Goal: Task Accomplishment & Management: Manage account settings

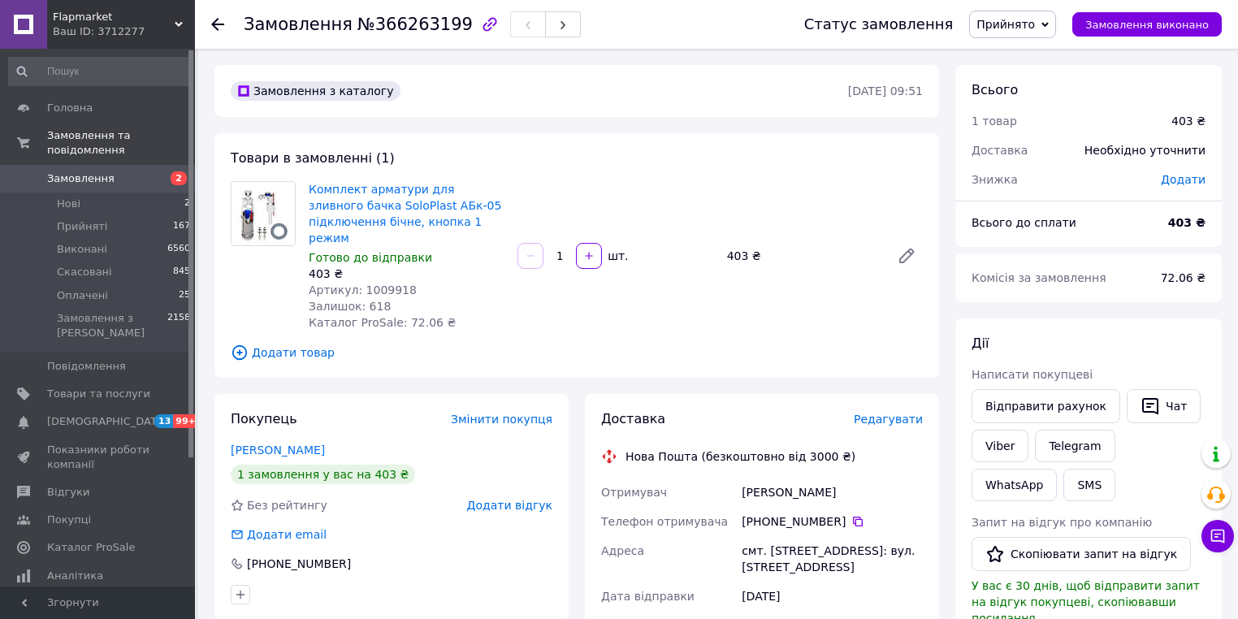
click at [93, 171] on span "Замовлення" at bounding box center [80, 178] width 67 height 15
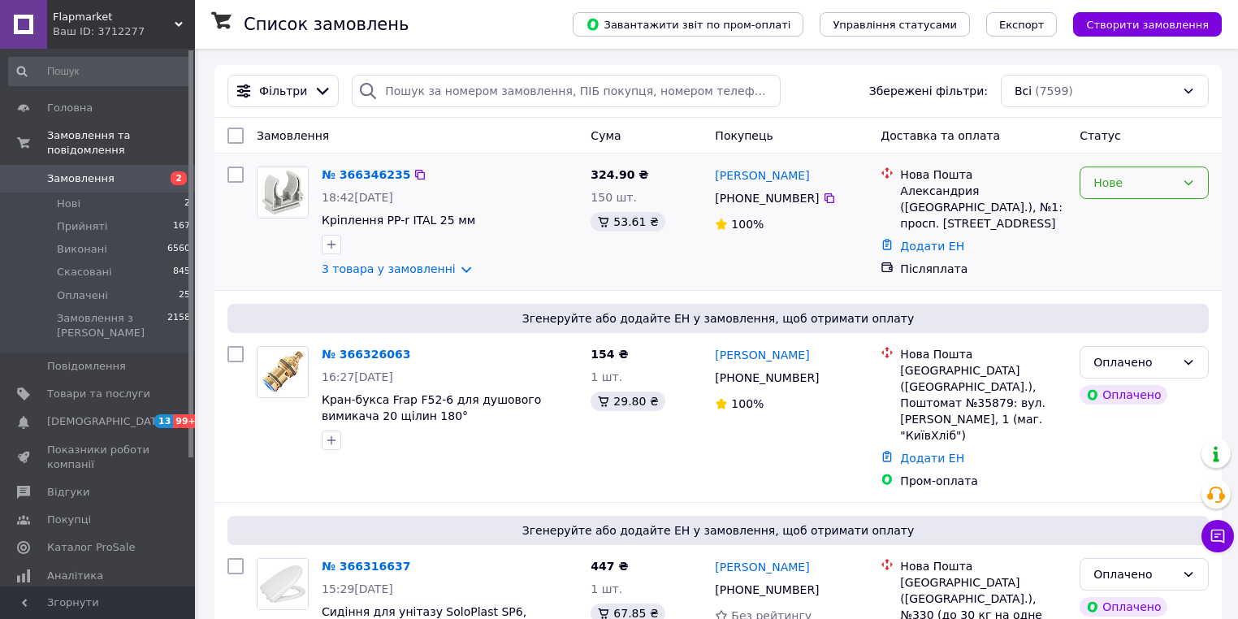
click at [1155, 190] on div "Нове" at bounding box center [1135, 183] width 82 height 18
click at [1128, 218] on li "Прийнято" at bounding box center [1145, 218] width 128 height 29
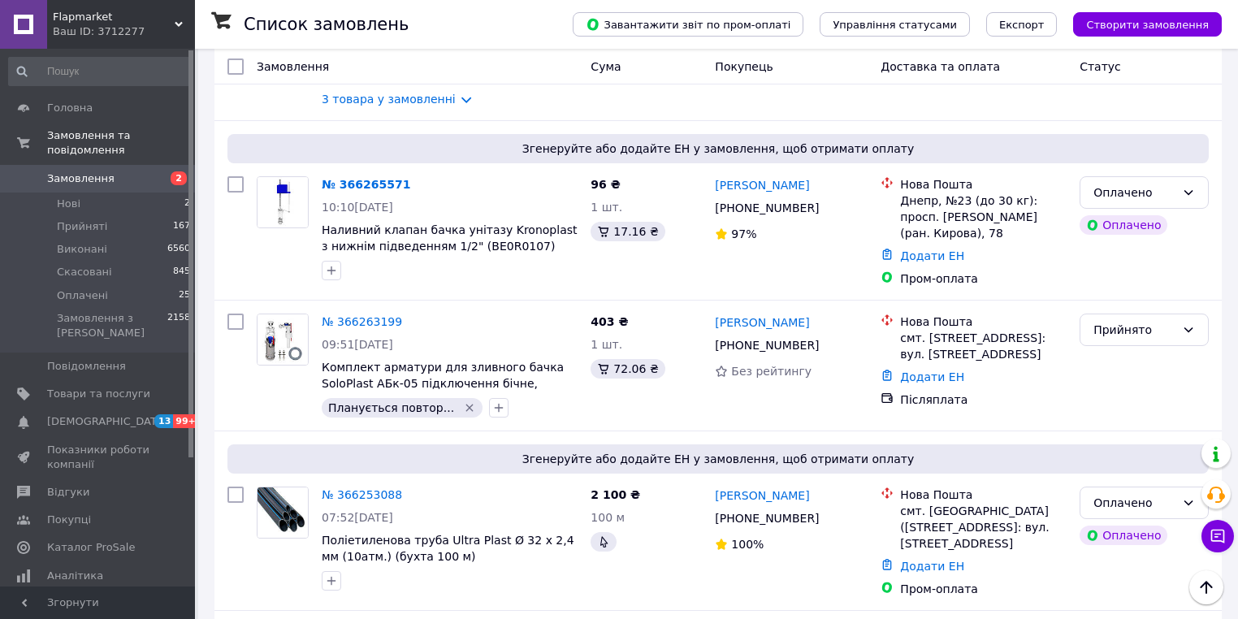
scroll to position [1040, 0]
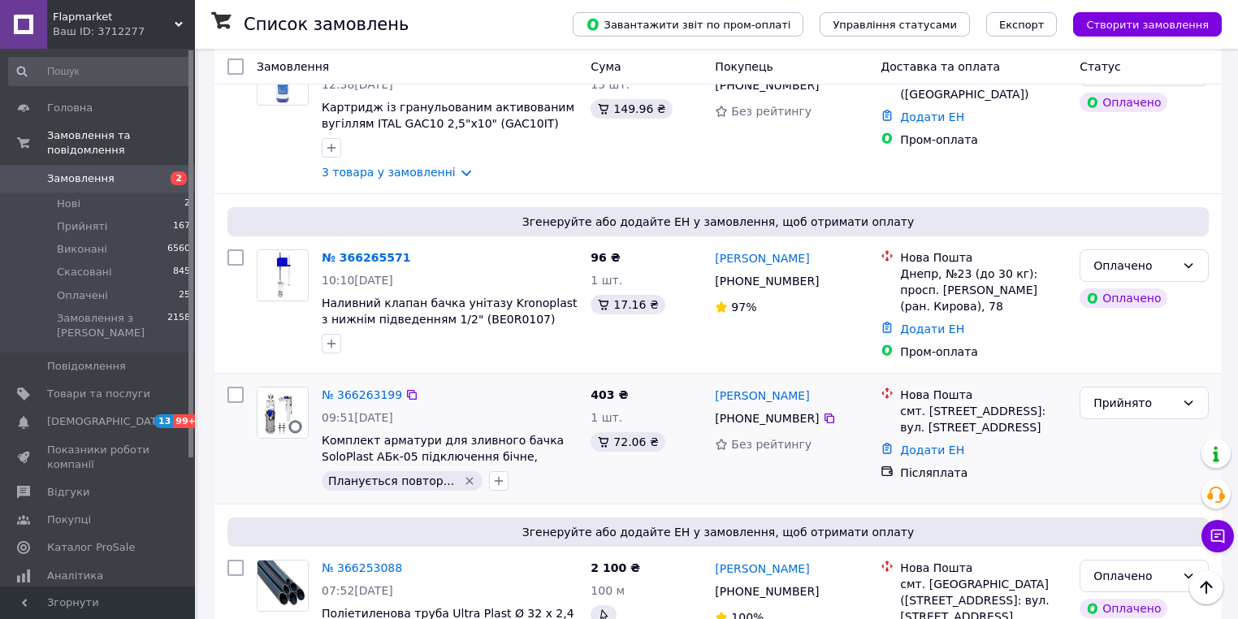
click at [304, 380] on div at bounding box center [282, 438] width 65 height 117
click at [463, 475] on icon "Видалити мітку" at bounding box center [469, 481] width 13 height 13
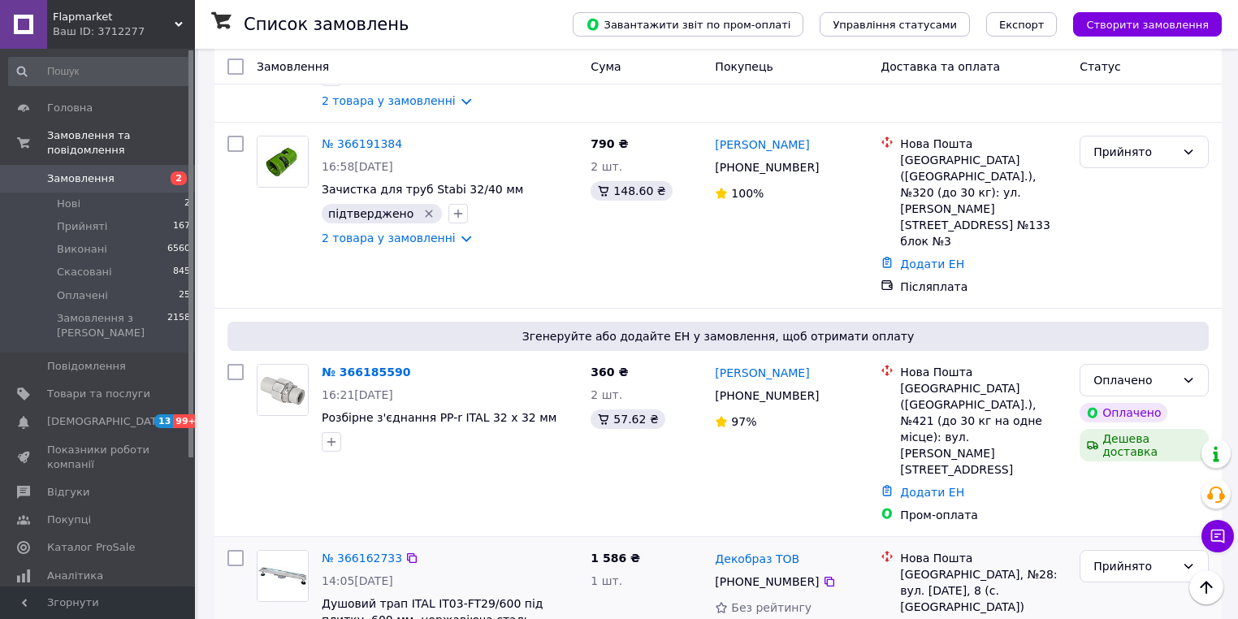
scroll to position [1690, 0]
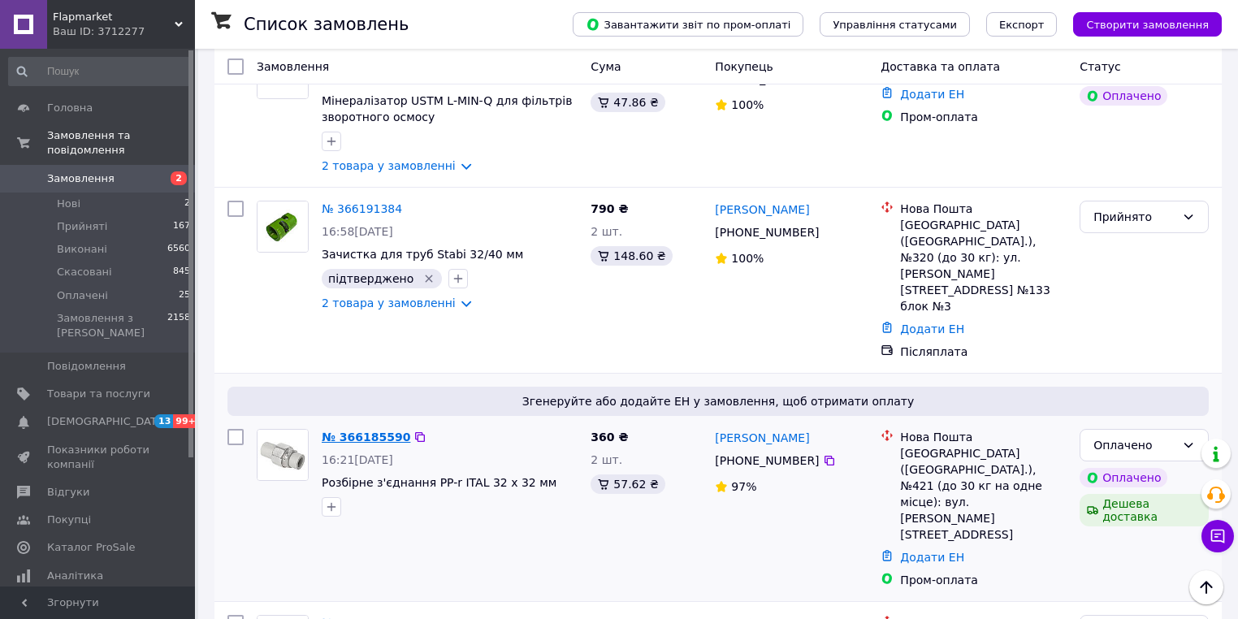
click at [370, 431] on link "№ 366185590" at bounding box center [366, 437] width 89 height 13
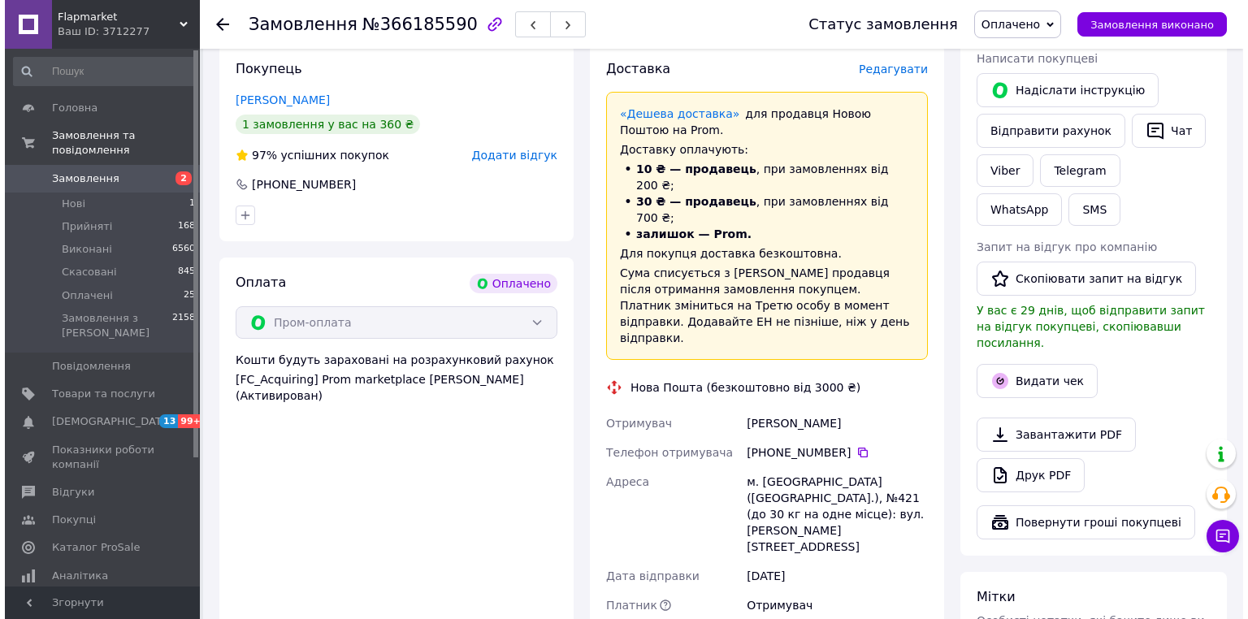
scroll to position [660, 0]
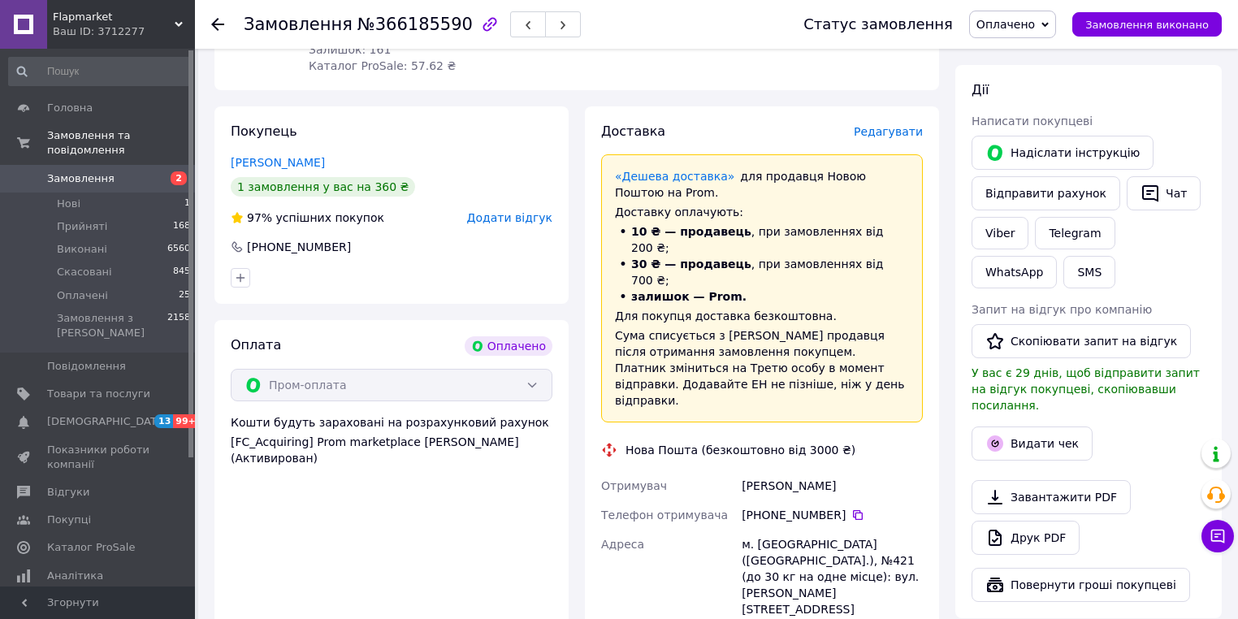
click at [894, 135] on span "Редагувати" at bounding box center [888, 131] width 69 height 13
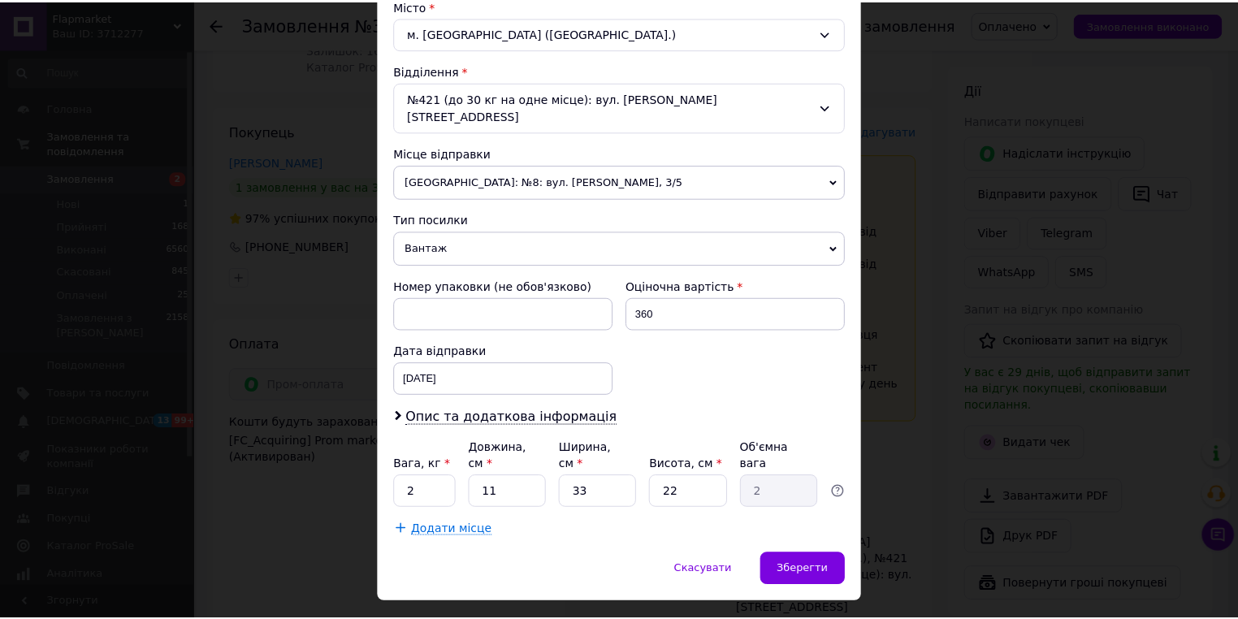
scroll to position [455, 0]
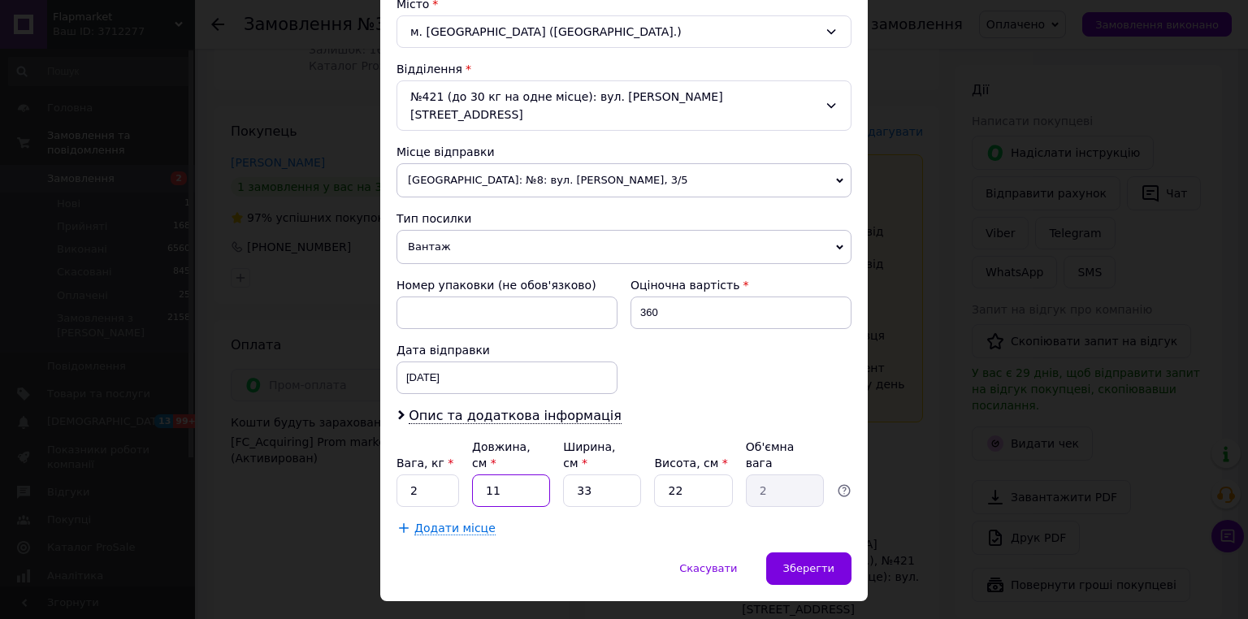
click at [531, 475] on input "11" at bounding box center [511, 491] width 78 height 33
type input "1"
type input "0.18"
type input "8"
type input "1.45"
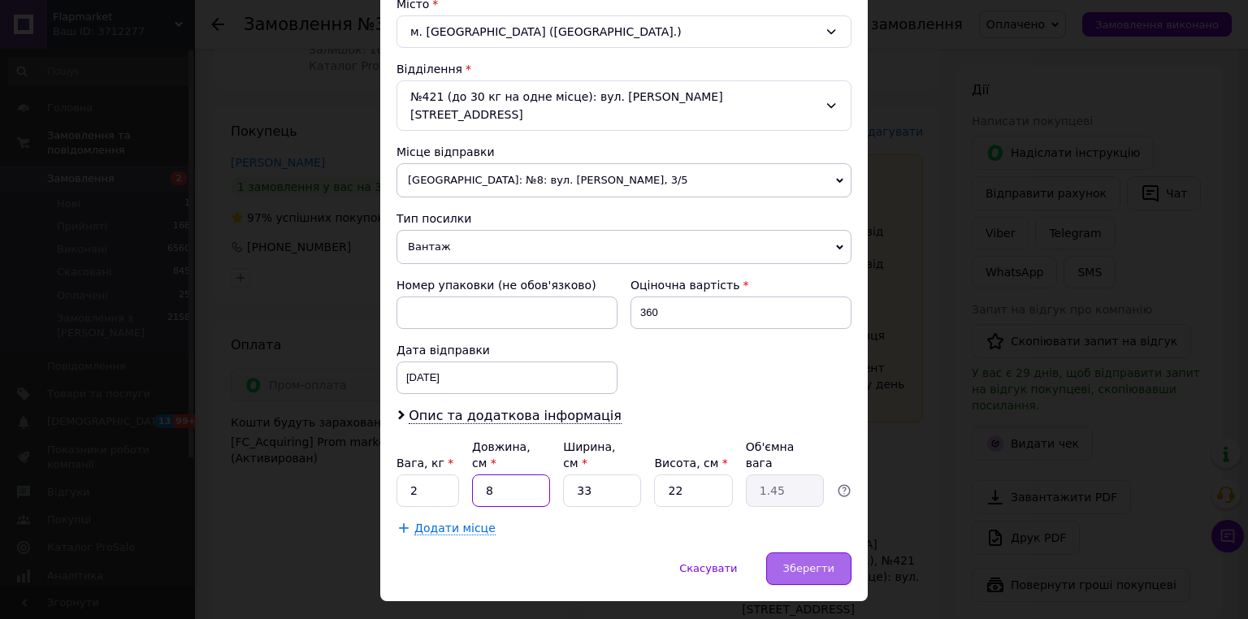
type input "8"
click at [816, 562] on span "Зберегти" at bounding box center [808, 568] width 51 height 12
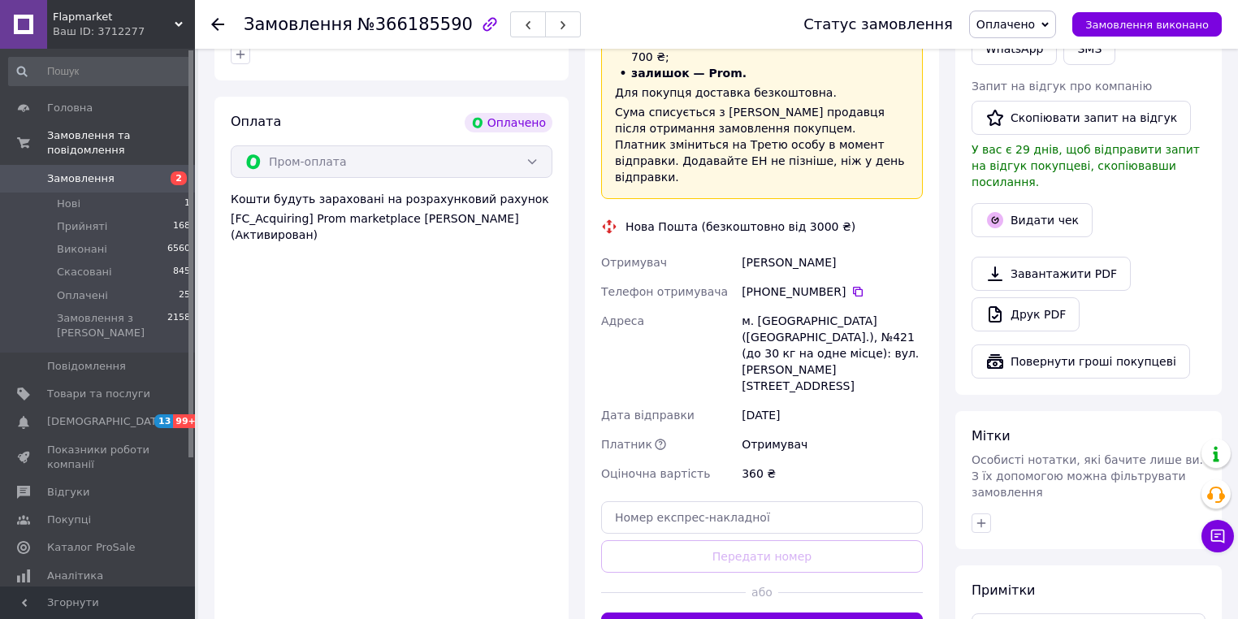
scroll to position [985, 0]
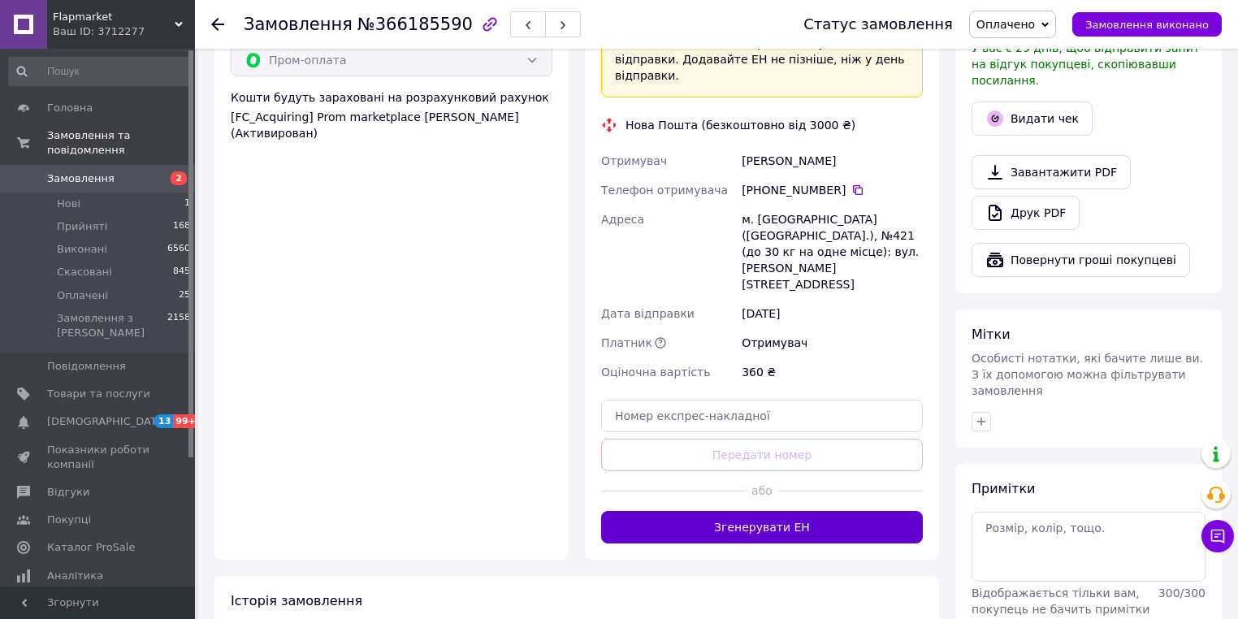
click at [771, 511] on button "Згенерувати ЕН" at bounding box center [762, 527] width 322 height 33
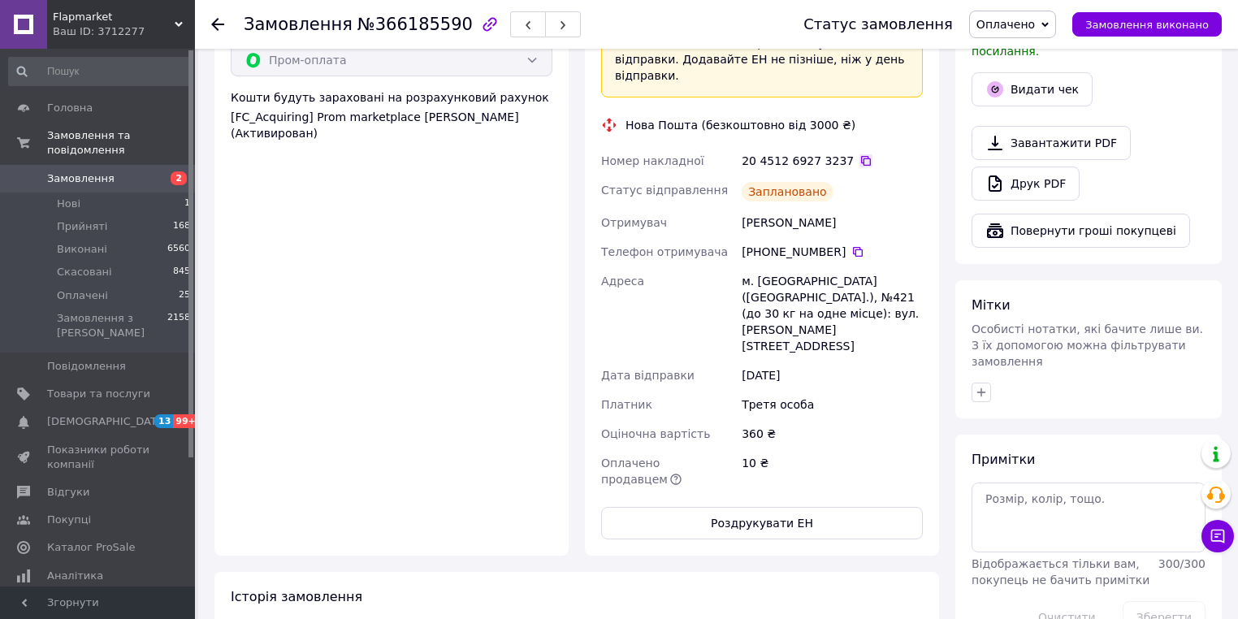
click at [860, 154] on icon at bounding box center [866, 160] width 13 height 13
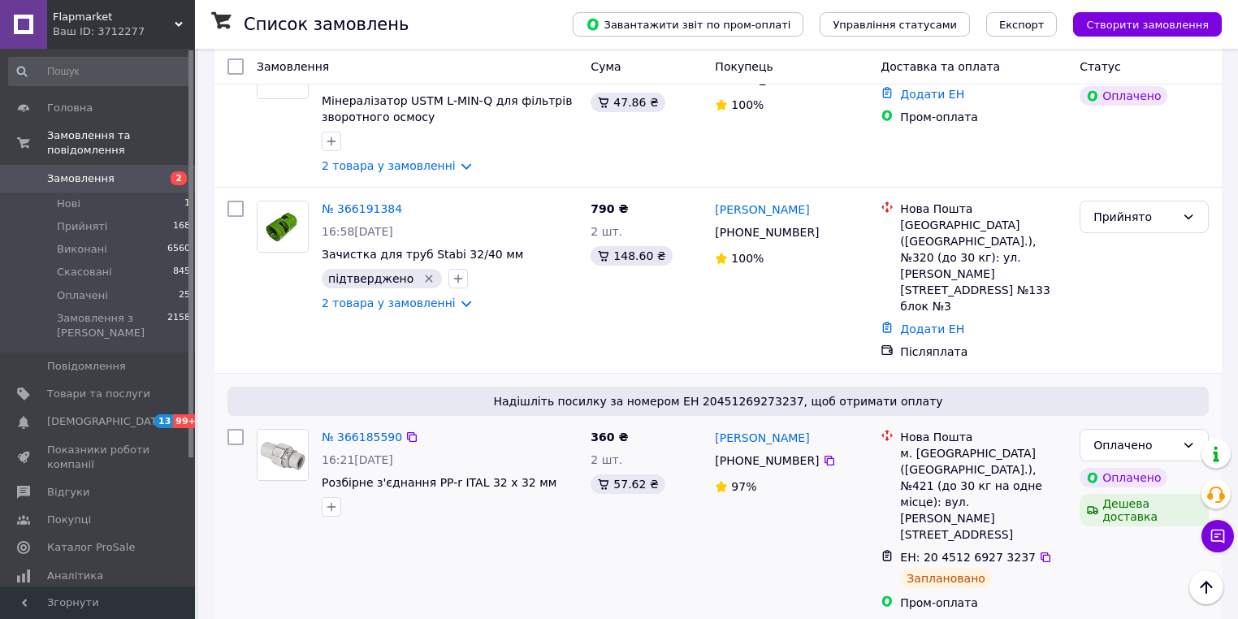
scroll to position [1625, 0]
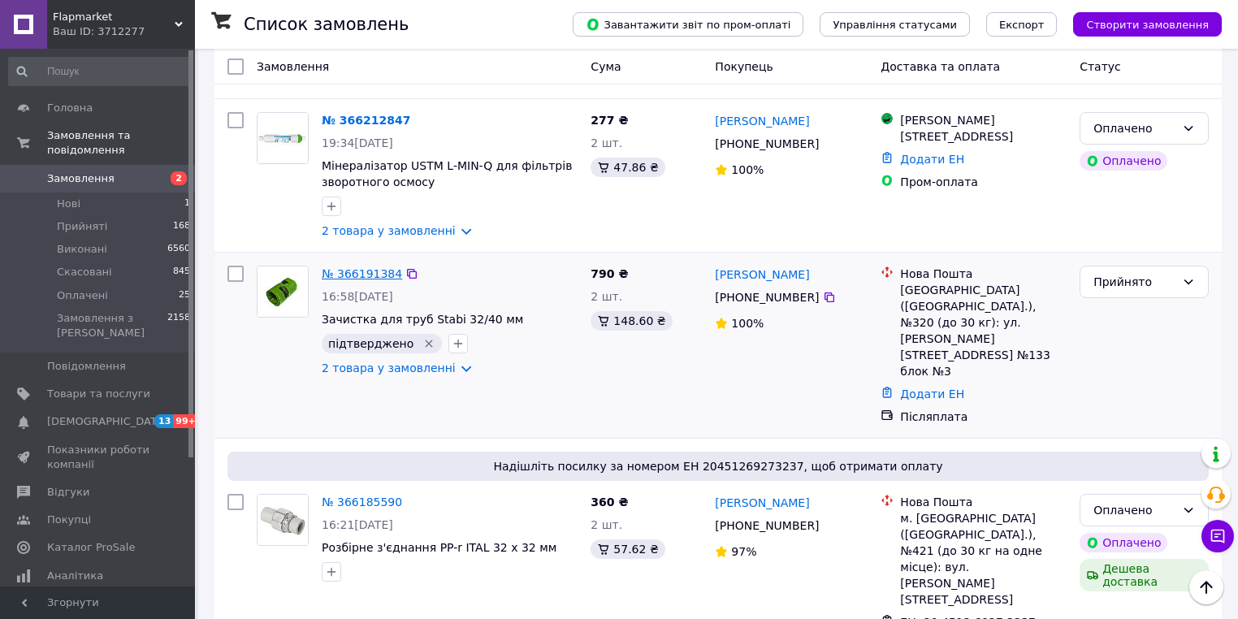
click at [386, 267] on link "№ 366191384" at bounding box center [362, 273] width 80 height 13
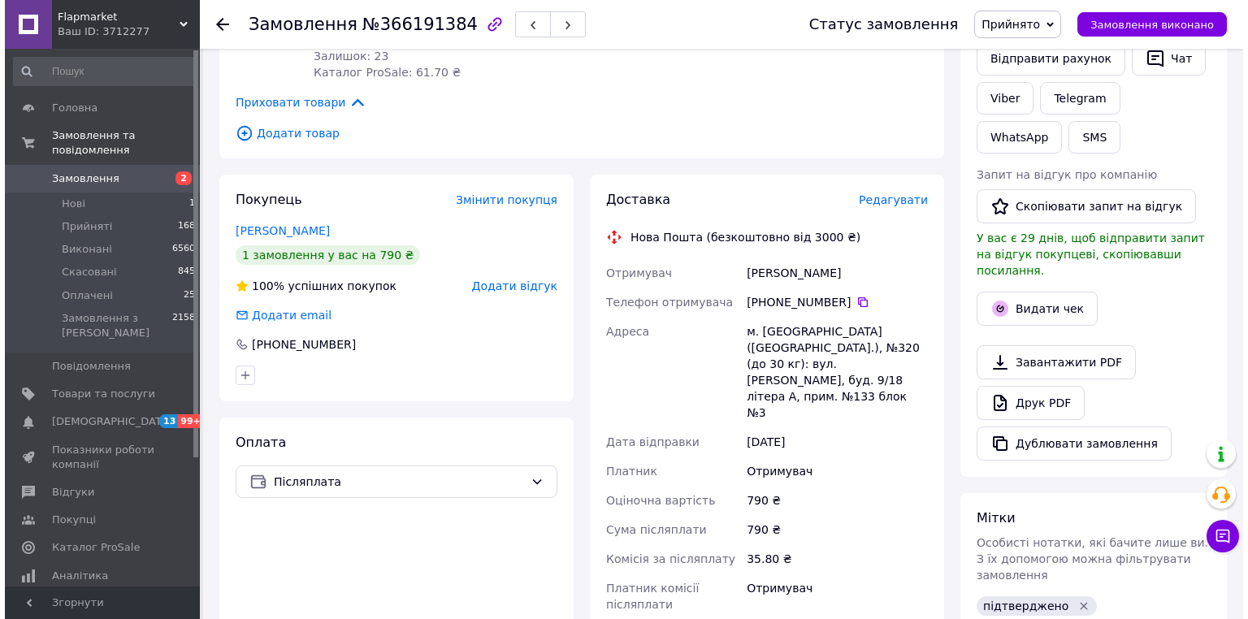
scroll to position [337, 0]
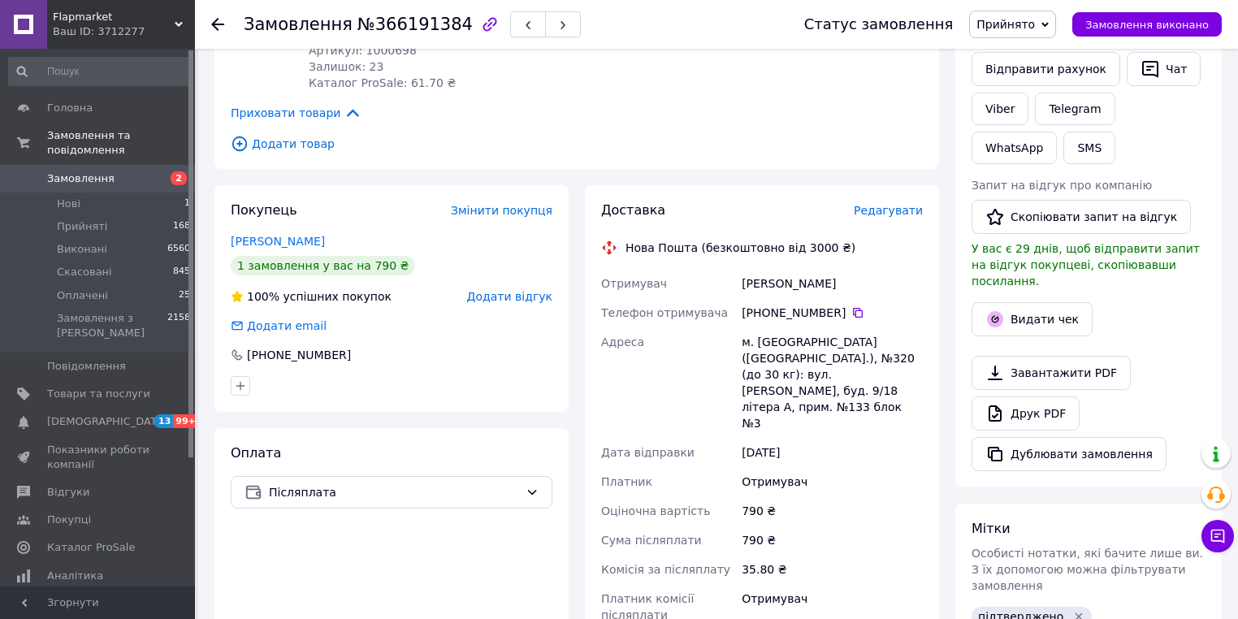
click at [892, 204] on span "Редагувати" at bounding box center [888, 210] width 69 height 13
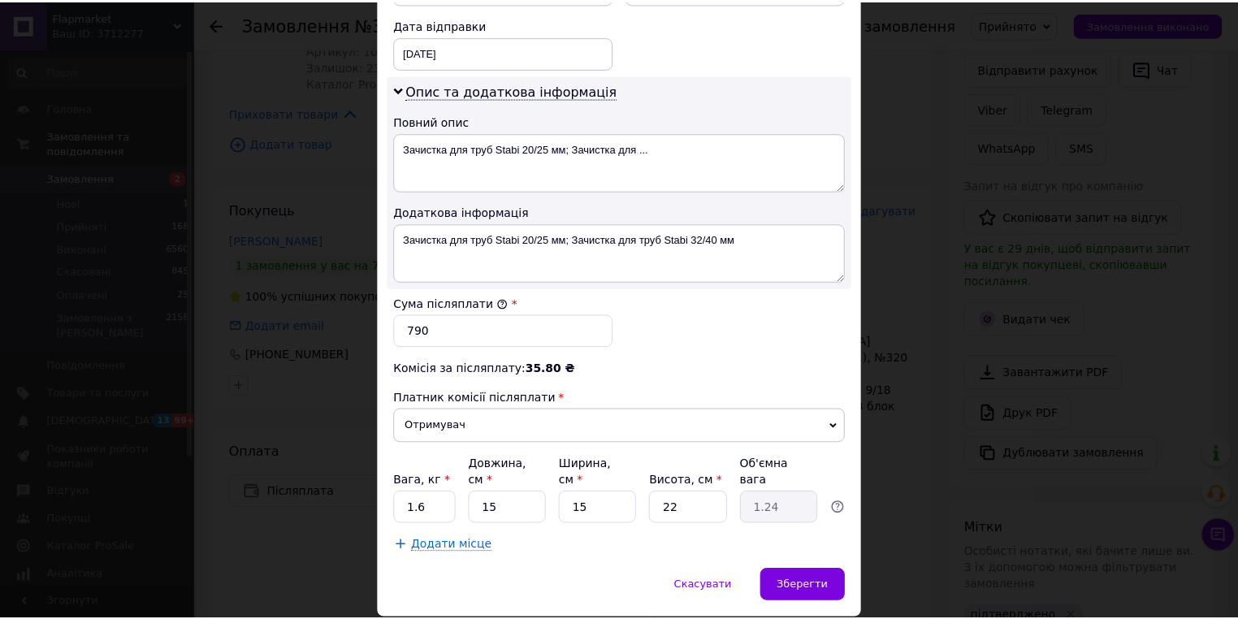
scroll to position [814, 0]
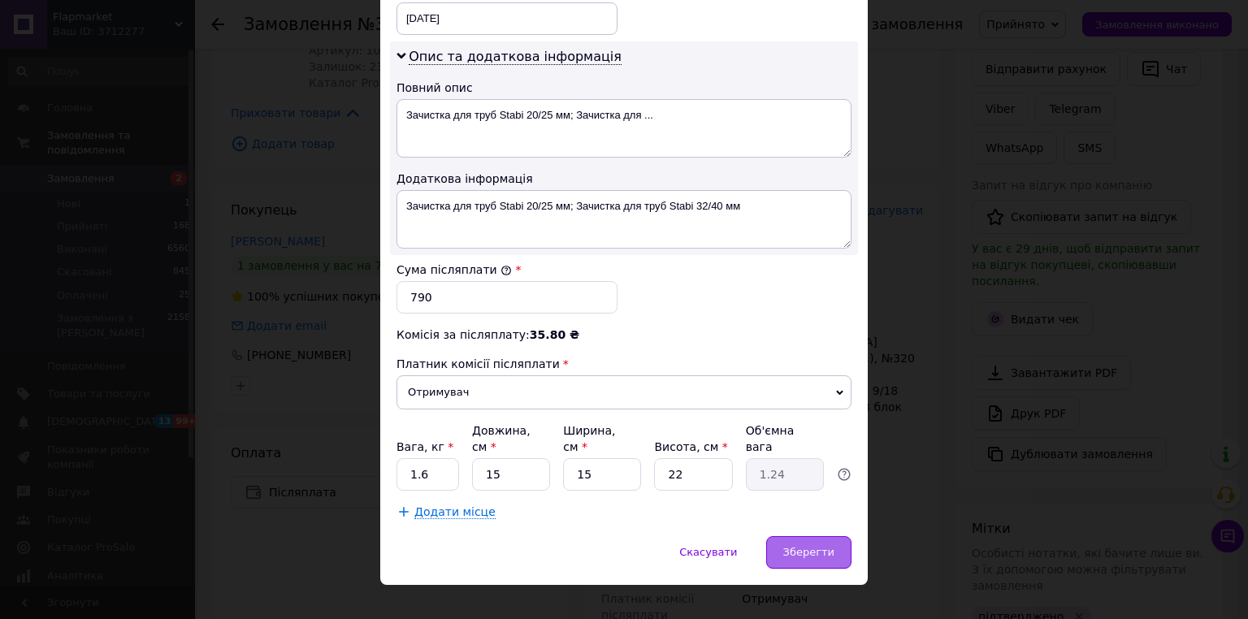
click at [777, 536] on div "Зберегти" at bounding box center [808, 552] width 85 height 33
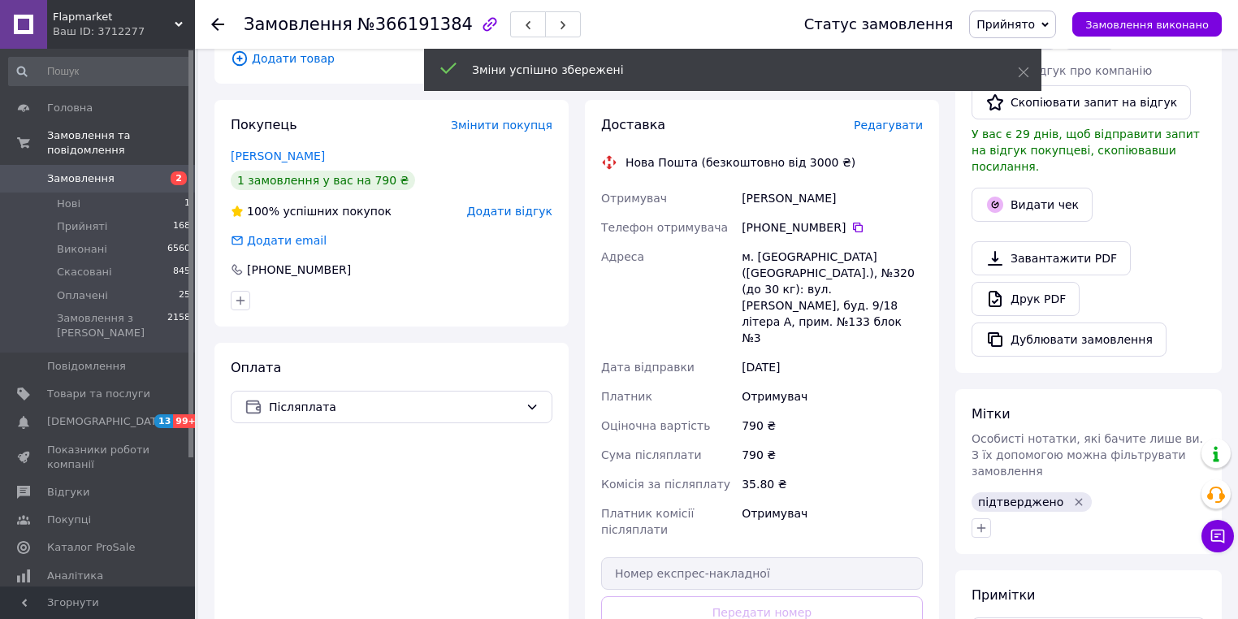
scroll to position [597, 0]
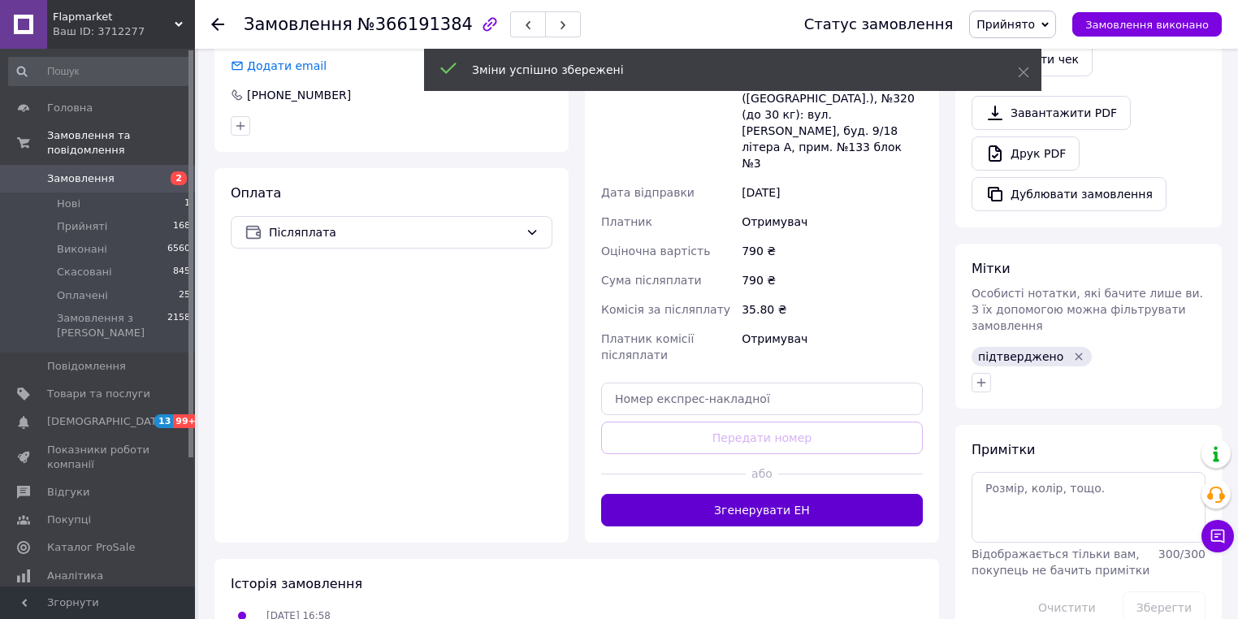
click at [768, 494] on button "Згенерувати ЕН" at bounding box center [762, 510] width 322 height 33
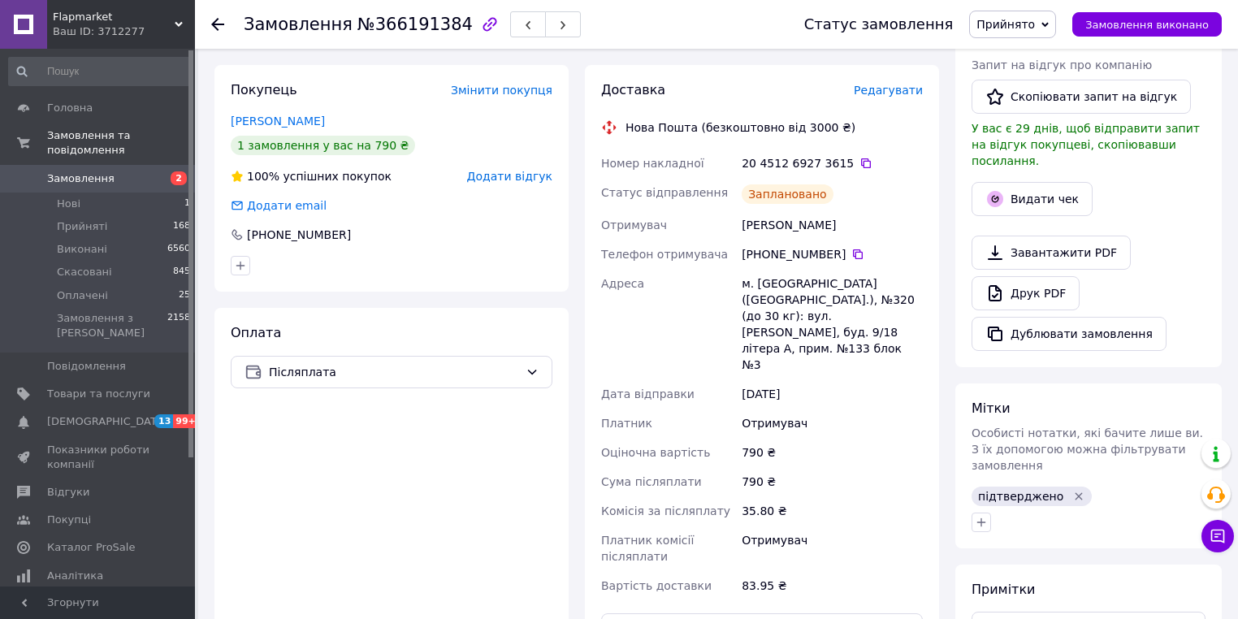
scroll to position [402, 0]
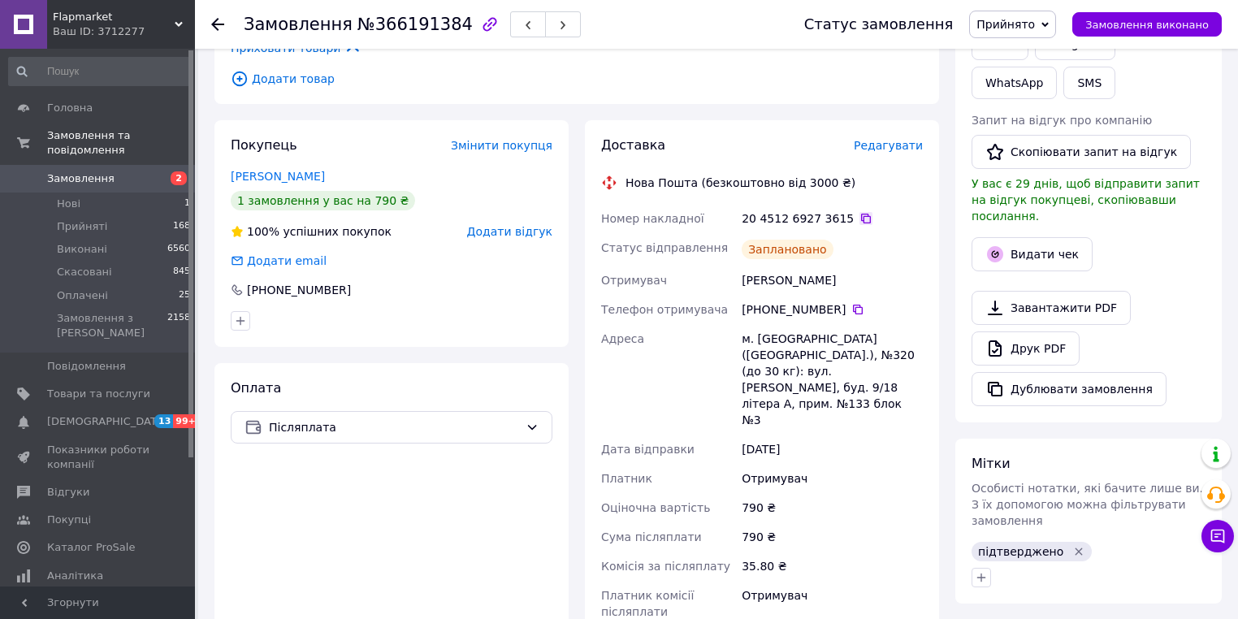
click at [861, 214] on icon at bounding box center [866, 219] width 10 height 10
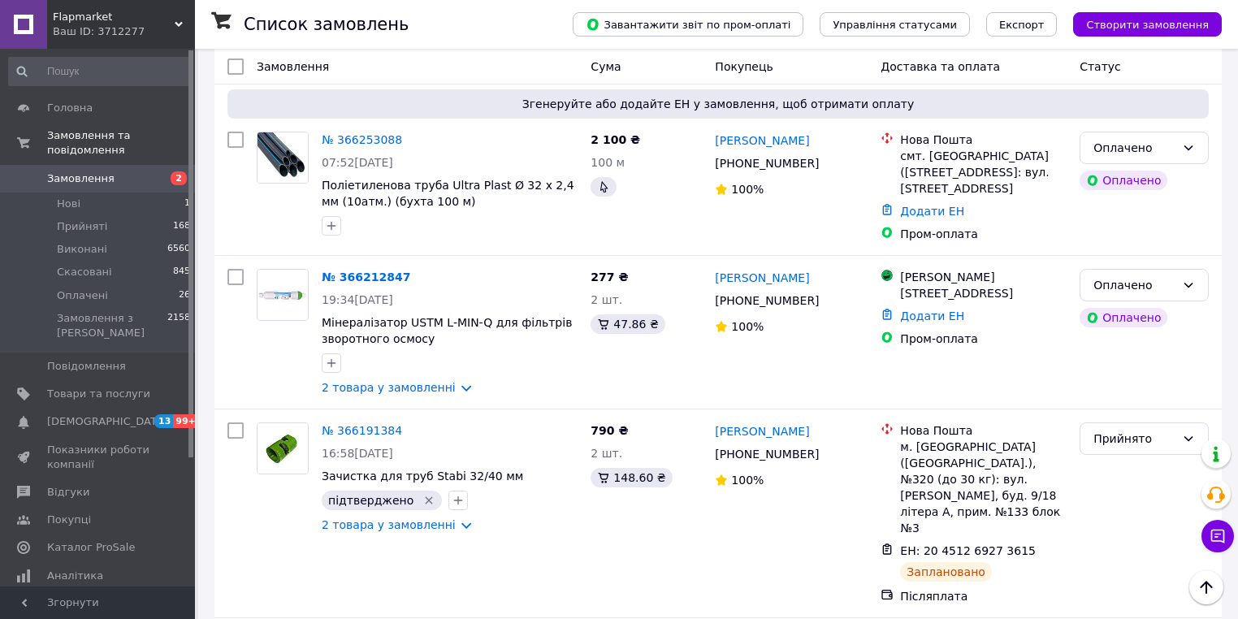
scroll to position [1625, 0]
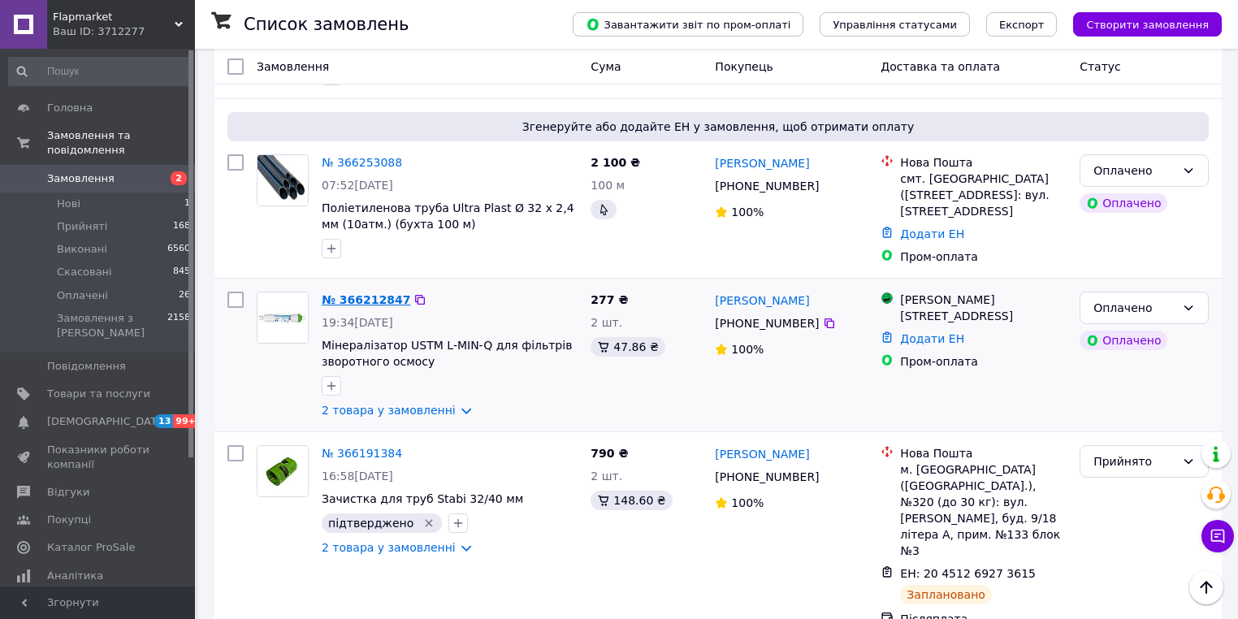
click at [380, 293] on link "№ 366212847" at bounding box center [366, 299] width 89 height 13
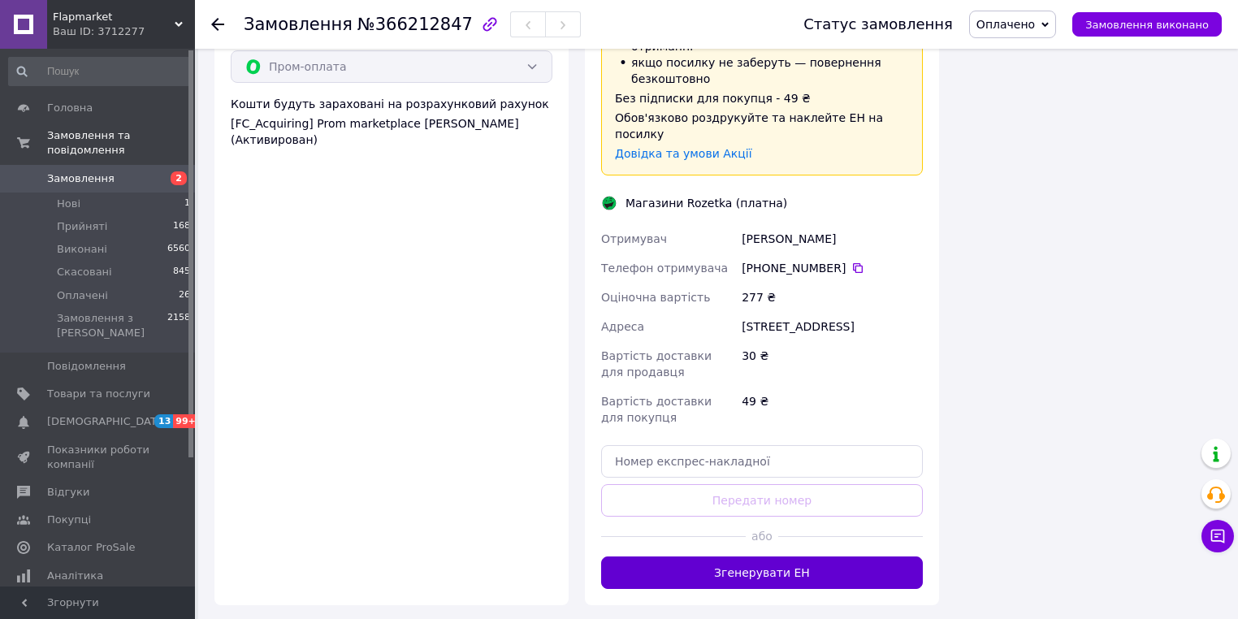
scroll to position [1308, 0]
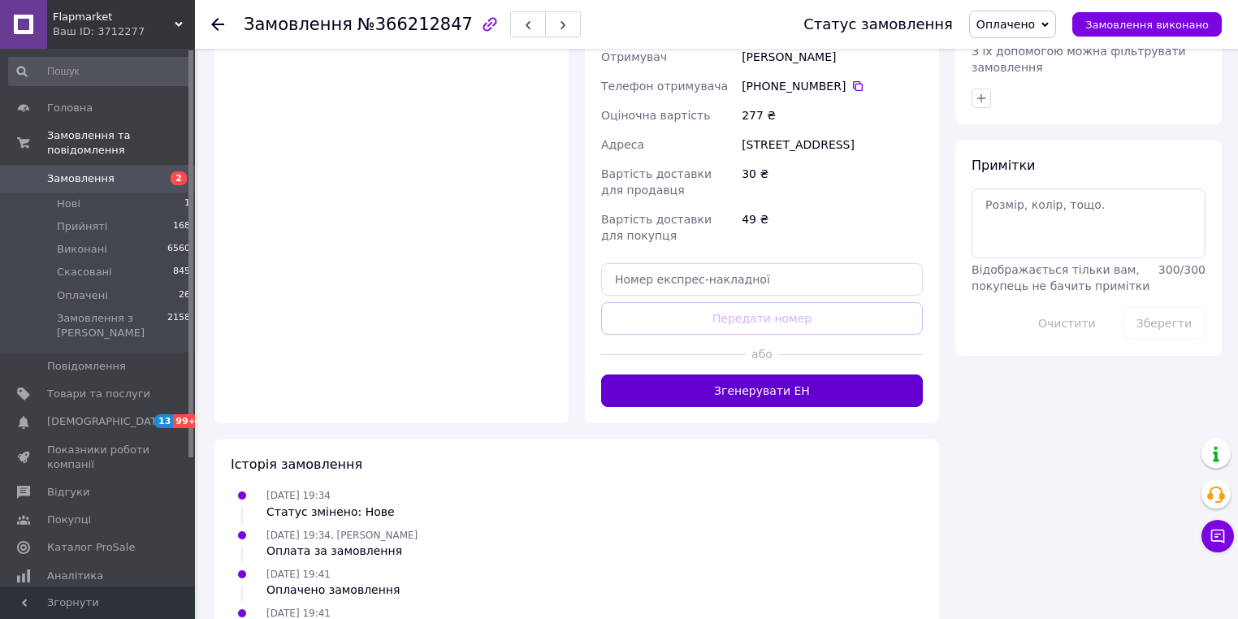
click at [800, 566] on div "[DATE] 19:41 Оплачено замовлення" at bounding box center [576, 582] width 705 height 33
click at [791, 375] on button "Згенерувати ЕН" at bounding box center [762, 391] width 322 height 33
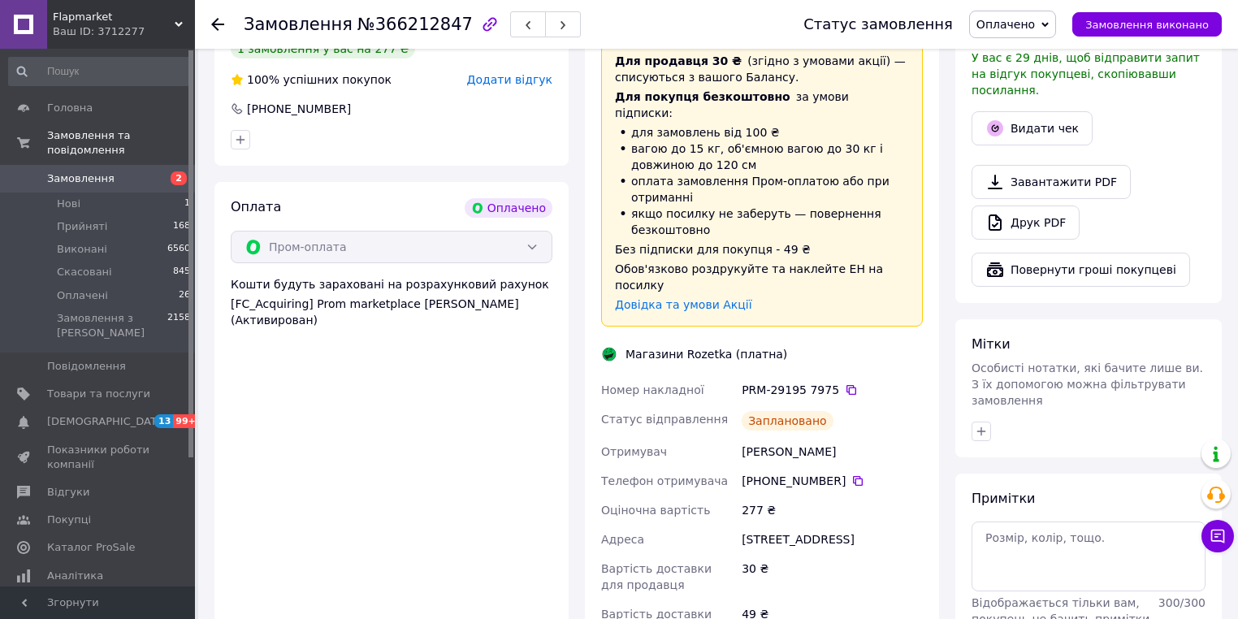
scroll to position [974, 0]
click at [847, 386] on icon at bounding box center [852, 391] width 10 height 10
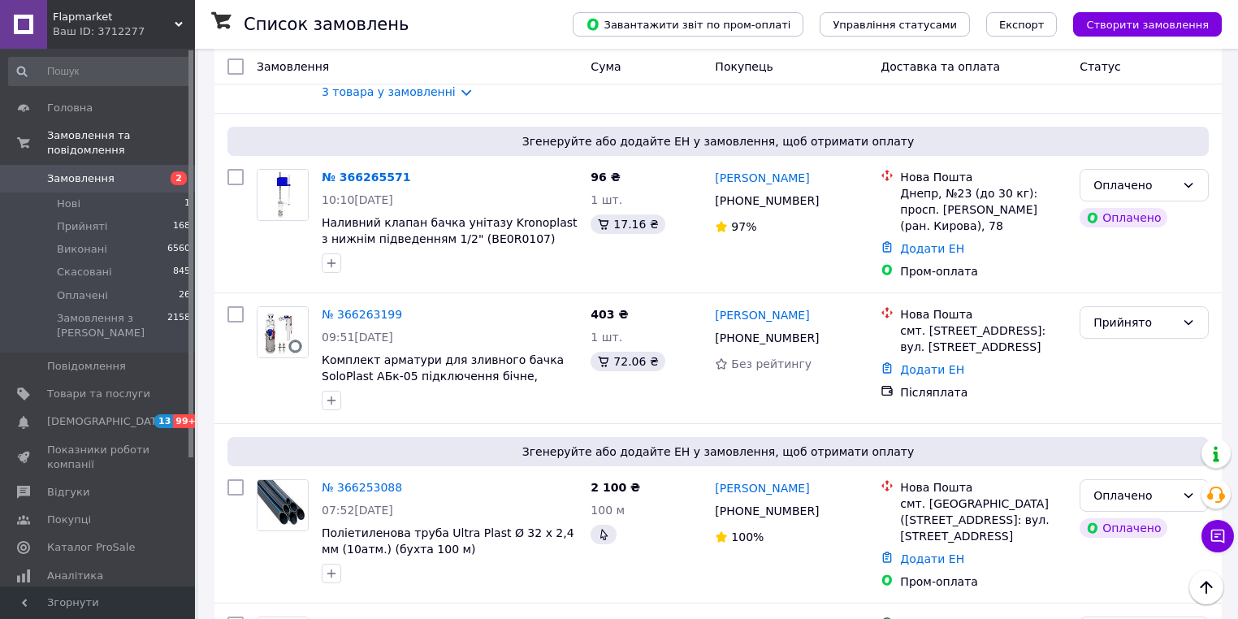
scroll to position [1560, 0]
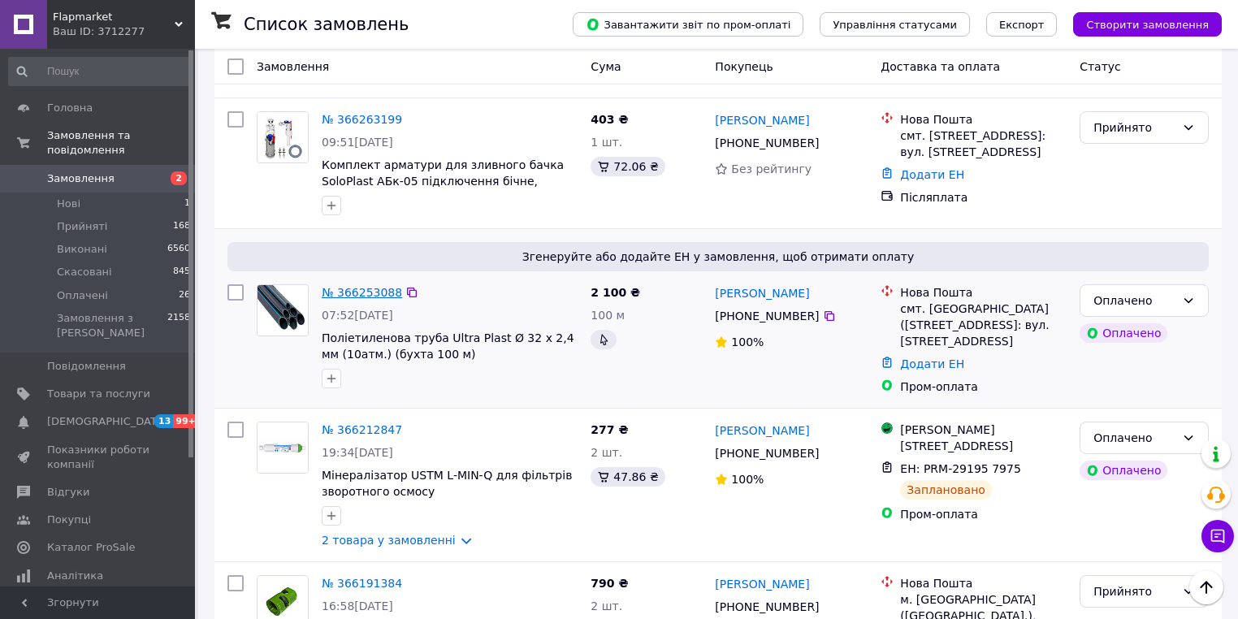
click at [338, 286] on link "№ 366253088" at bounding box center [362, 292] width 80 height 13
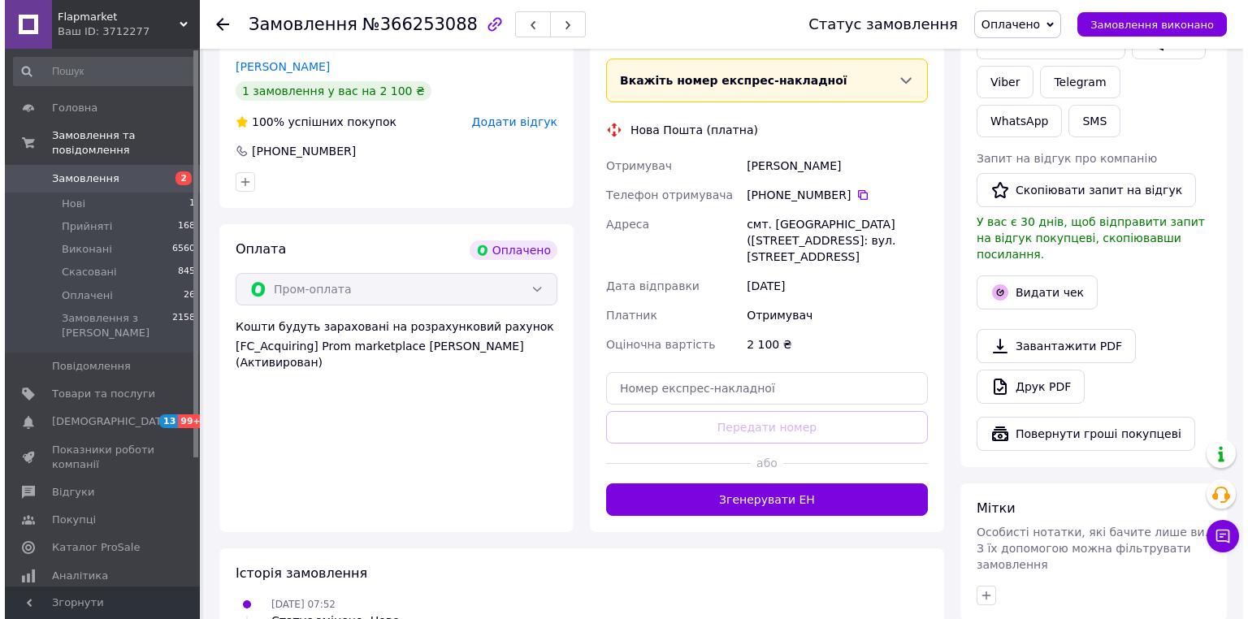
scroll to position [718, 0]
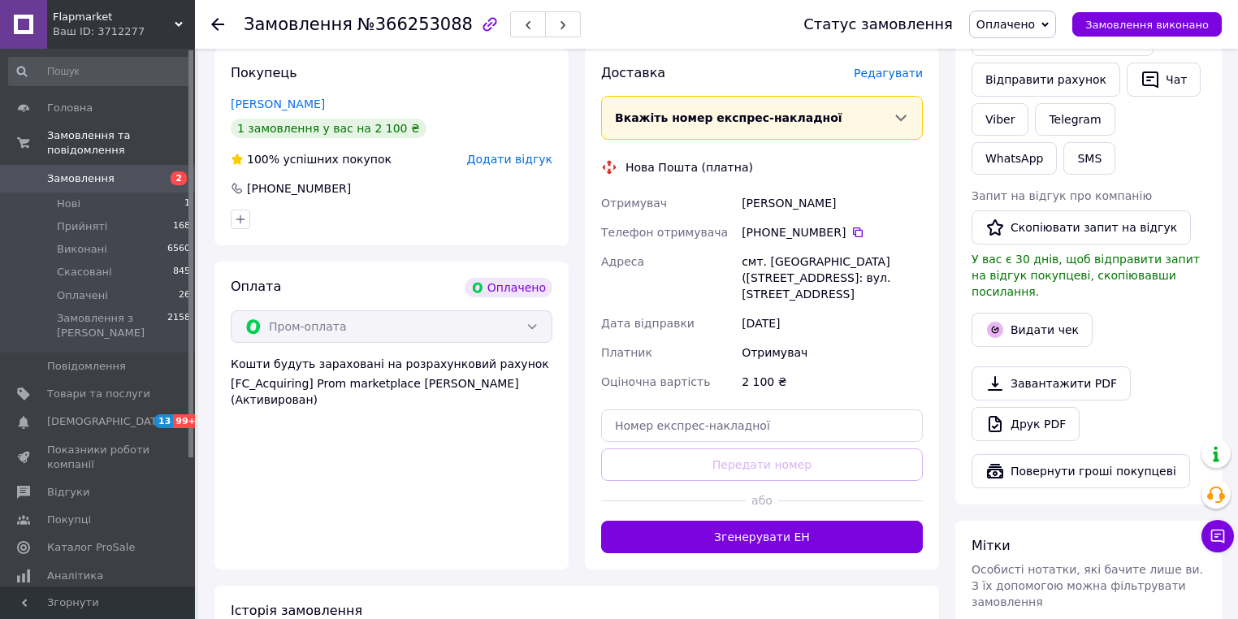
click at [914, 67] on span "Редагувати" at bounding box center [888, 73] width 69 height 13
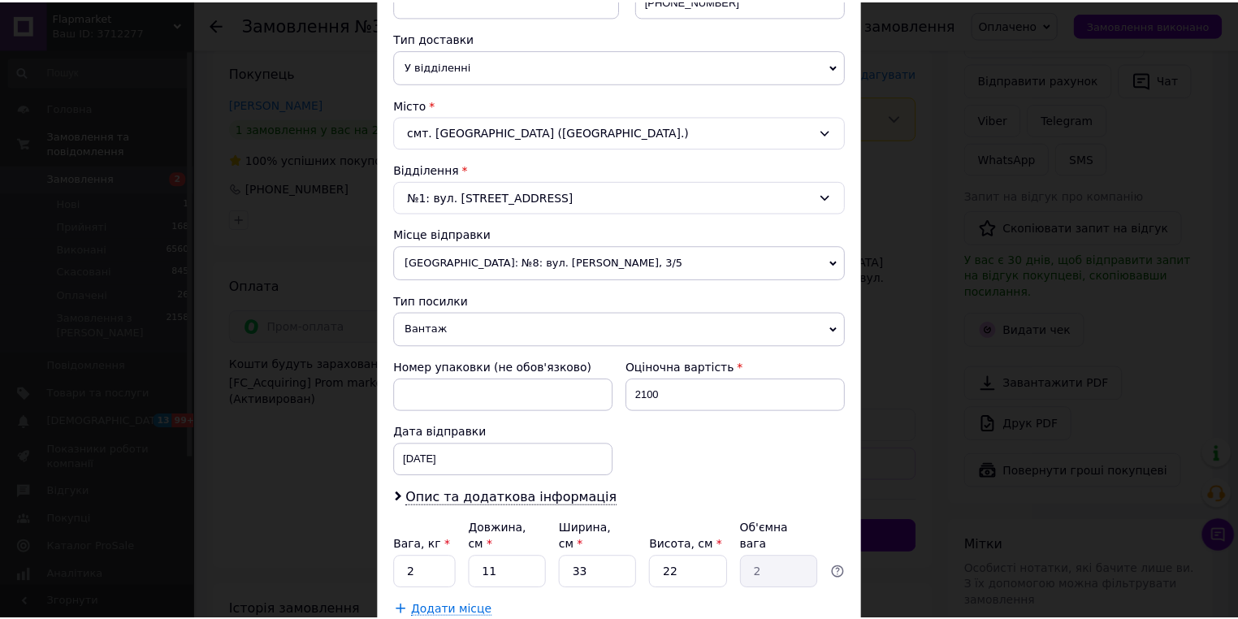
scroll to position [455, 0]
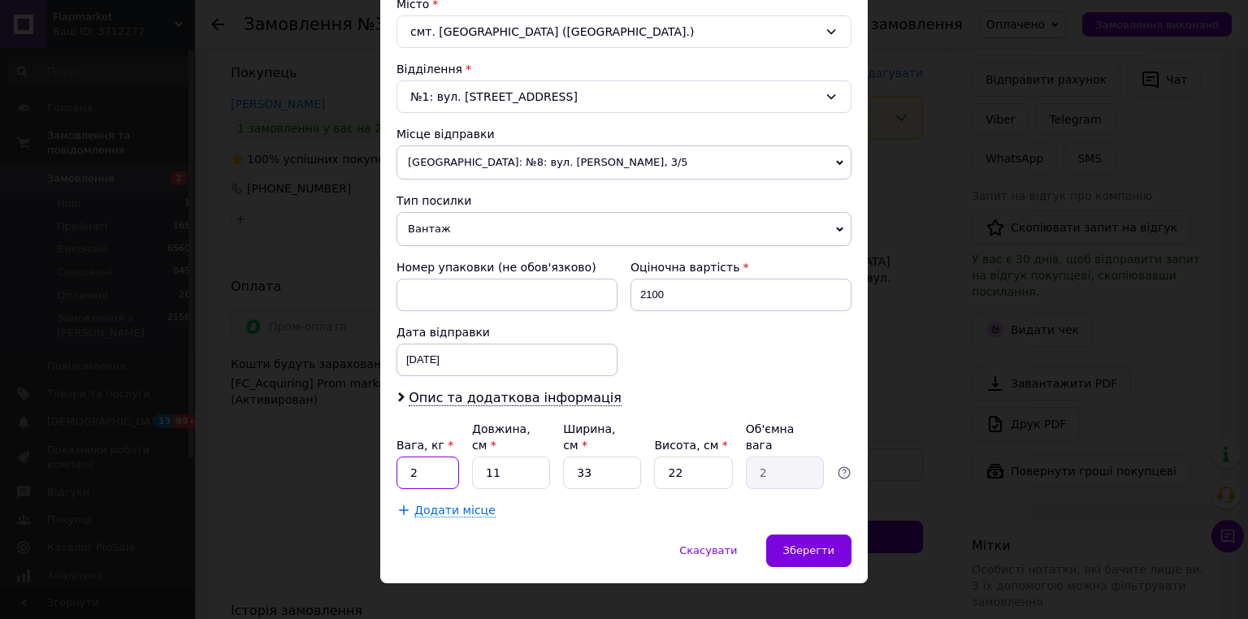
click at [436, 457] on input "2" at bounding box center [428, 473] width 63 height 33
type input "22"
click at [513, 457] on input "11" at bounding box center [511, 473] width 78 height 33
type input "1"
type input "0.18"
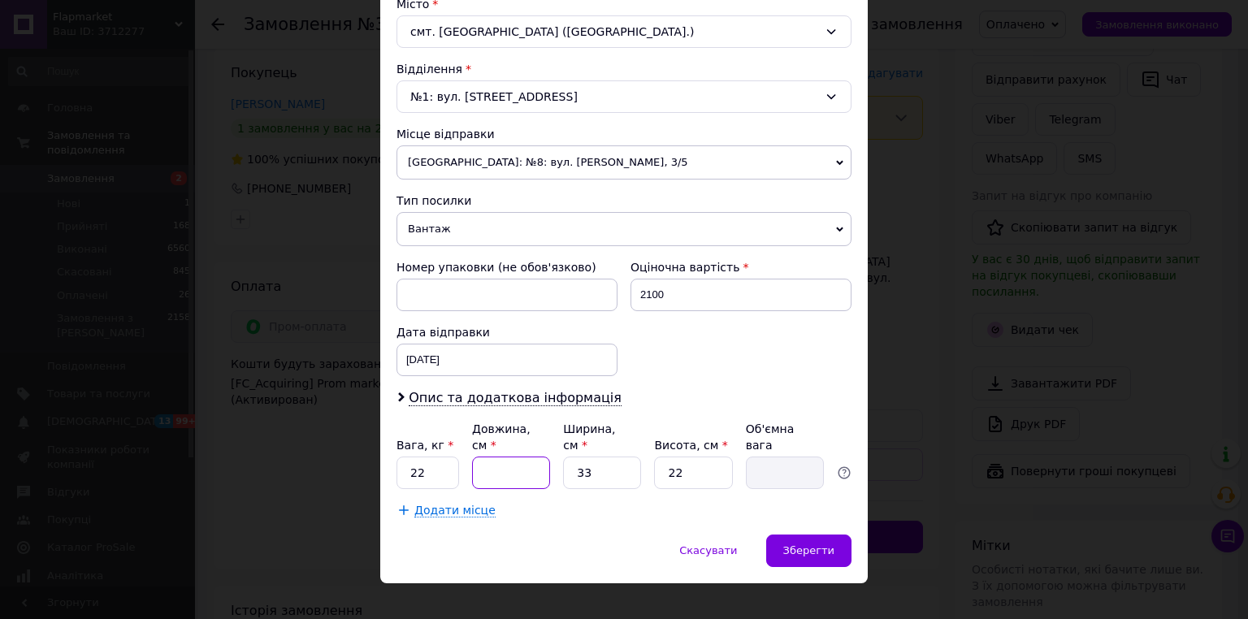
type input "6"
type input "1.09"
type input "60"
type input "10.89"
type input "60"
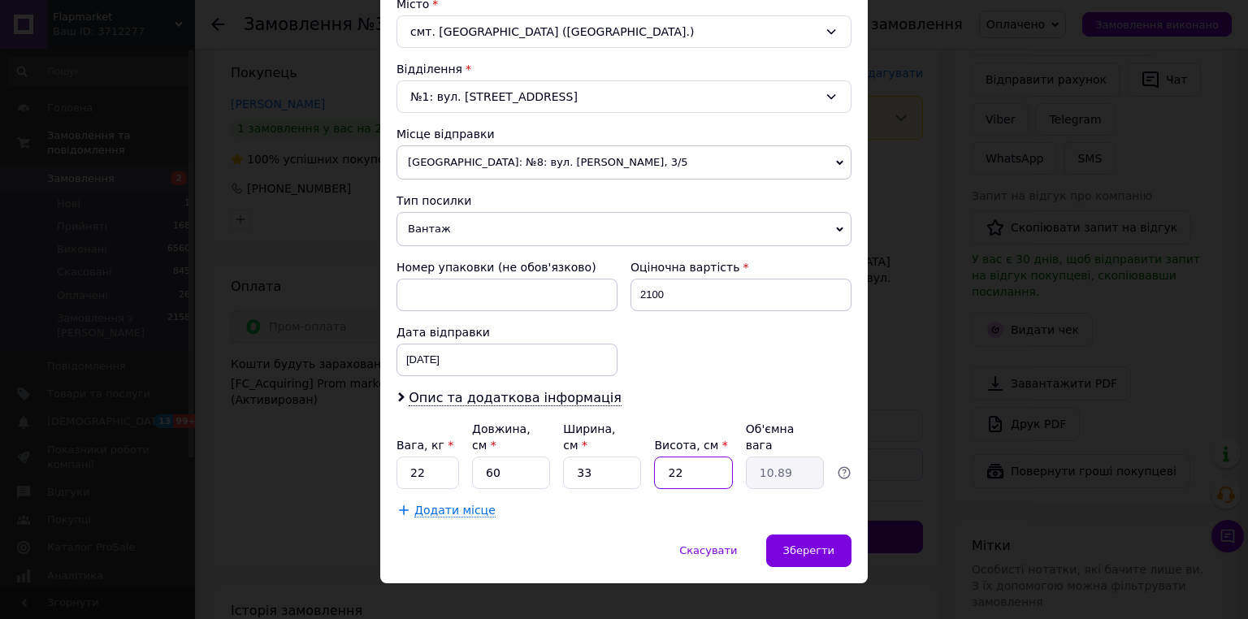
click at [702, 457] on input "22" at bounding box center [693, 473] width 78 height 33
type input "2"
type input "0.99"
type input "3"
type input "1.49"
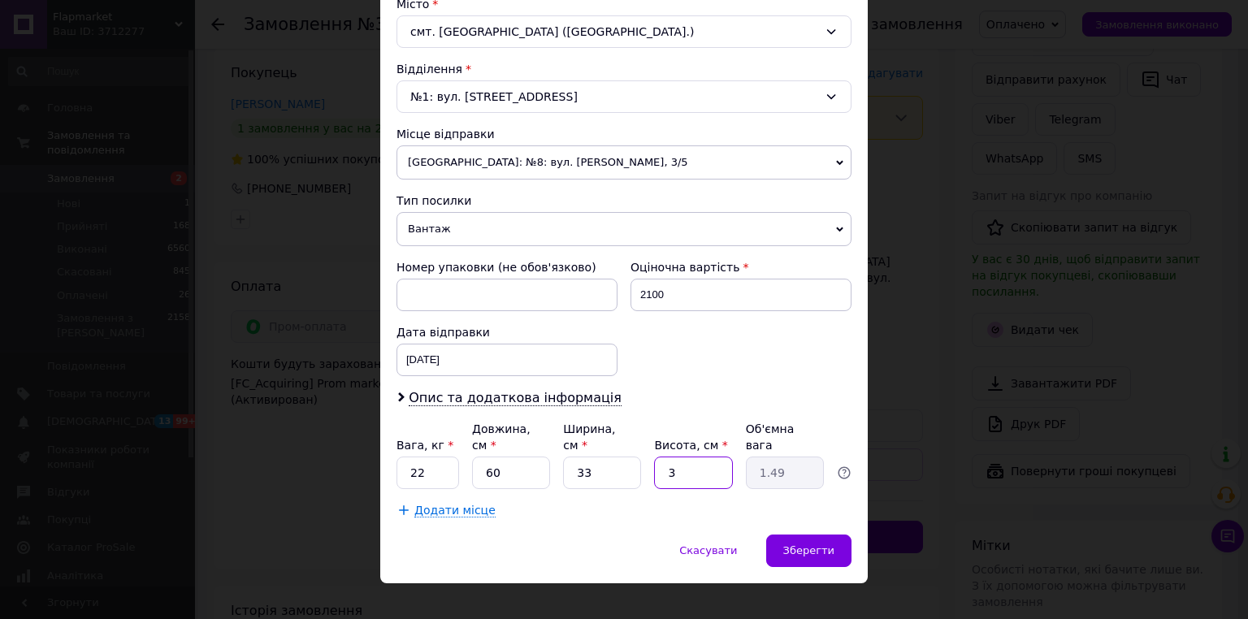
type input "33"
type input "16.34"
type input "33"
click at [579, 457] on input "33" at bounding box center [602, 473] width 78 height 33
click at [601, 465] on input "33" at bounding box center [602, 473] width 78 height 33
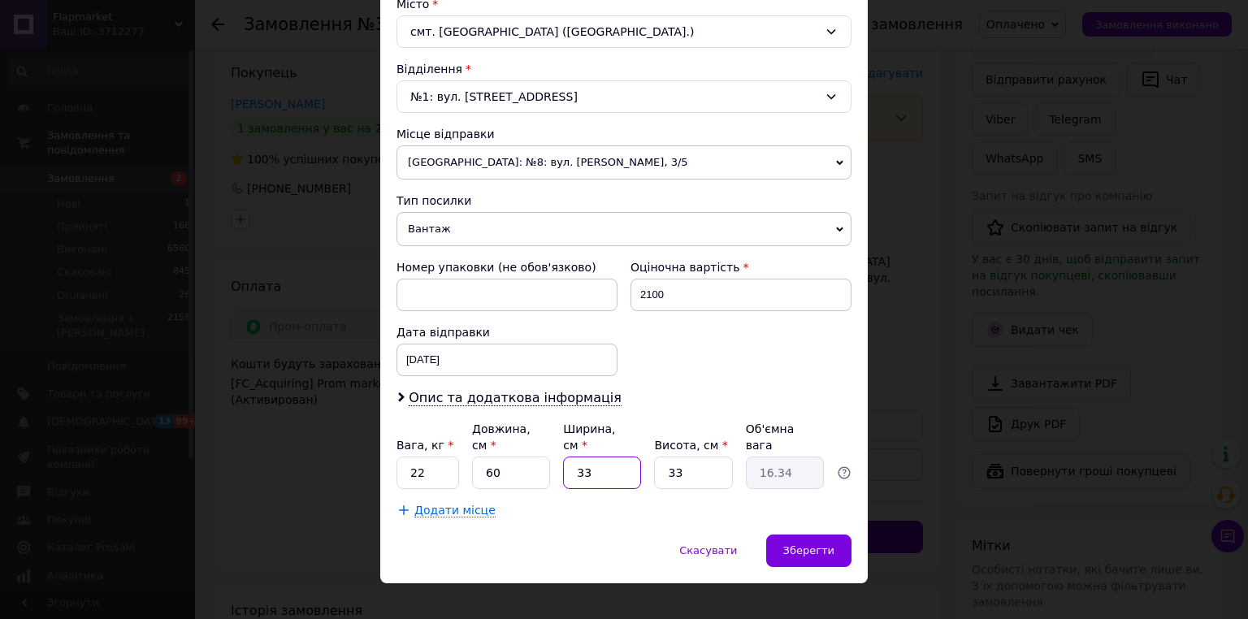
type input "3"
type input "1.49"
type input "35"
type input "17.33"
type input "35"
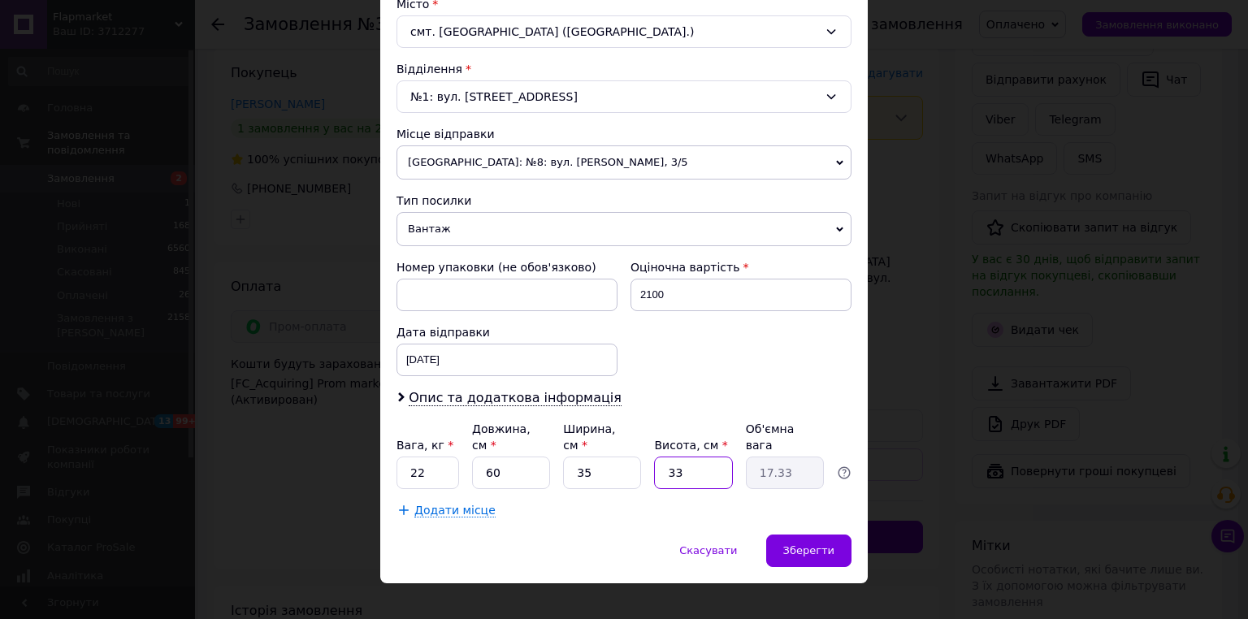
click at [692, 466] on input "33" at bounding box center [693, 473] width 78 height 33
type input "3"
type input "1.58"
type input "35"
type input "18.38"
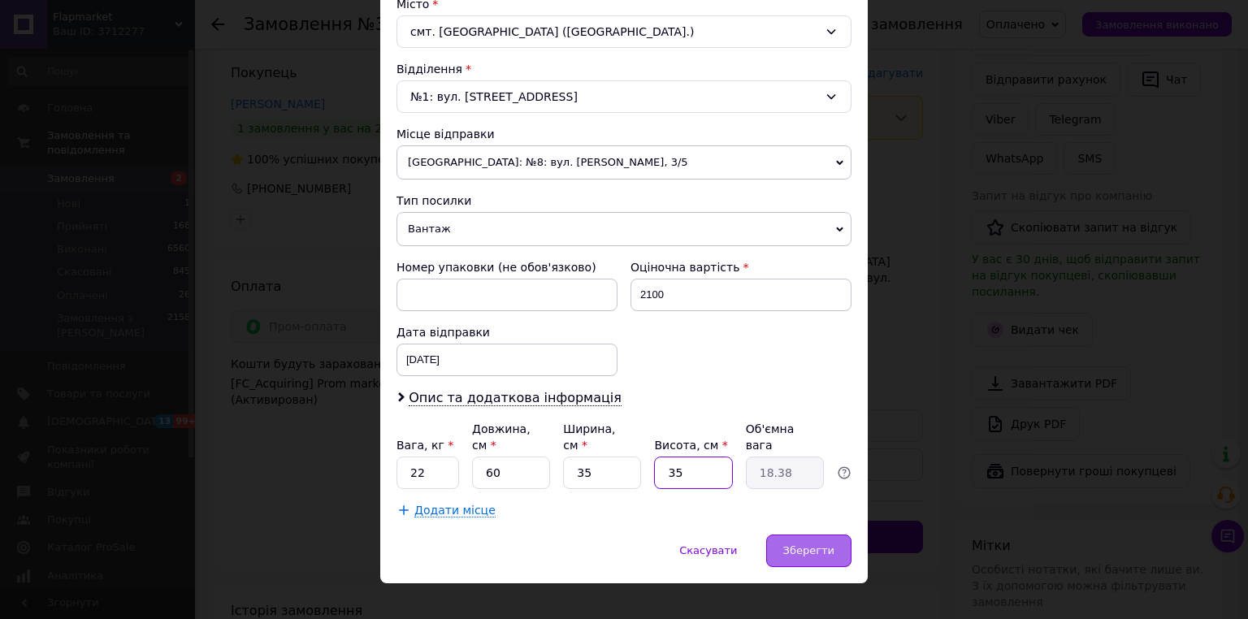
type input "35"
click at [820, 544] on span "Зберегти" at bounding box center [808, 550] width 51 height 12
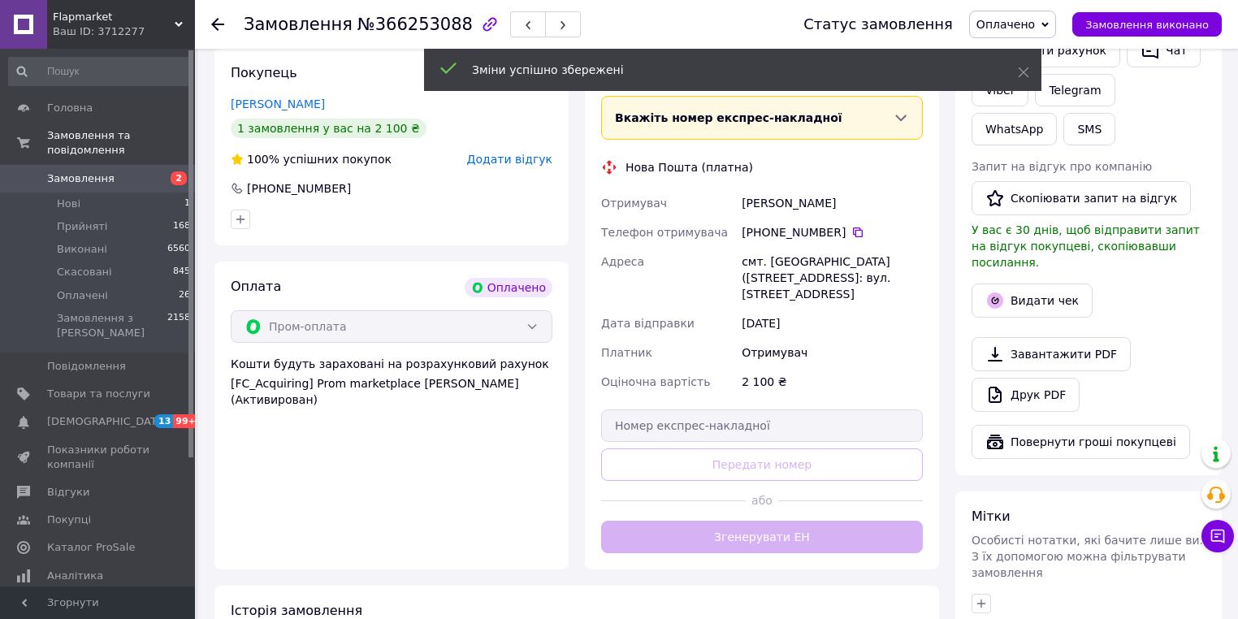
click at [778, 521] on button "Згенерувати ЕН" at bounding box center [762, 537] width 322 height 33
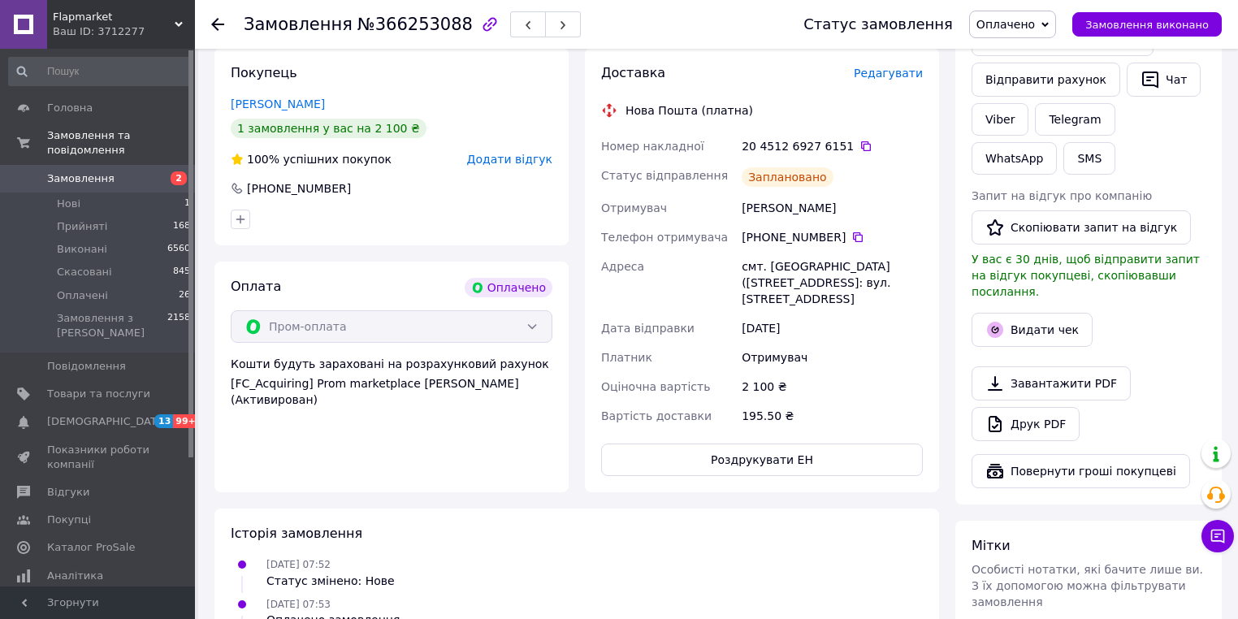
click at [100, 171] on span "Замовлення" at bounding box center [80, 178] width 67 height 15
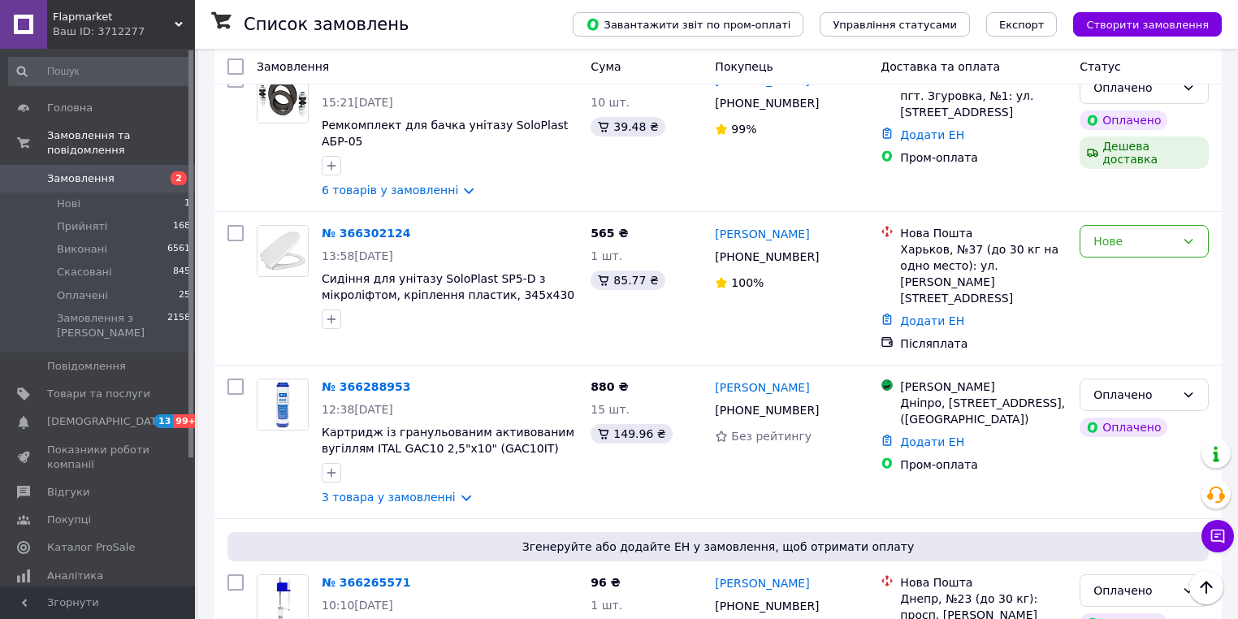
scroll to position [910, 0]
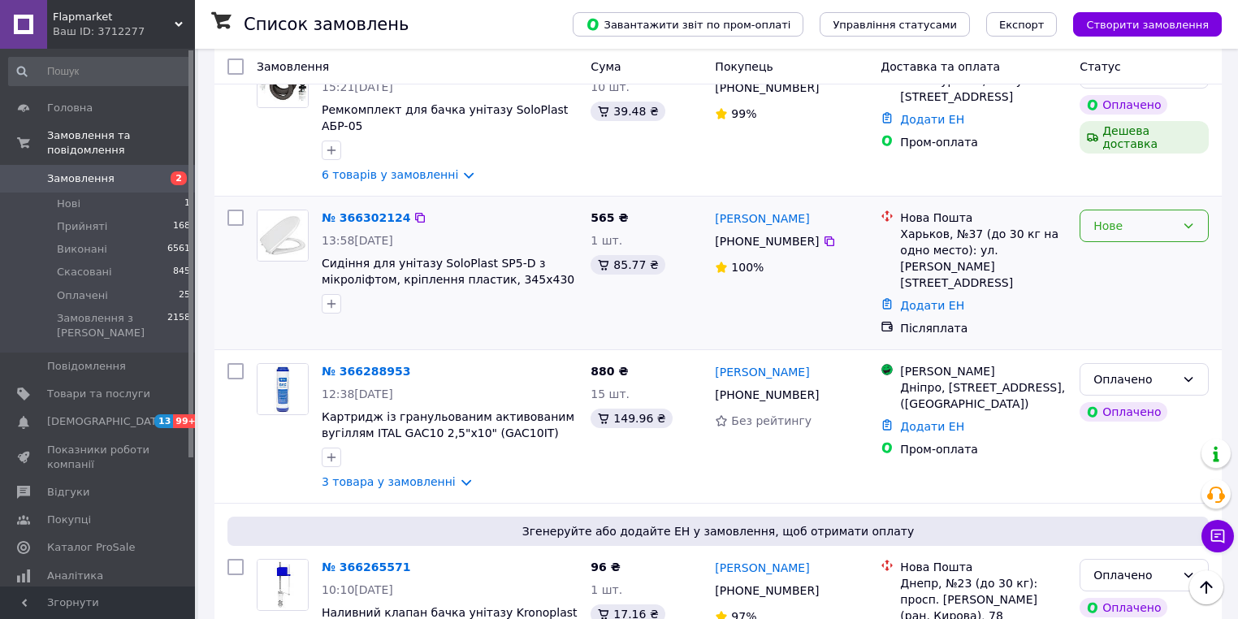
click at [1099, 217] on div "Нове" at bounding box center [1135, 226] width 82 height 18
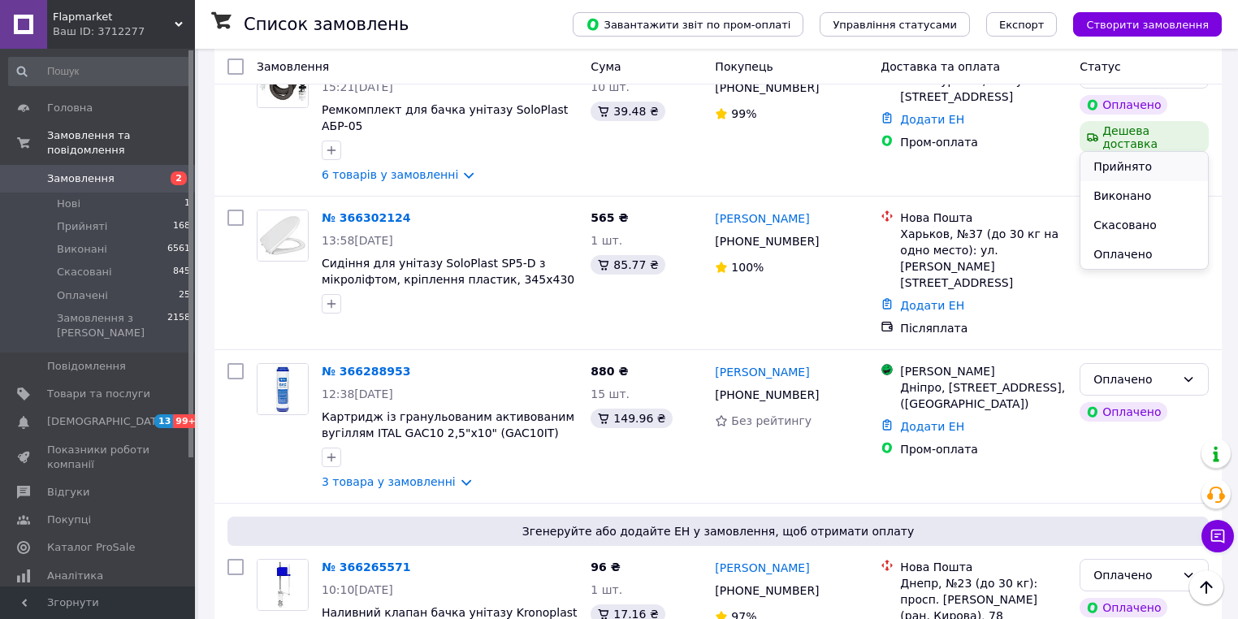
click at [1109, 169] on li "Прийнято" at bounding box center [1145, 166] width 128 height 29
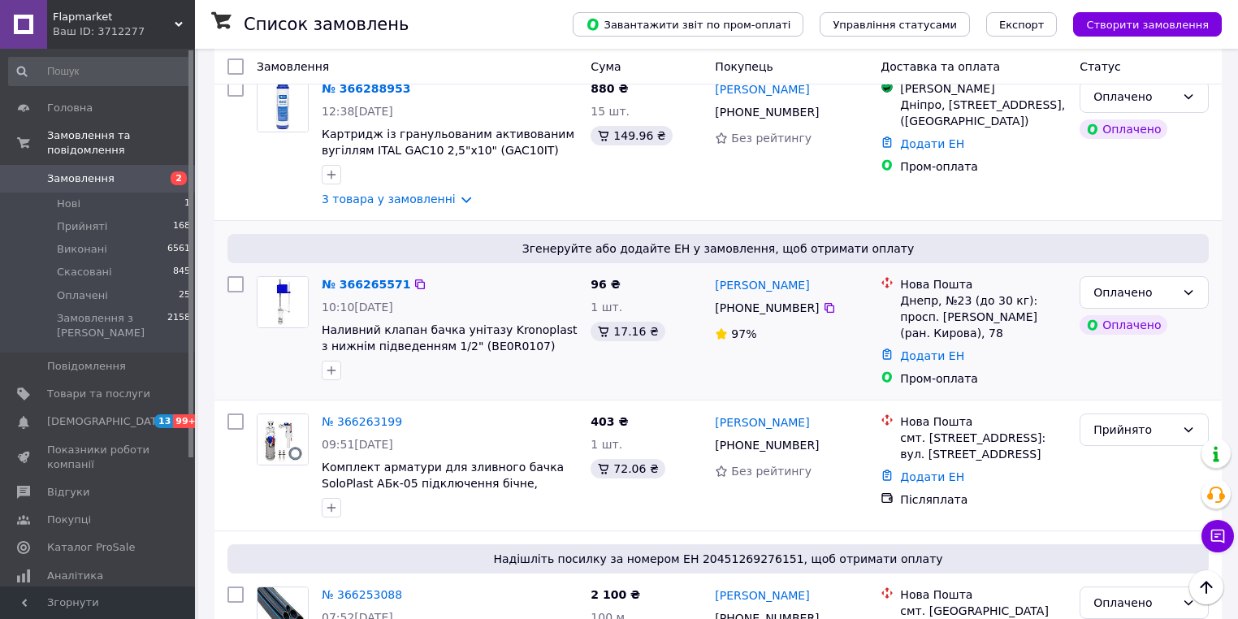
scroll to position [1170, 0]
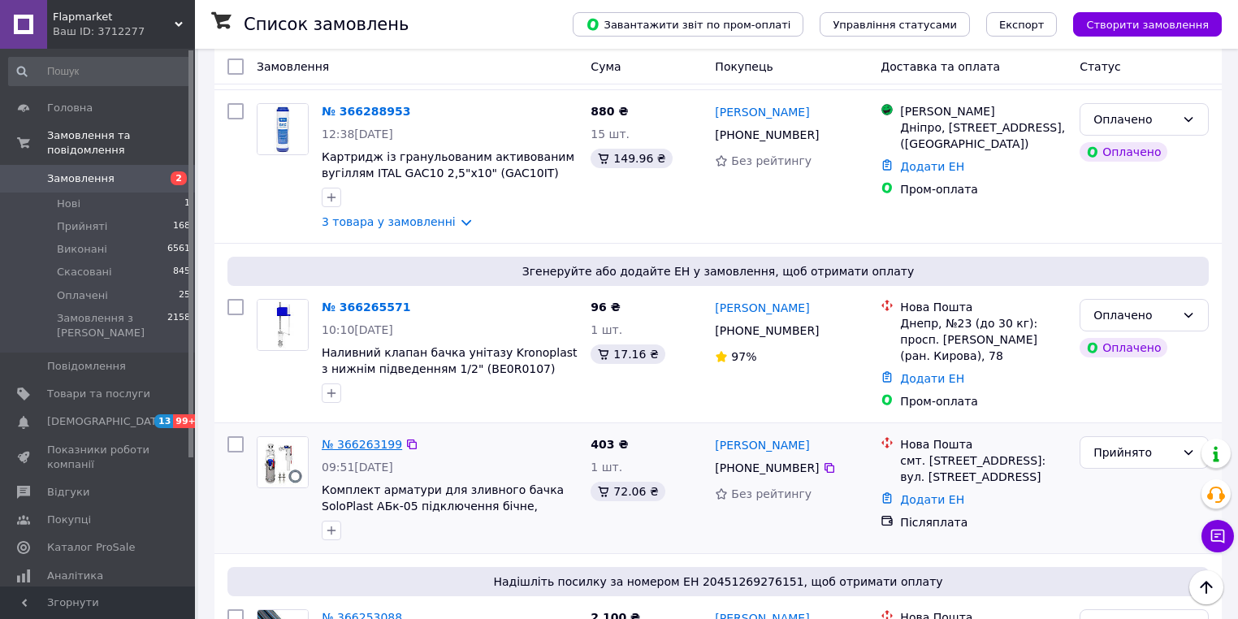
click at [372, 438] on link "№ 366263199" at bounding box center [362, 444] width 80 height 13
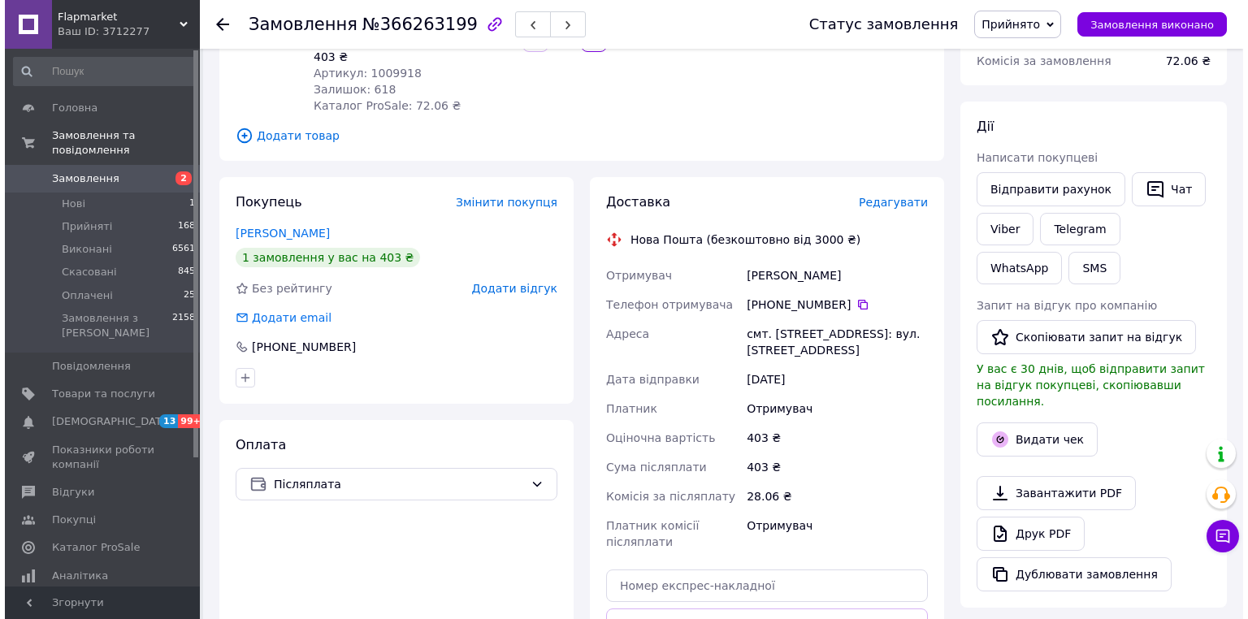
scroll to position [183, 0]
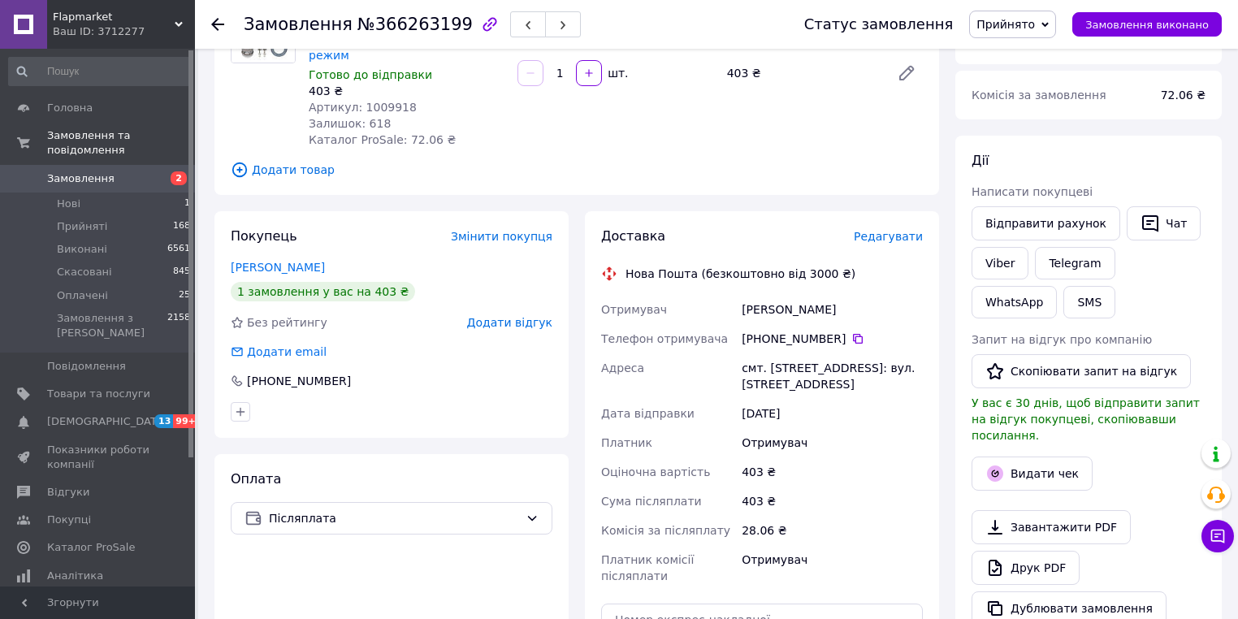
click at [894, 228] on div "Доставка Редагувати" at bounding box center [762, 237] width 322 height 19
click at [888, 230] on span "Редагувати" at bounding box center [888, 236] width 69 height 13
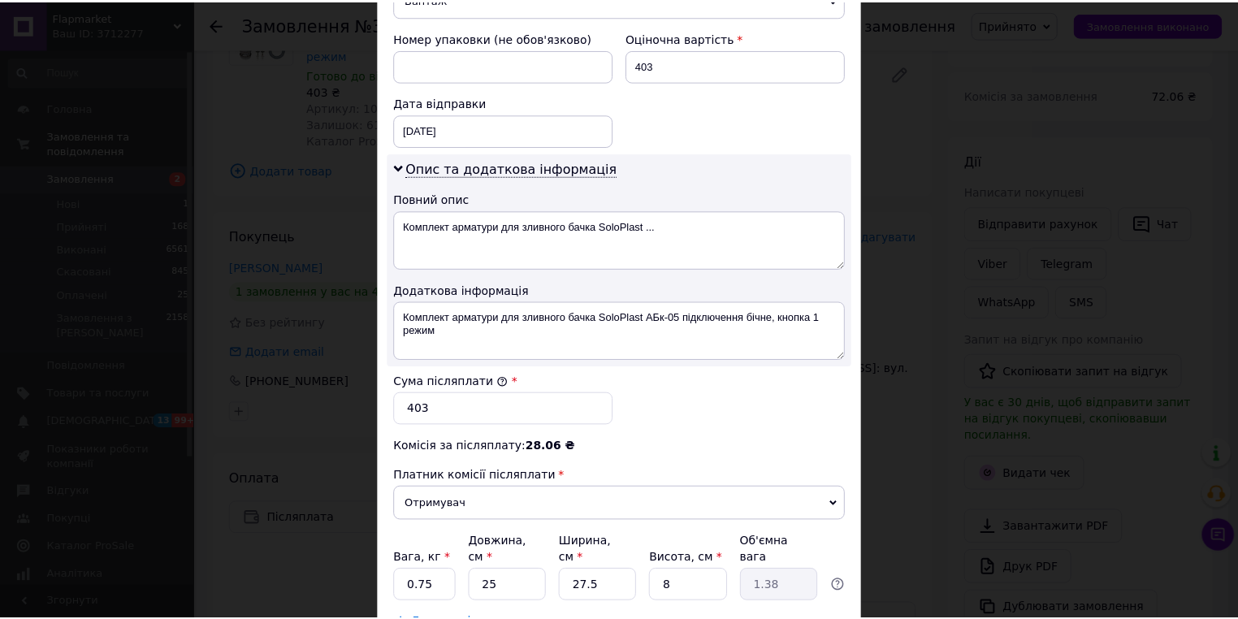
scroll to position [796, 0]
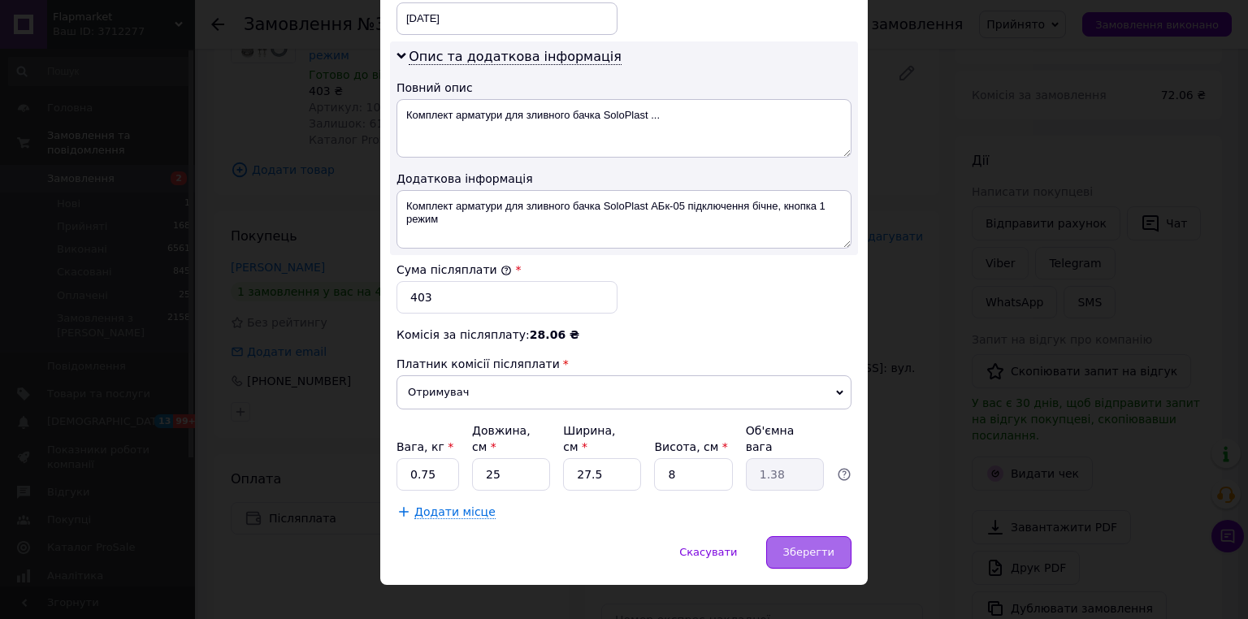
click at [780, 536] on div "Зберегти" at bounding box center [808, 552] width 85 height 33
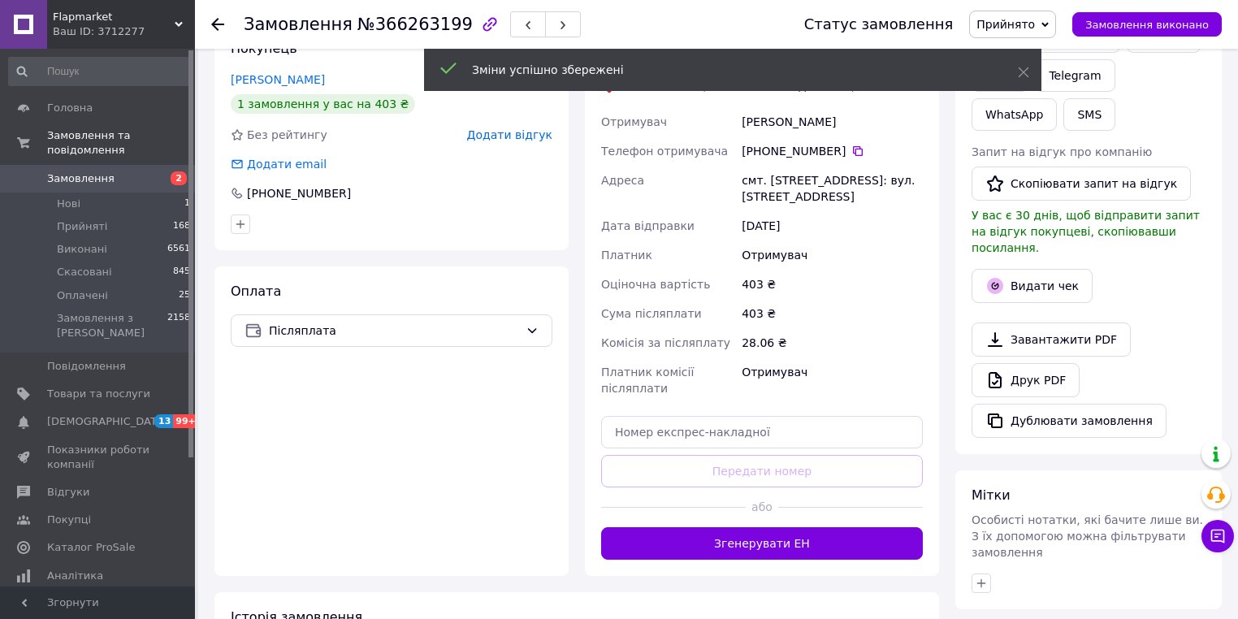
scroll to position [443, 0]
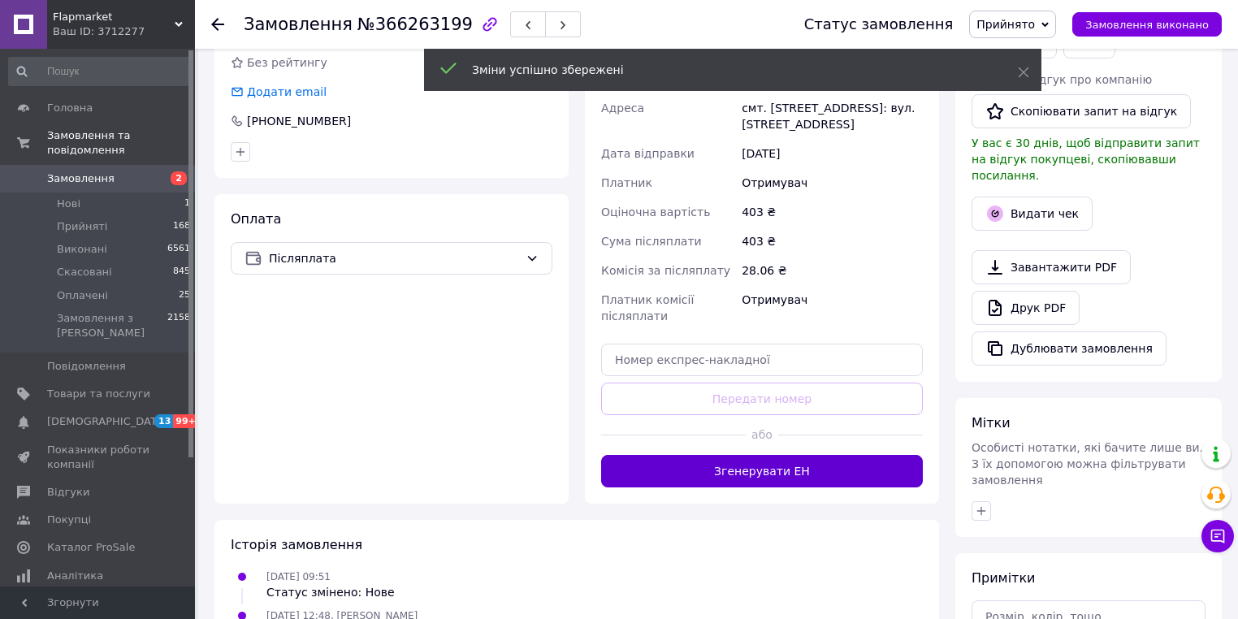
click at [764, 466] on button "Згенерувати ЕН" at bounding box center [762, 471] width 322 height 33
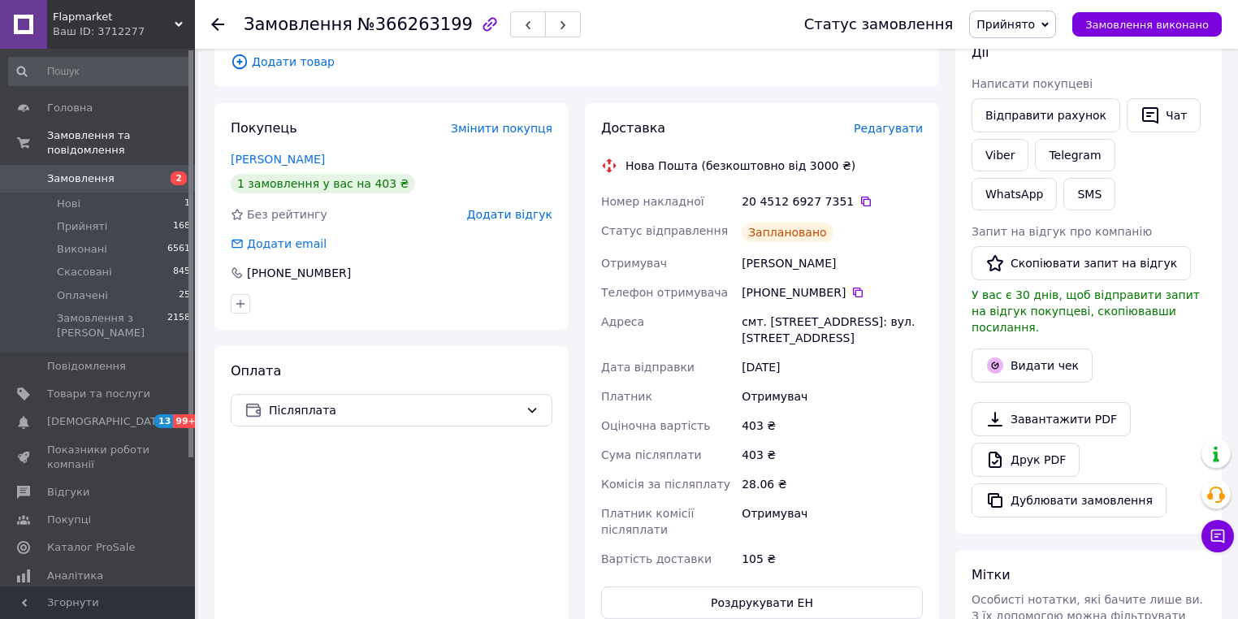
scroll to position [248, 0]
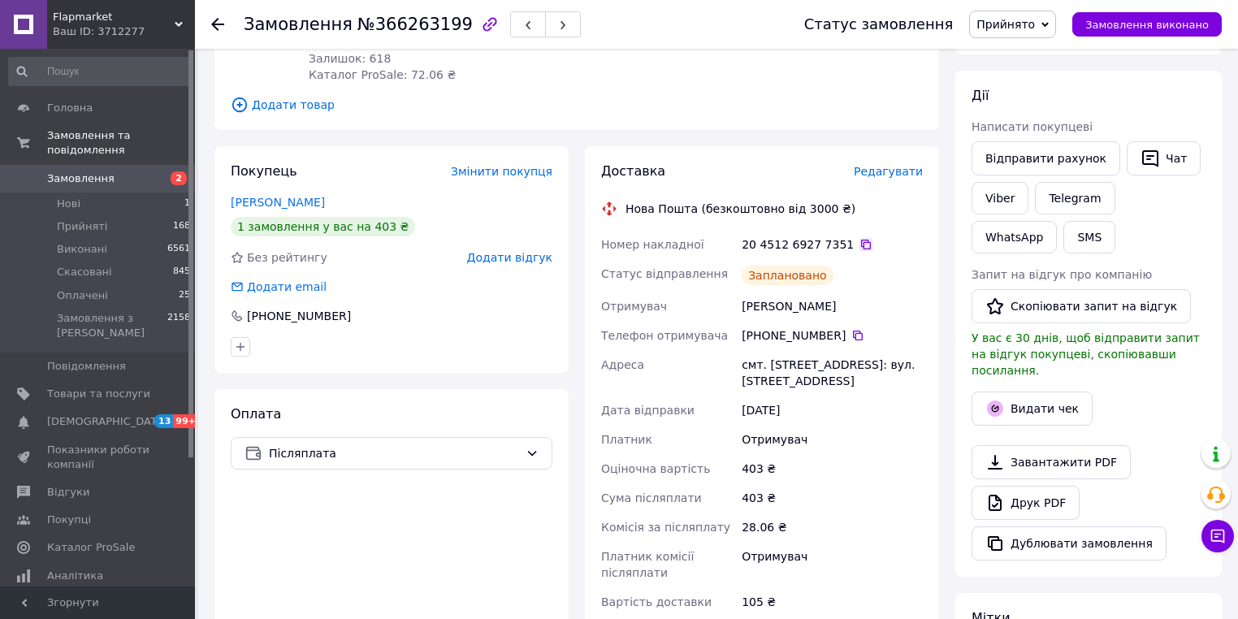
click at [860, 238] on icon at bounding box center [866, 244] width 13 height 13
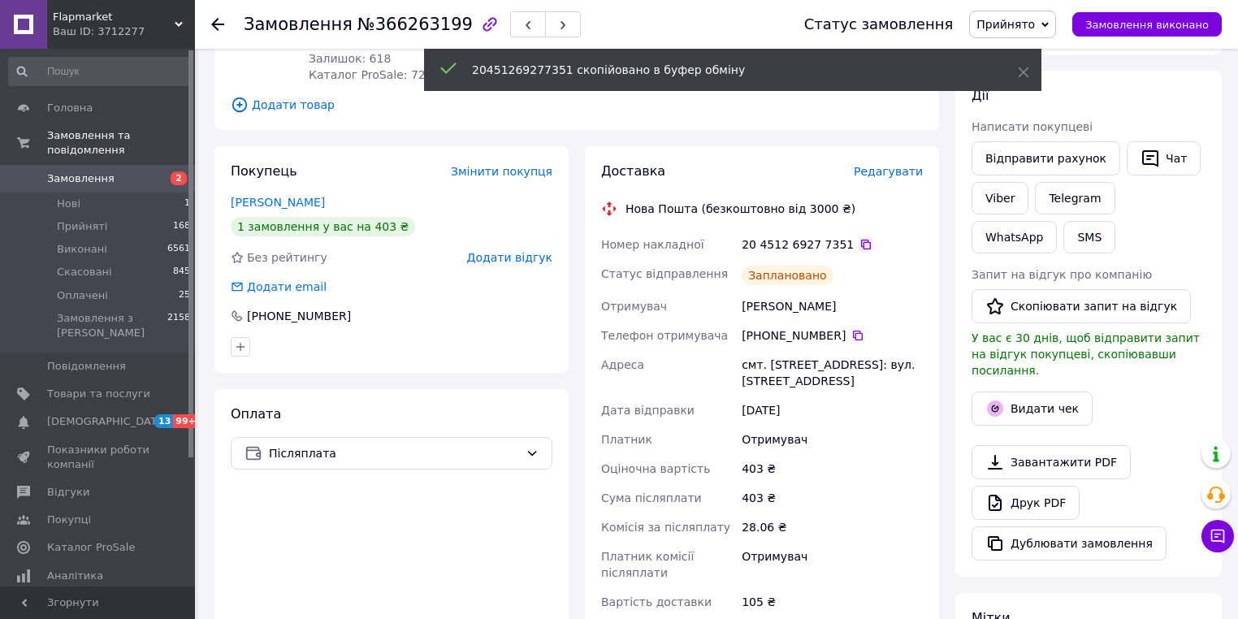
click at [861, 240] on icon at bounding box center [866, 245] width 10 height 10
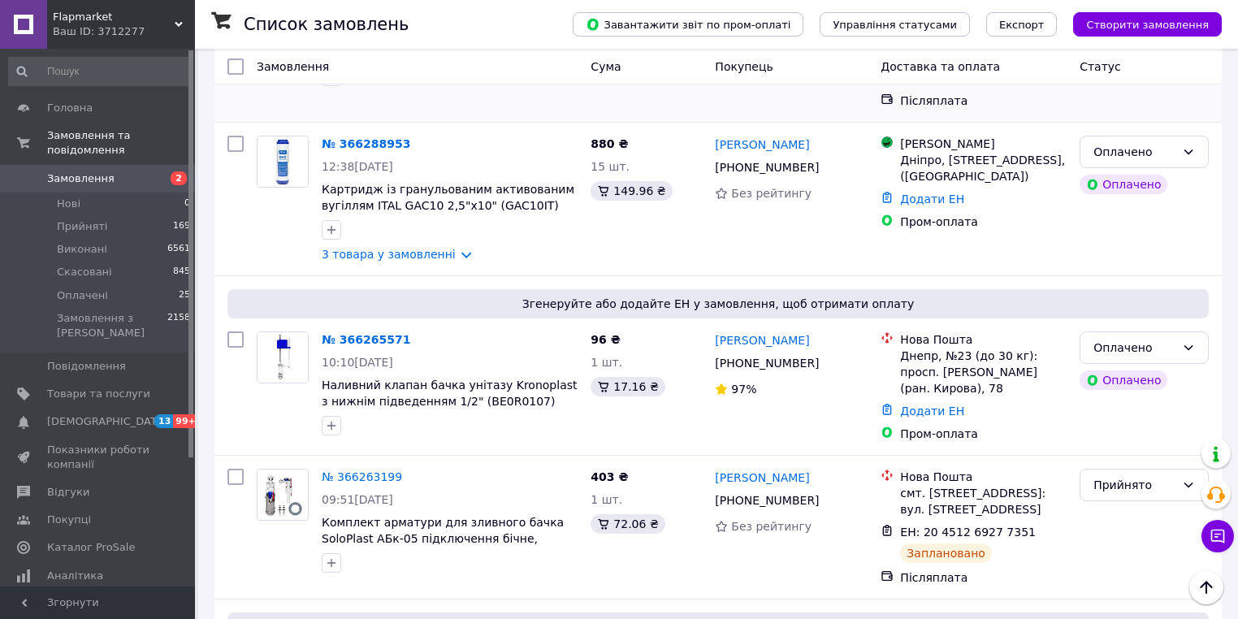
scroll to position [1105, 0]
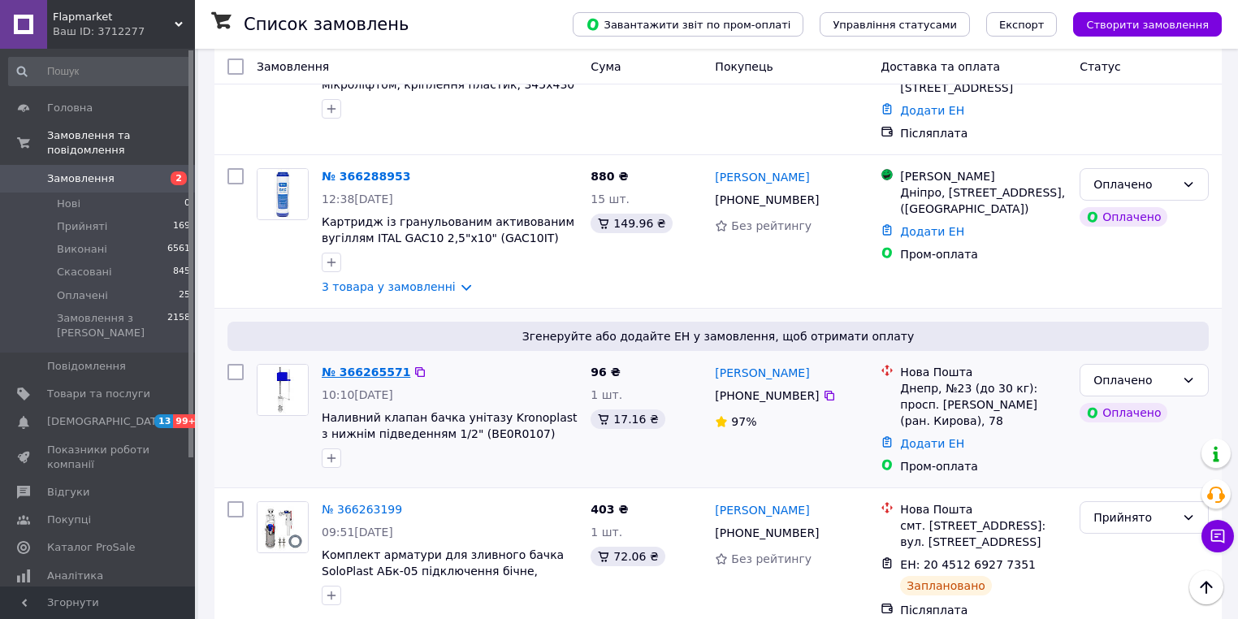
click at [348, 366] on link "№ 366265571" at bounding box center [366, 372] width 89 height 13
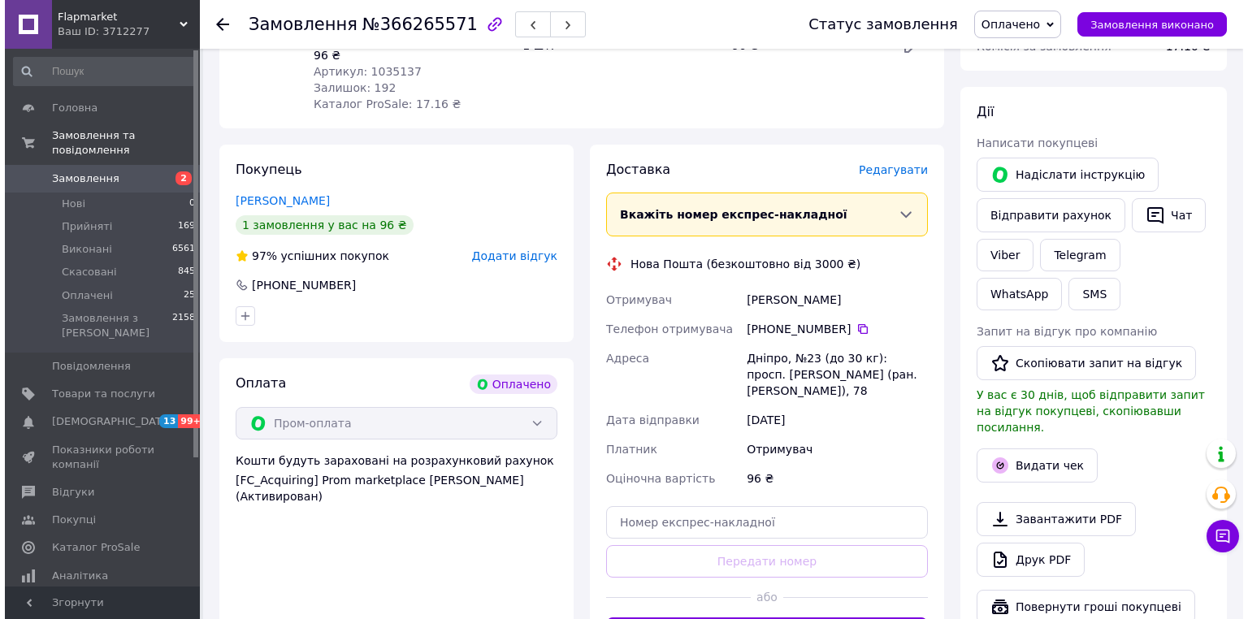
scroll to position [635, 0]
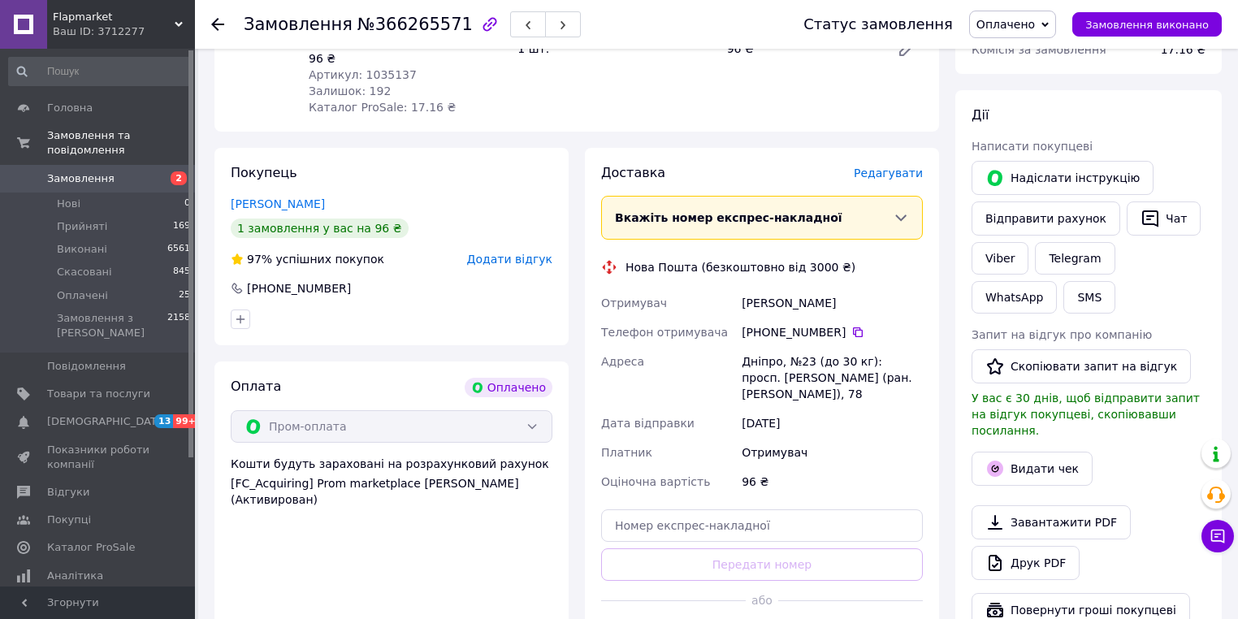
click at [881, 172] on span "Редагувати" at bounding box center [888, 173] width 69 height 13
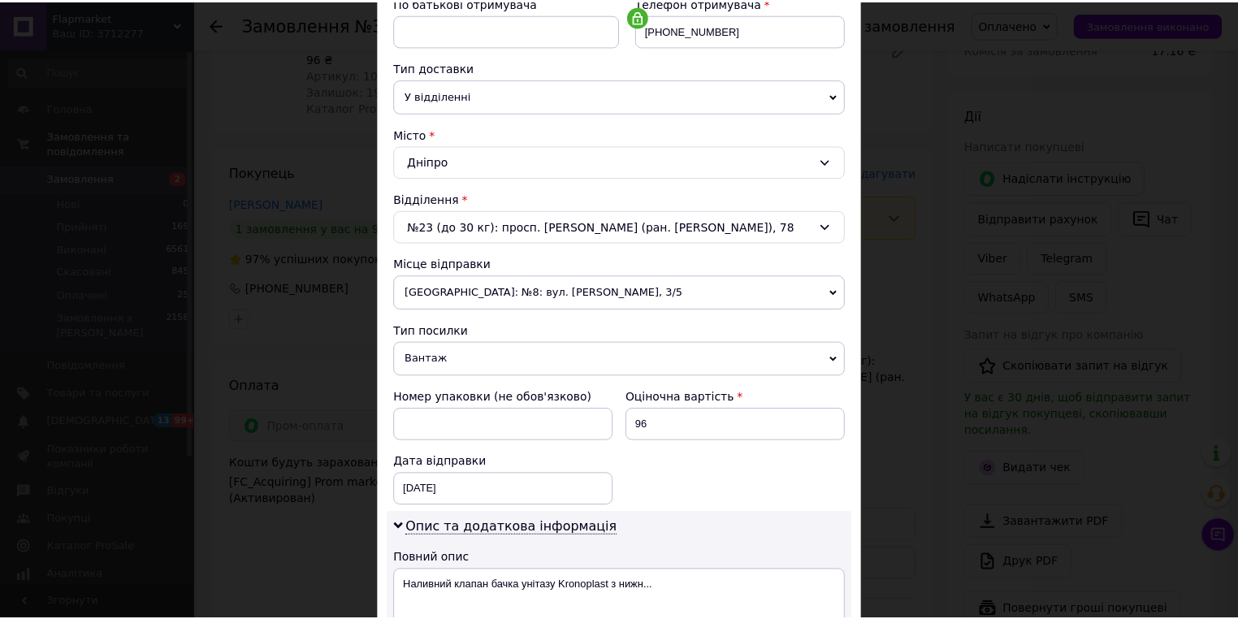
scroll to position [636, 0]
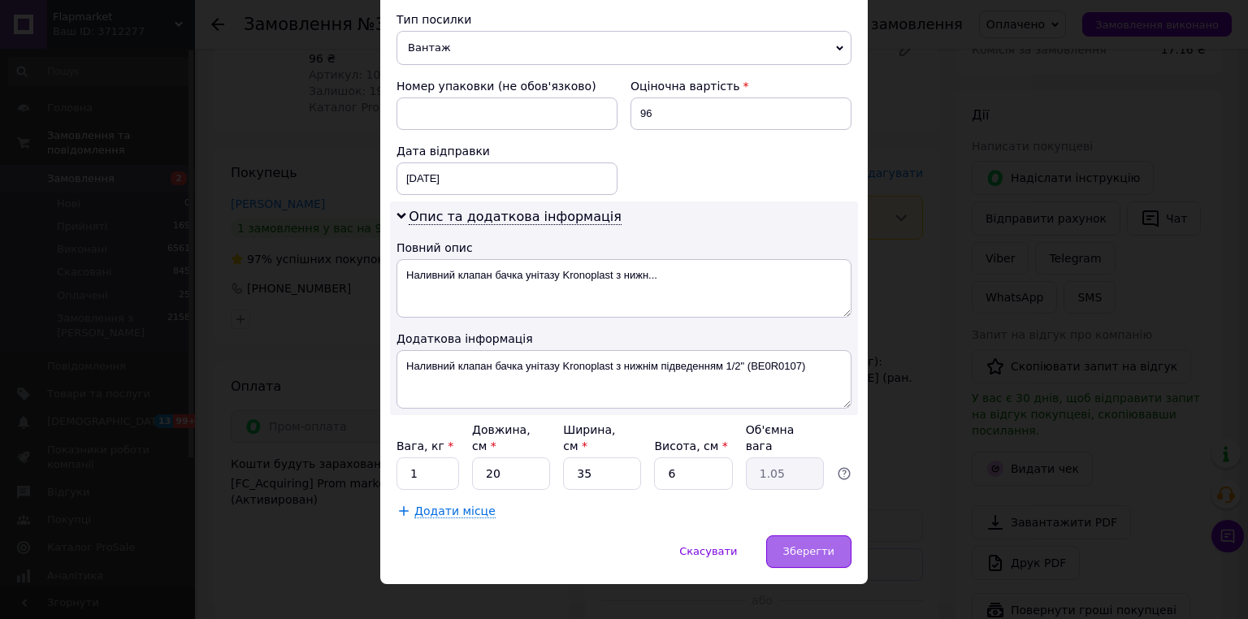
click at [787, 535] on div "Зберегти" at bounding box center [808, 551] width 85 height 33
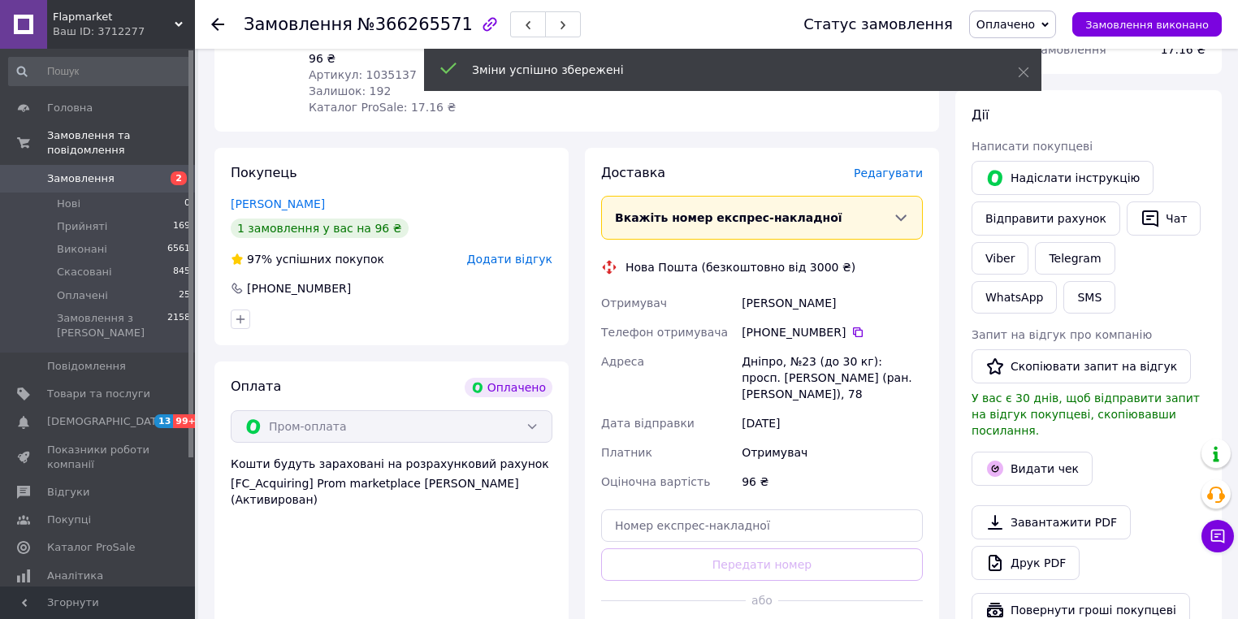
scroll to position [765, 0]
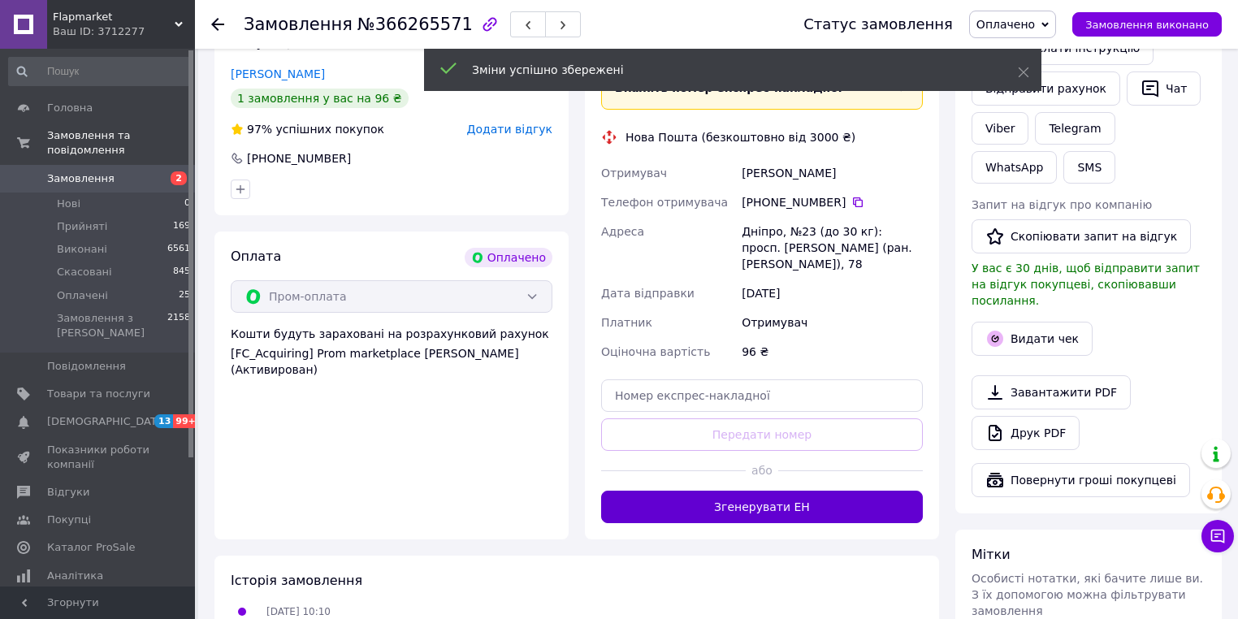
click at [774, 491] on button "Згенерувати ЕН" at bounding box center [762, 507] width 322 height 33
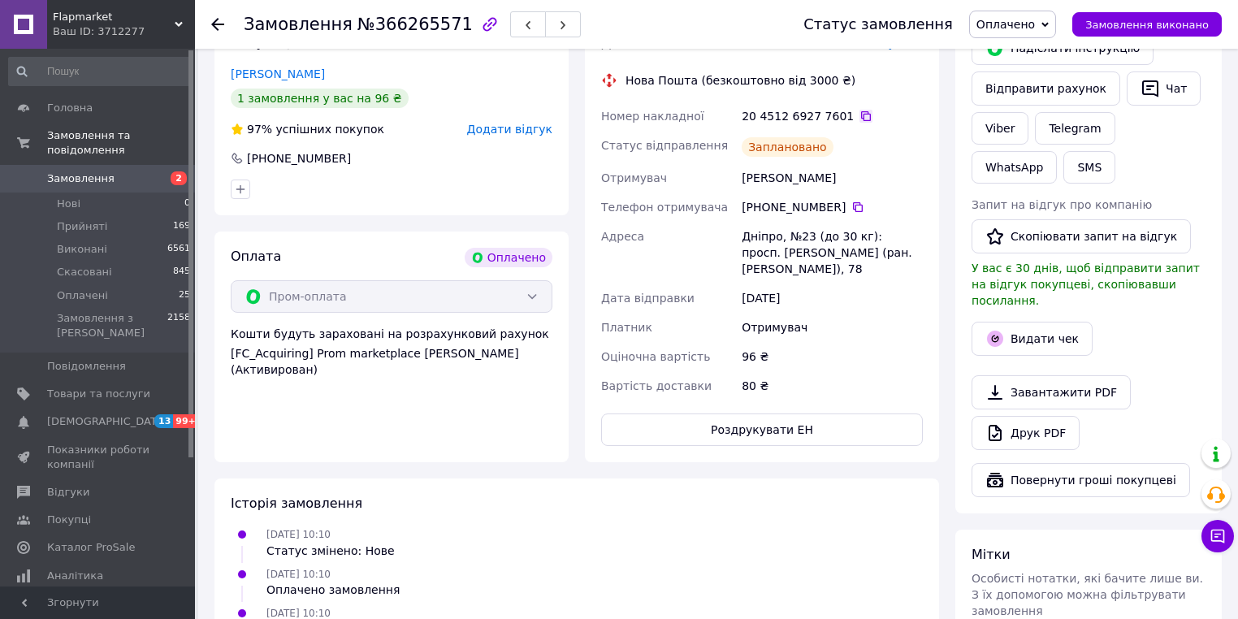
click at [860, 115] on icon at bounding box center [866, 116] width 13 height 13
click at [85, 171] on span "Замовлення" at bounding box center [80, 178] width 67 height 15
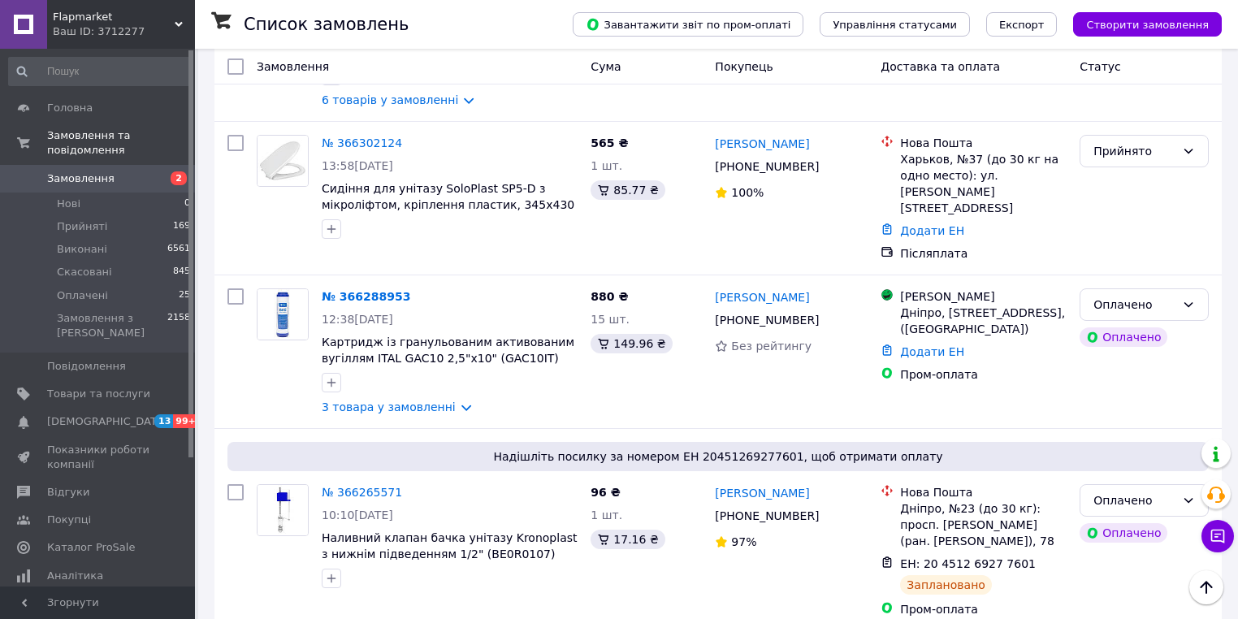
scroll to position [975, 0]
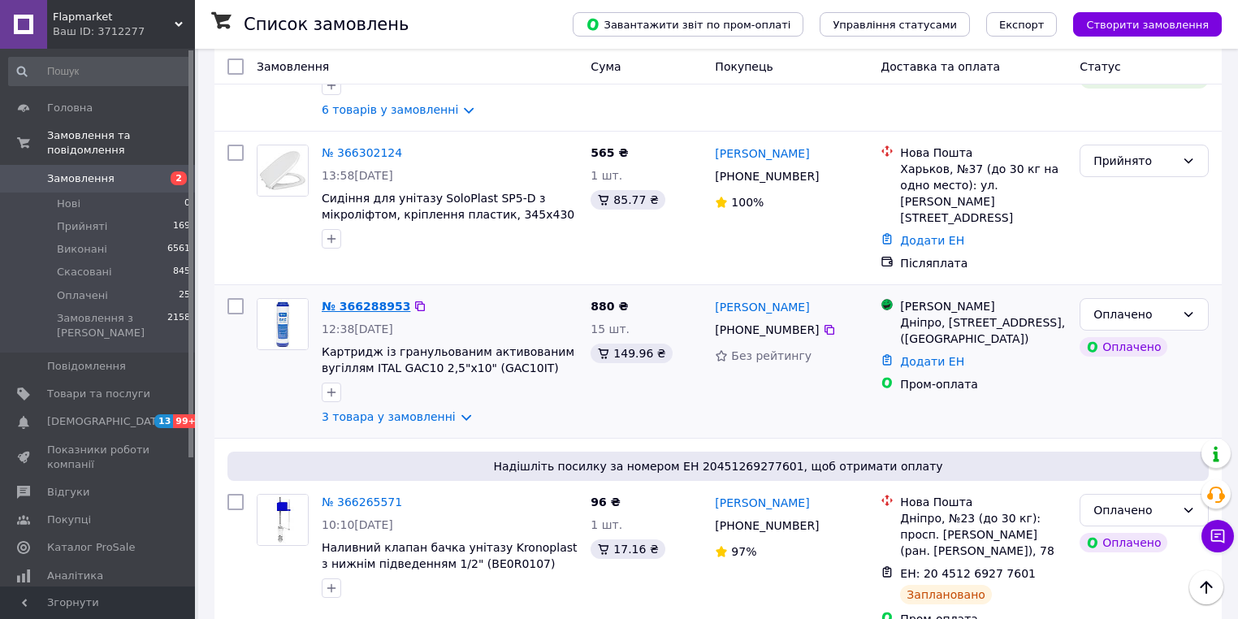
click at [356, 300] on link "№ 366288953" at bounding box center [366, 306] width 89 height 13
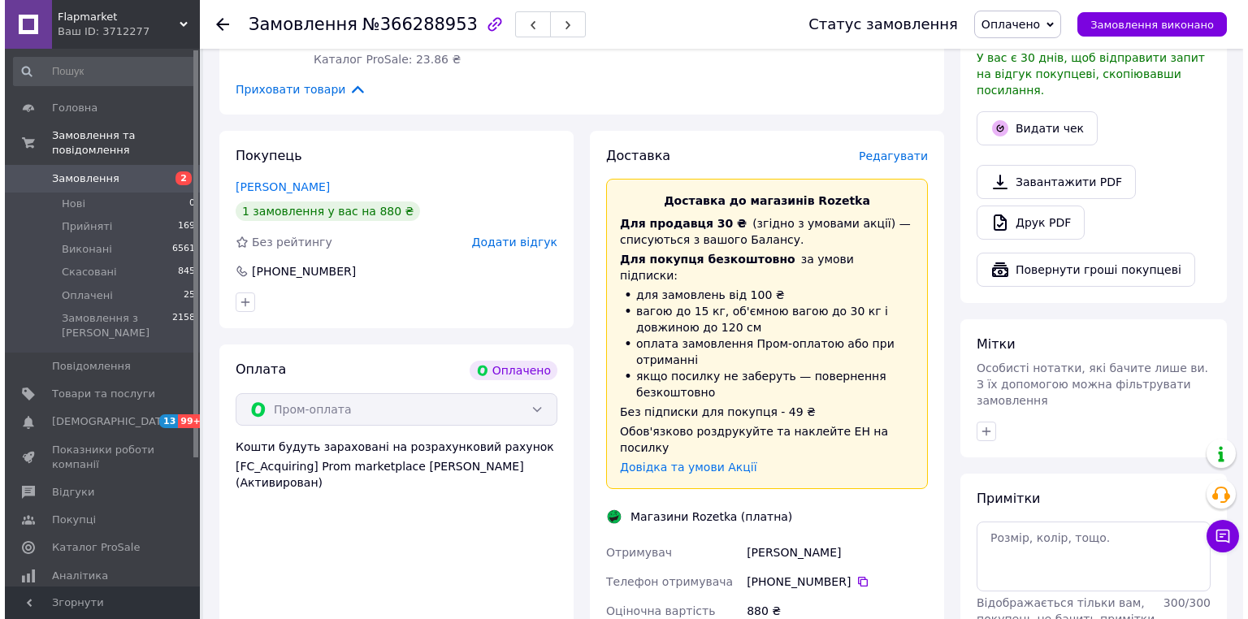
scroll to position [1040, 0]
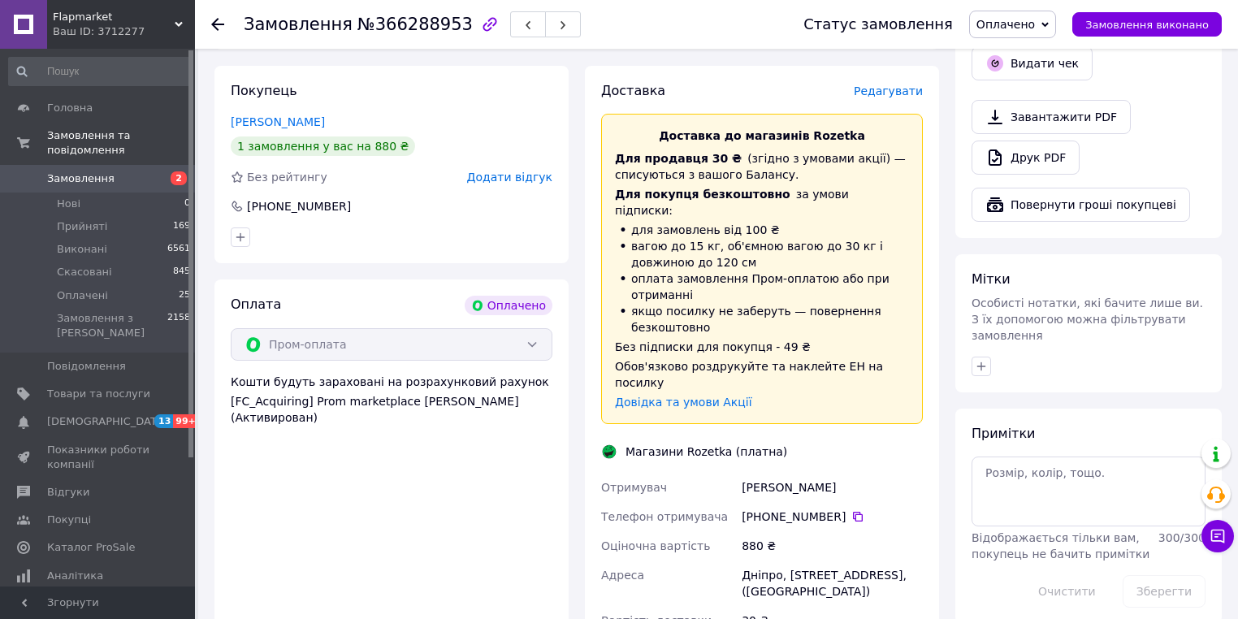
click at [891, 85] on span "Редагувати" at bounding box center [888, 91] width 69 height 13
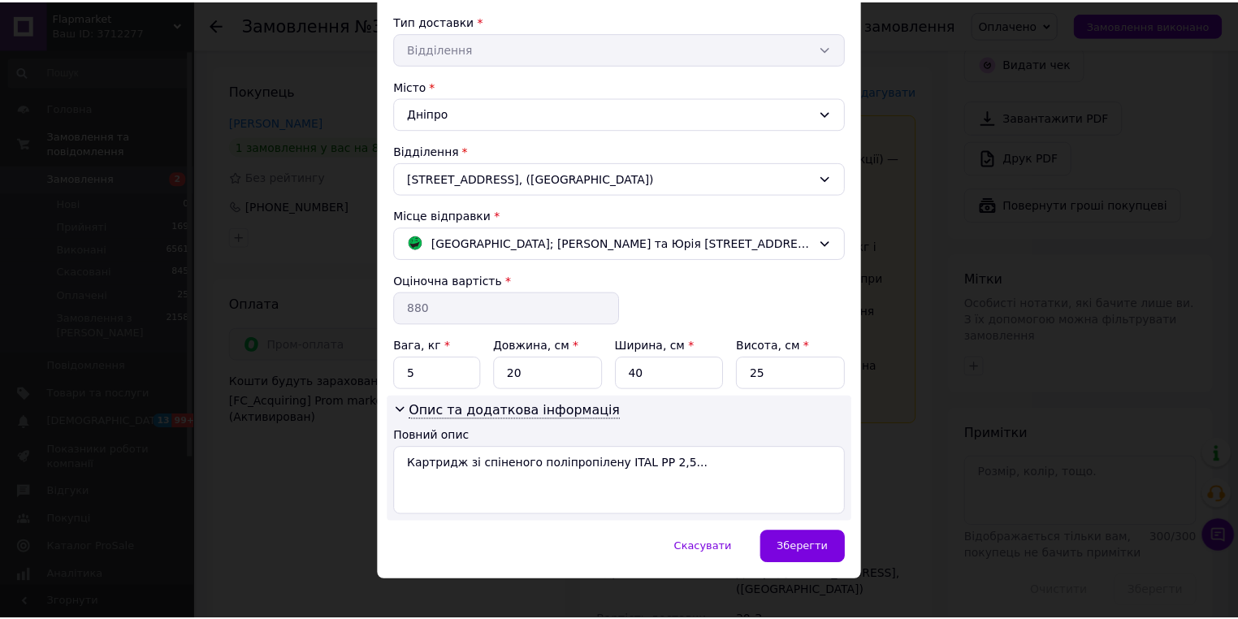
scroll to position [384, 0]
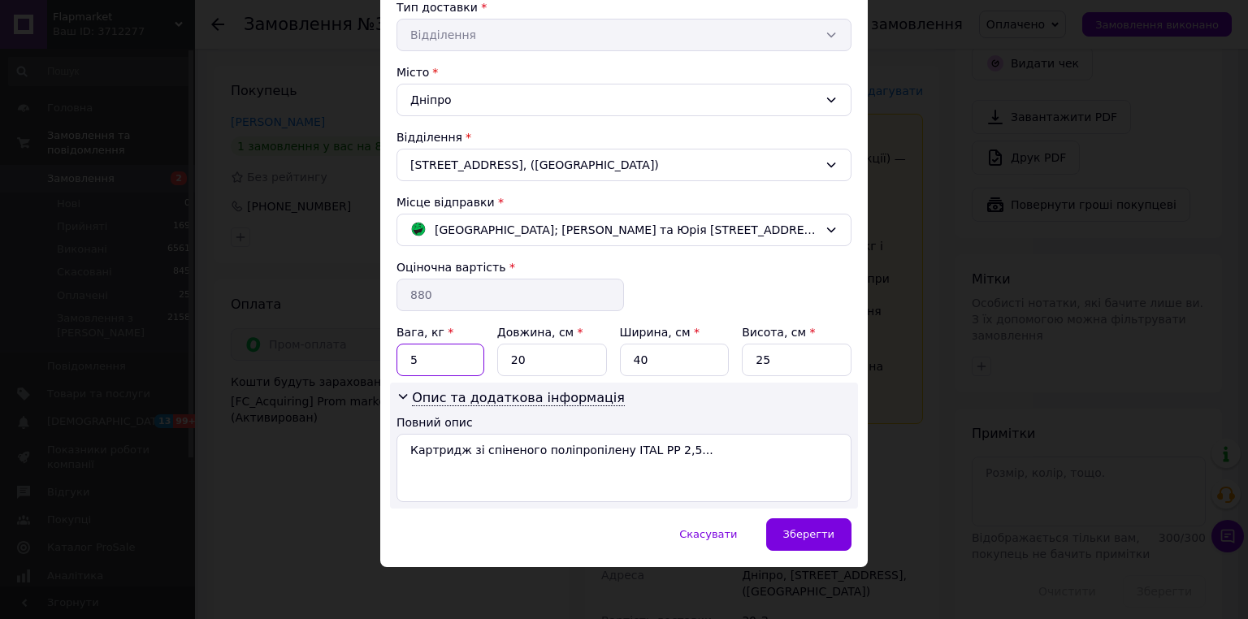
click at [410, 362] on input "5" at bounding box center [441, 360] width 88 height 33
click at [423, 358] on input "5" at bounding box center [441, 360] width 88 height 33
type input "2"
click at [778, 359] on input "25" at bounding box center [797, 360] width 110 height 33
type input "2"
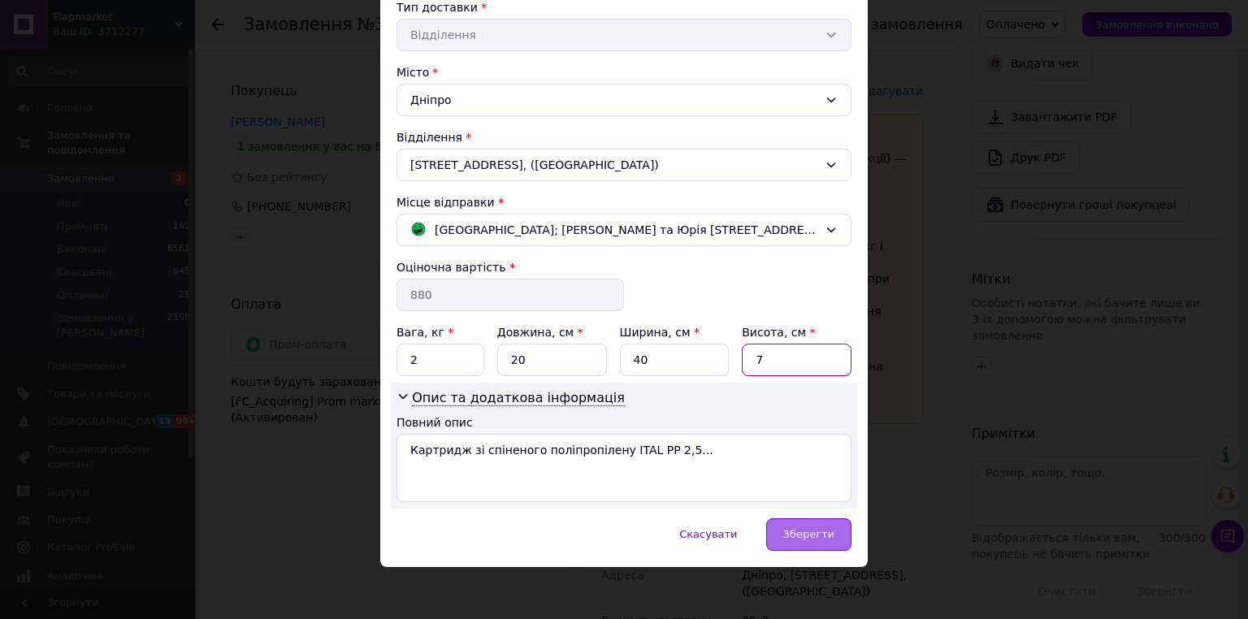
type input "7"
drag, startPoint x: 811, startPoint y: 531, endPoint x: 812, endPoint y: 540, distance: 9.0
click at [811, 531] on span "Зберегти" at bounding box center [808, 534] width 51 height 12
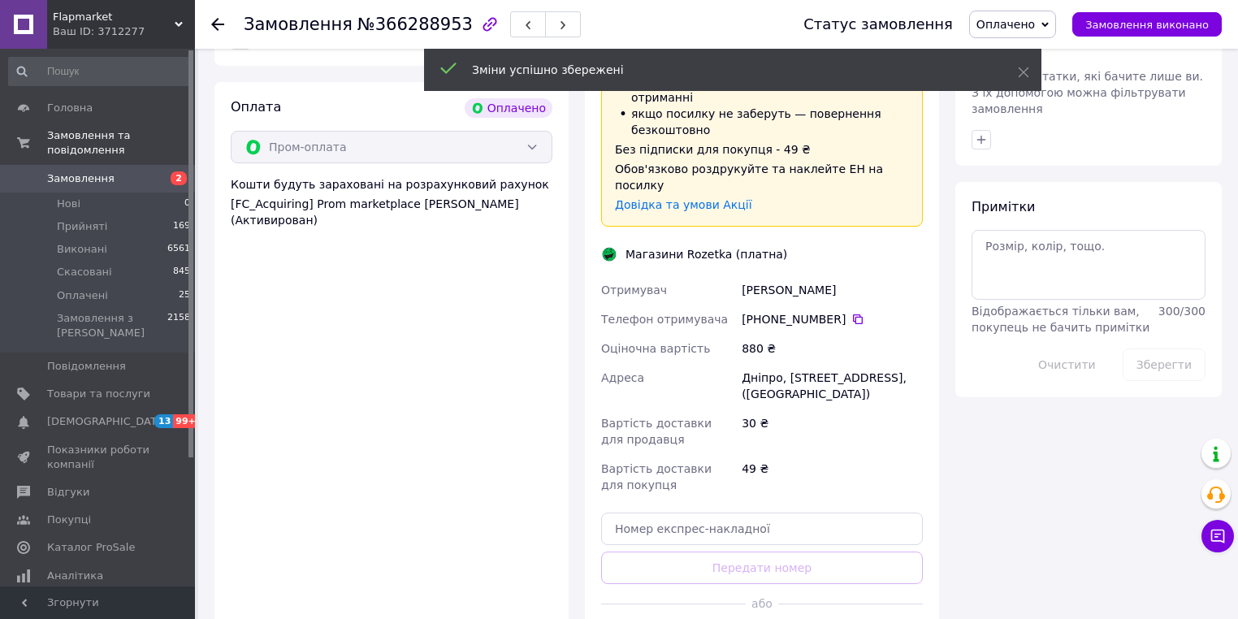
scroll to position [1300, 0]
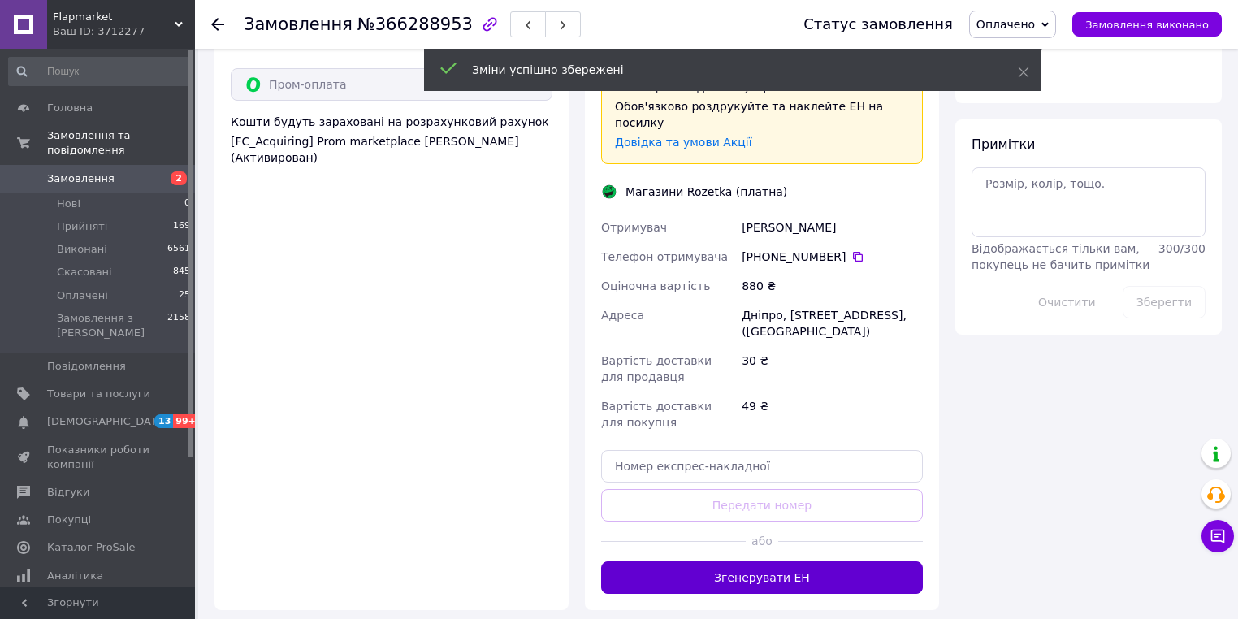
click at [779, 561] on button "Згенерувати ЕН" at bounding box center [762, 577] width 322 height 33
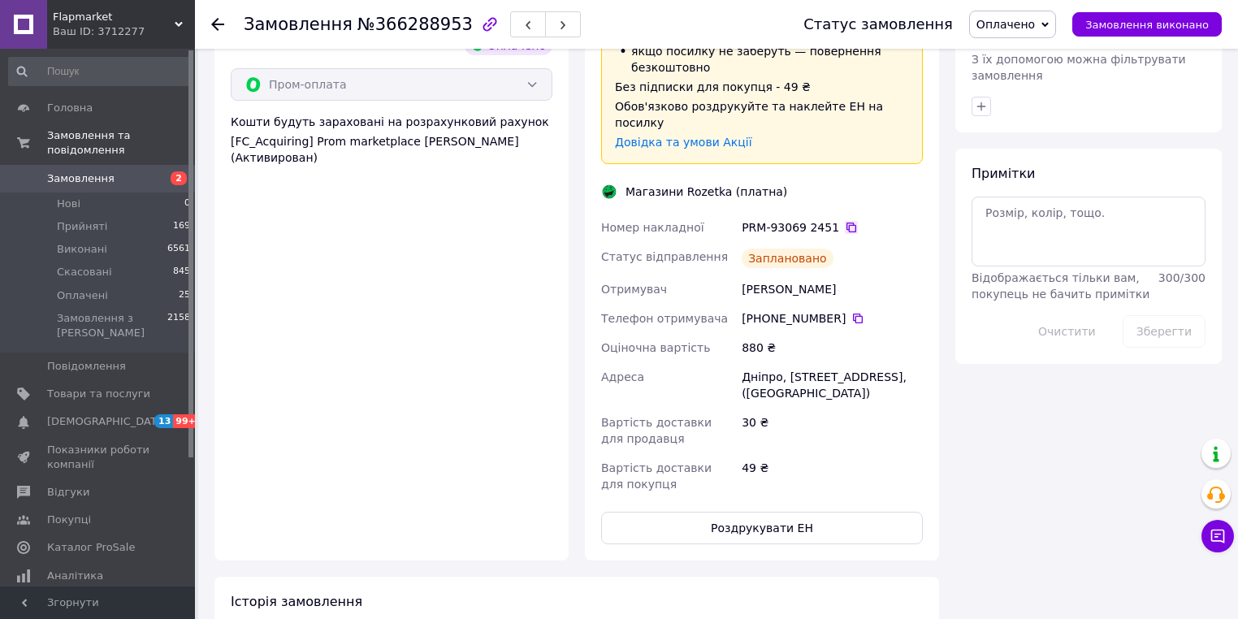
click at [847, 223] on icon at bounding box center [852, 228] width 10 height 10
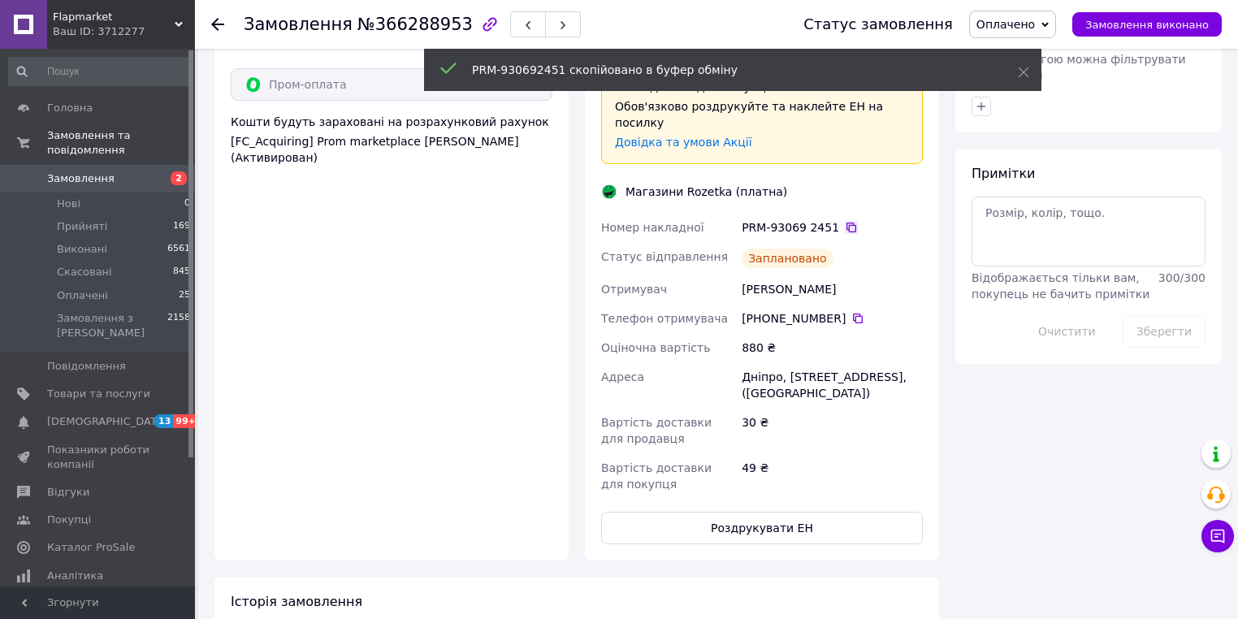
click at [845, 221] on icon at bounding box center [851, 227] width 13 height 13
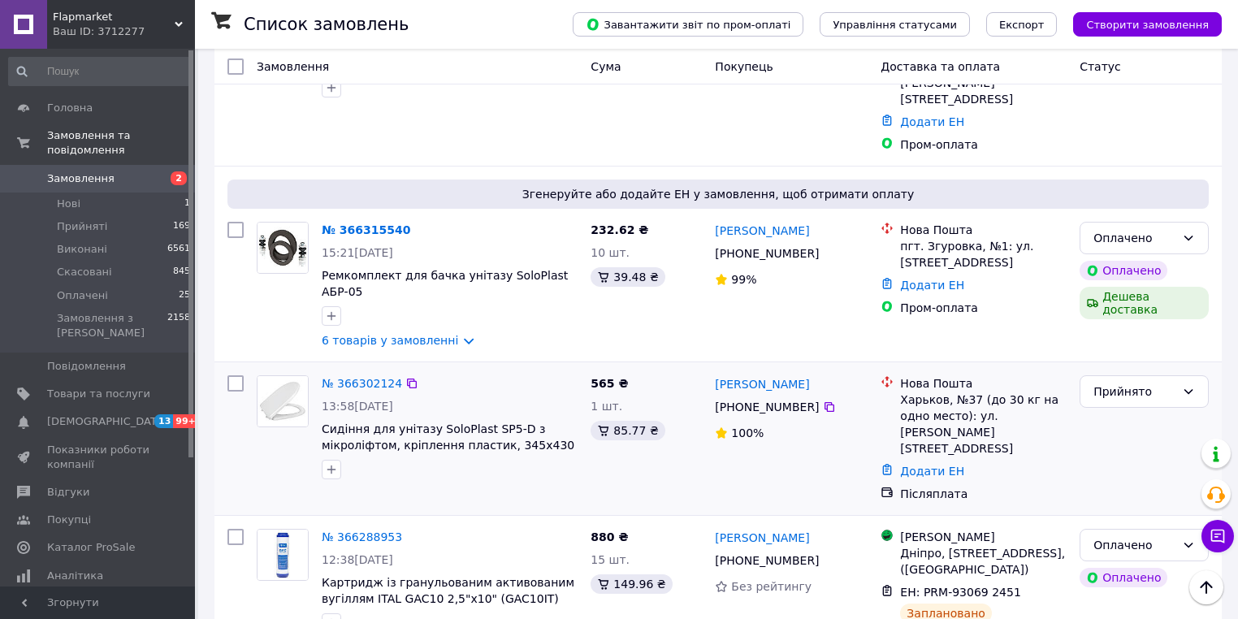
scroll to position [715, 0]
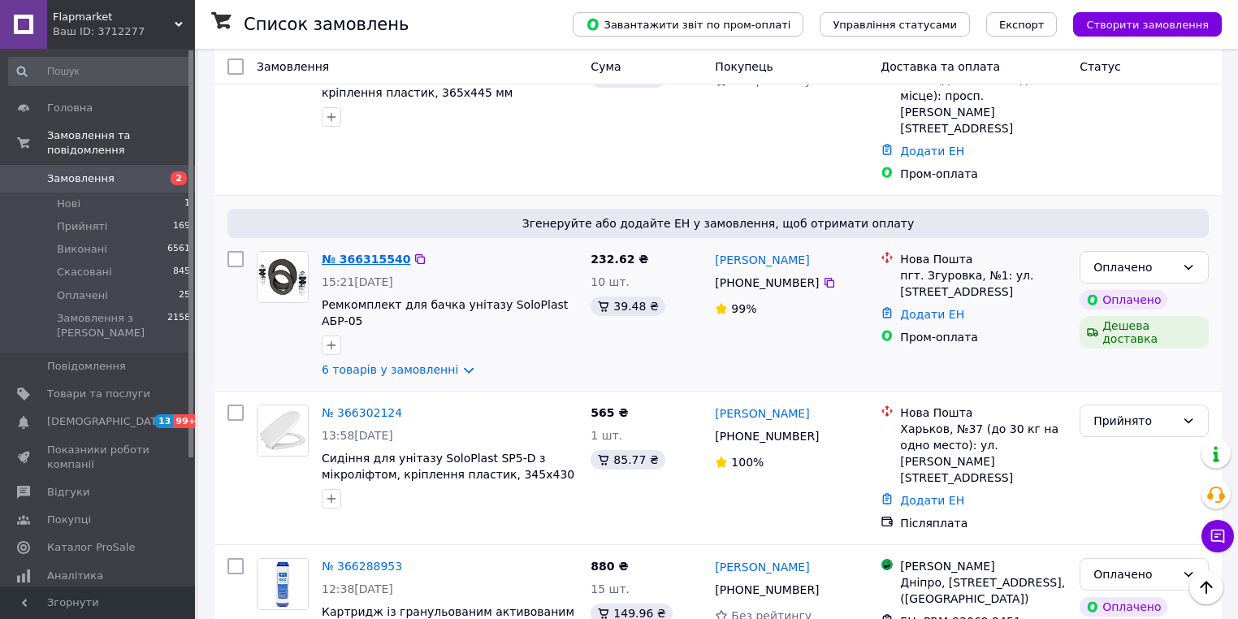
click at [386, 253] on link "№ 366315540" at bounding box center [366, 259] width 89 height 13
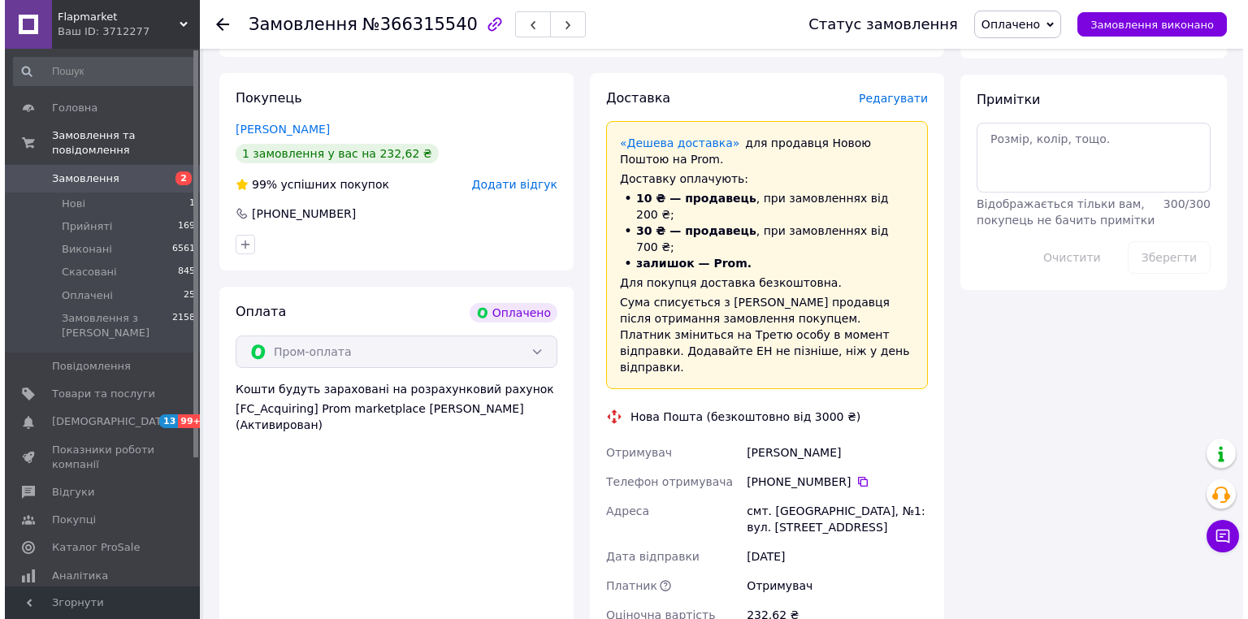
scroll to position [1300, 0]
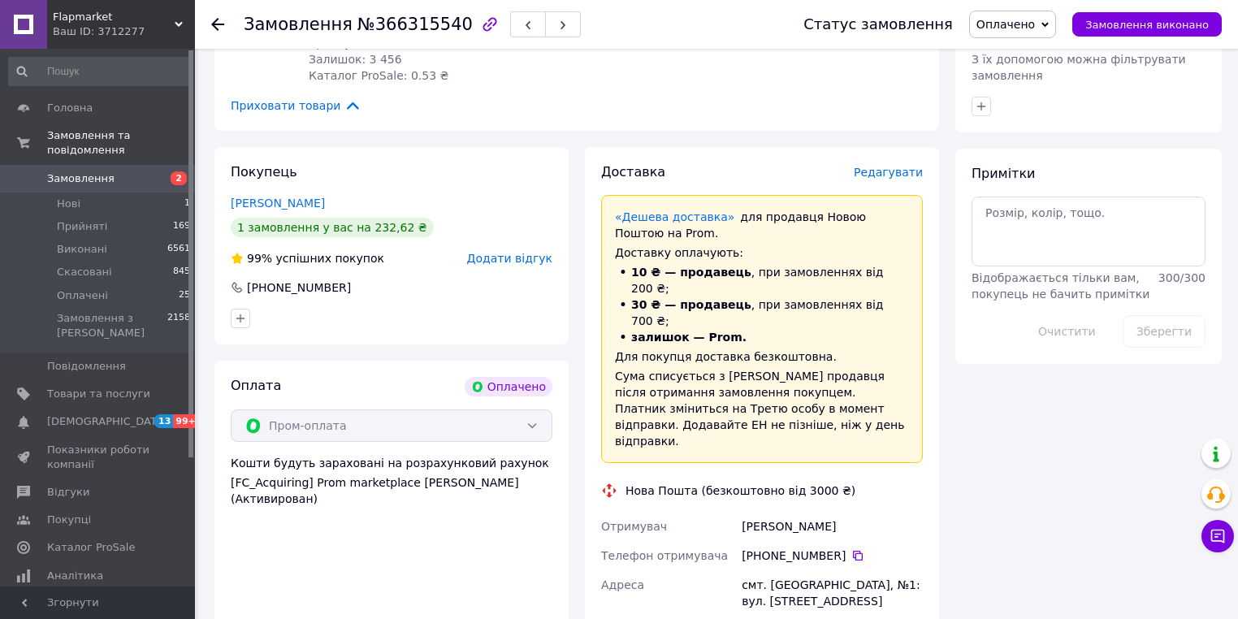
click at [894, 174] on span "Редагувати" at bounding box center [888, 172] width 69 height 13
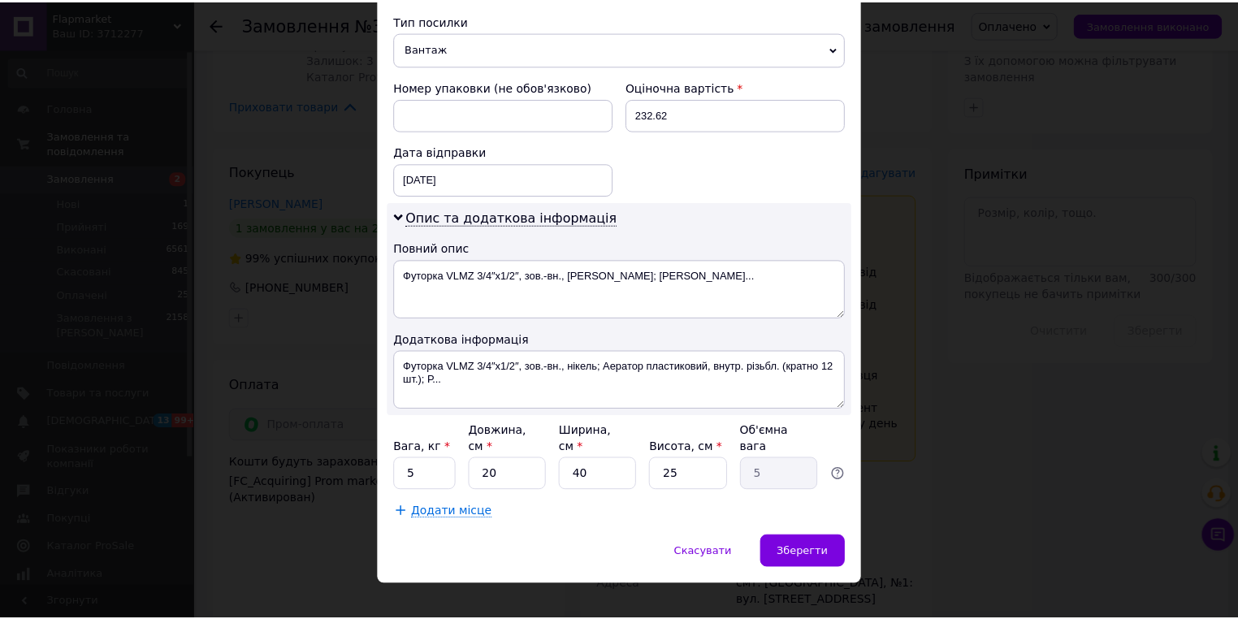
scroll to position [636, 0]
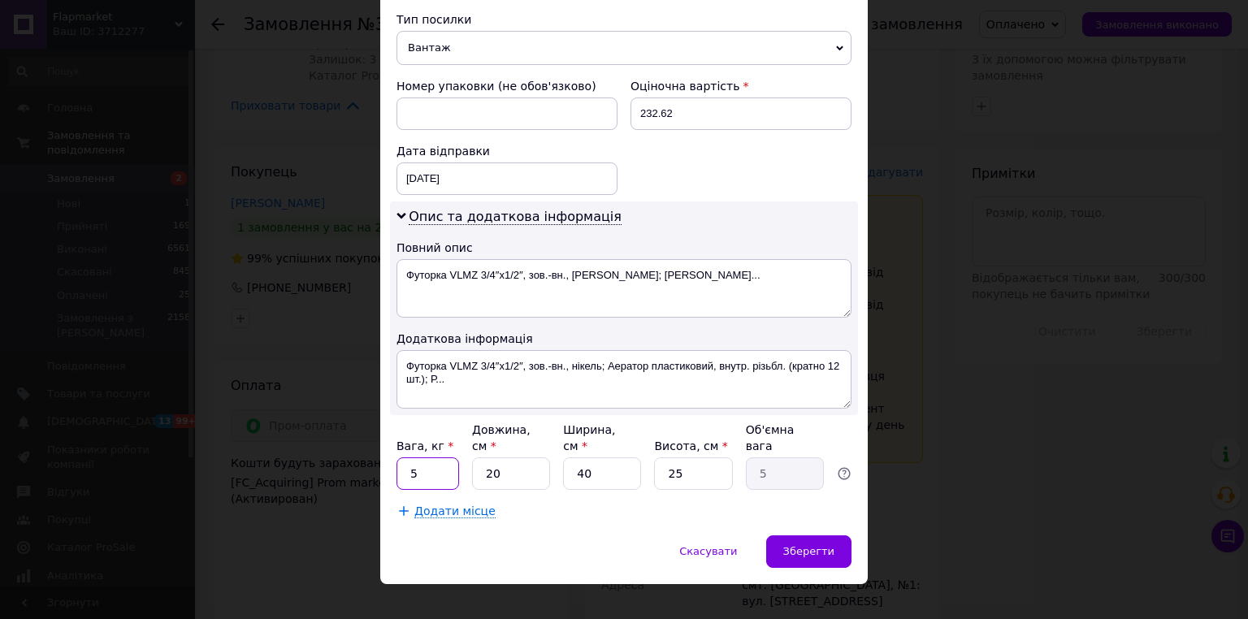
click at [423, 457] on input "5" at bounding box center [428, 473] width 63 height 33
type input "2"
click at [705, 458] on input "25" at bounding box center [693, 473] width 78 height 33
type input "2"
type input "0.4"
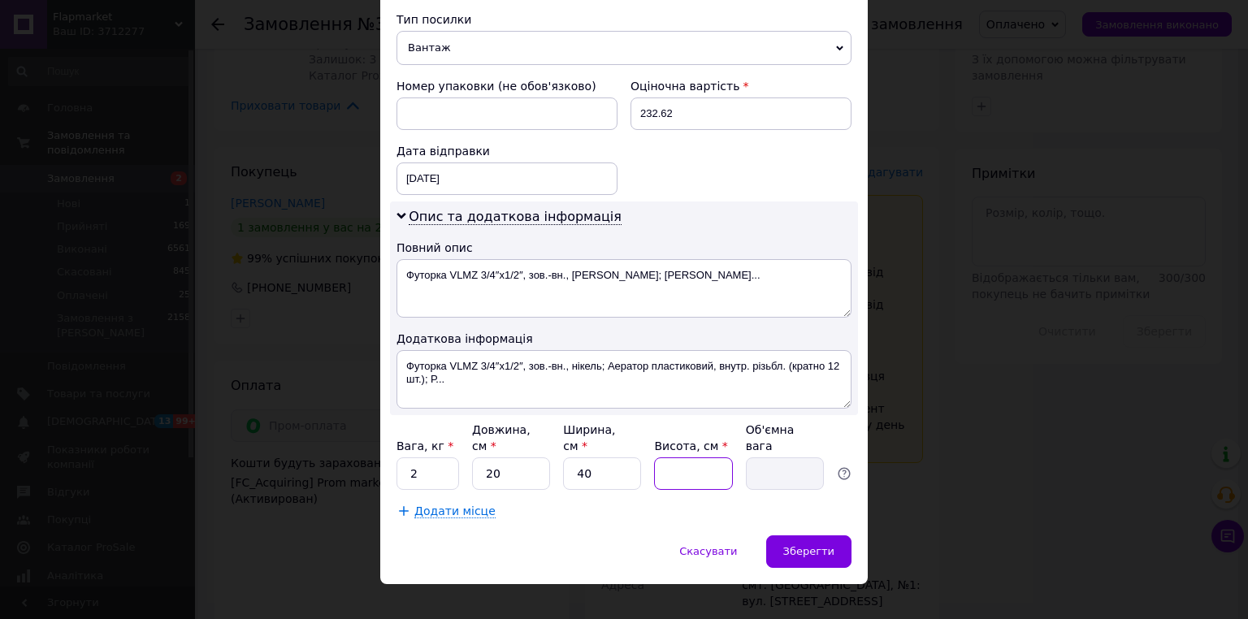
type input "7"
type input "1.4"
type input "7"
drag, startPoint x: 795, startPoint y: 528, endPoint x: 795, endPoint y: 537, distance: 9.0
click at [795, 545] on span "Зберегти" at bounding box center [808, 551] width 51 height 12
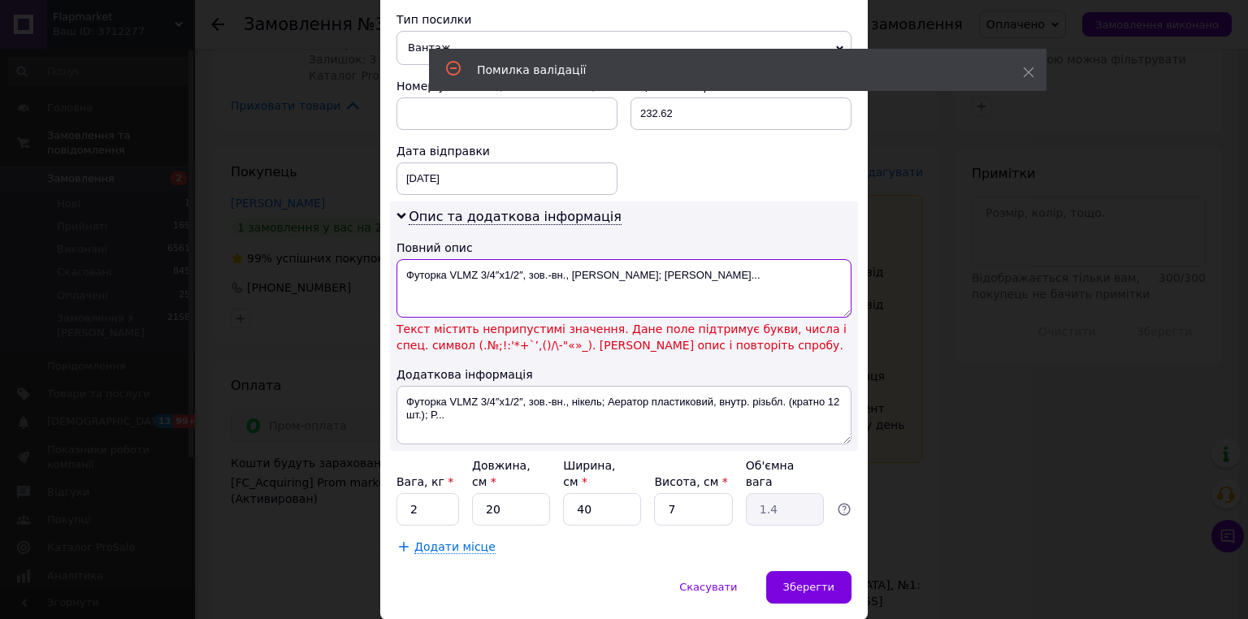
click at [520, 270] on textarea "Футорка VLMZ 3/4″х1/2″, зов.-вн., [PERSON_NAME]; [PERSON_NAME]..." at bounding box center [624, 288] width 455 height 59
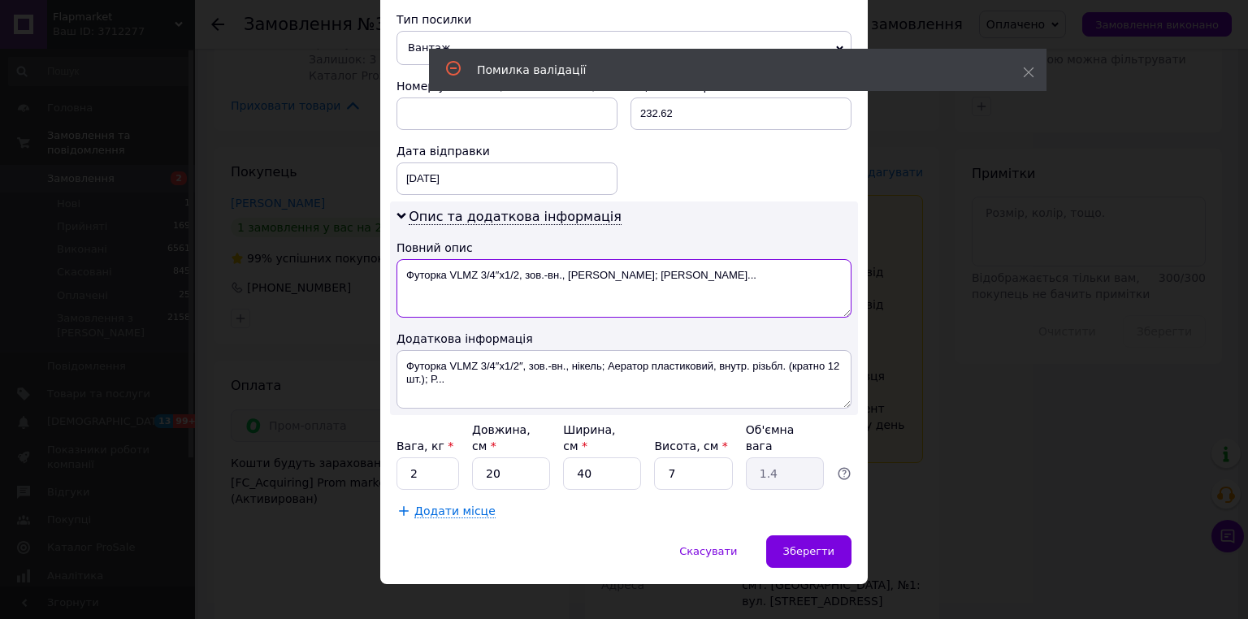
click at [497, 267] on textarea "Футорка VLMZ 3/4″х1/2, зов.-вн., [PERSON_NAME]; [PERSON_NAME]..." at bounding box center [624, 288] width 455 height 59
type textarea "Футорка VLMZ 3/4х1/2, зов.-вн., [PERSON_NAME]; [PERSON_NAME]..."
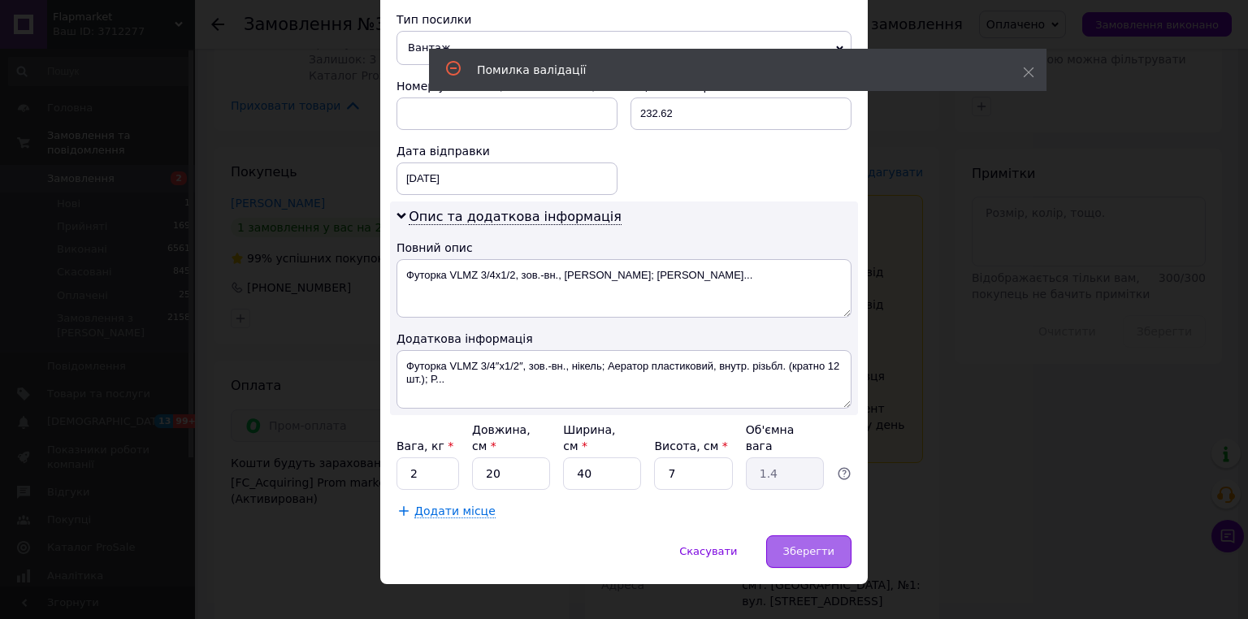
click at [822, 545] on span "Зберегти" at bounding box center [808, 551] width 51 height 12
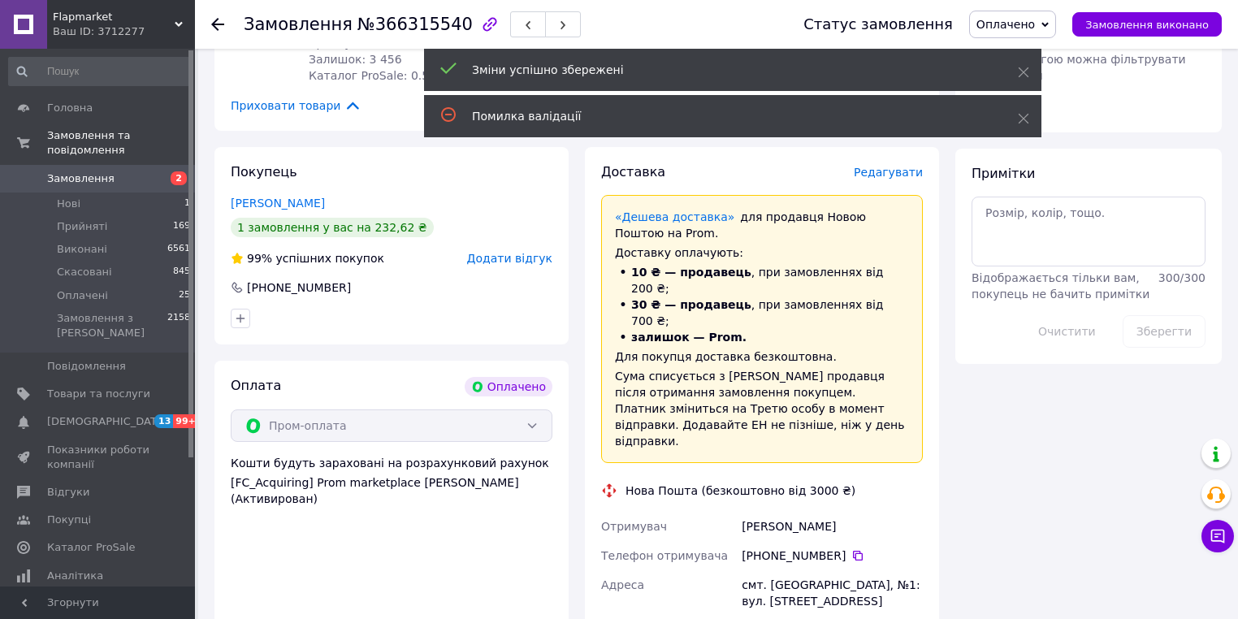
scroll to position [1560, 0]
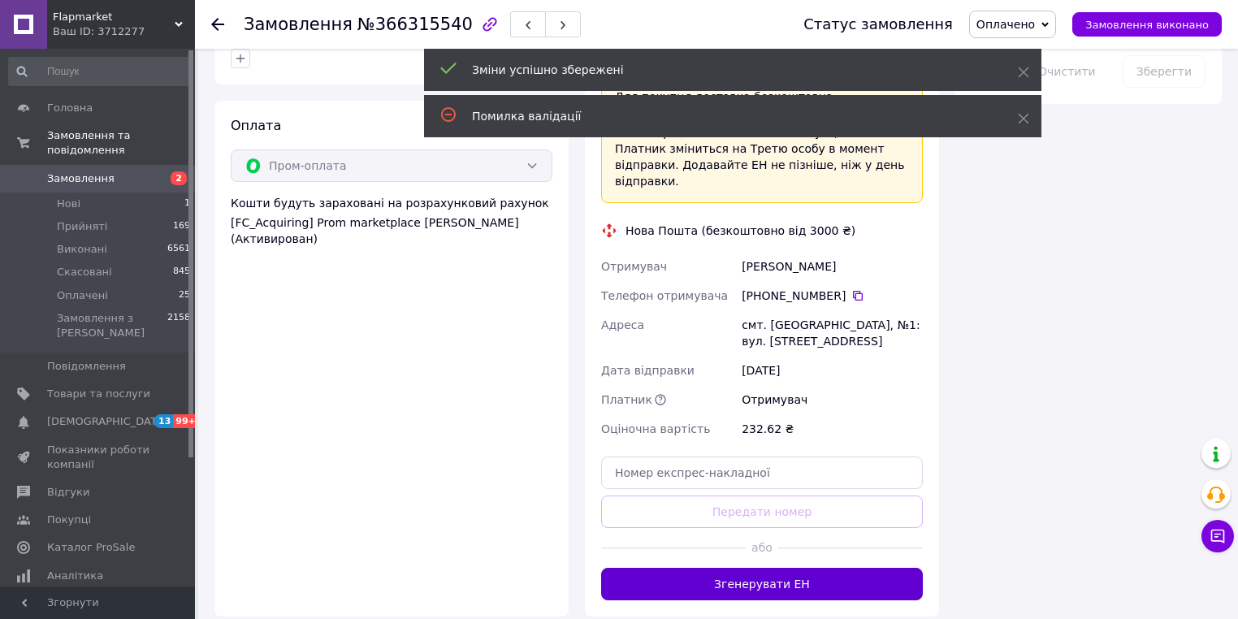
click at [751, 568] on button "Згенерувати ЕН" at bounding box center [762, 584] width 322 height 33
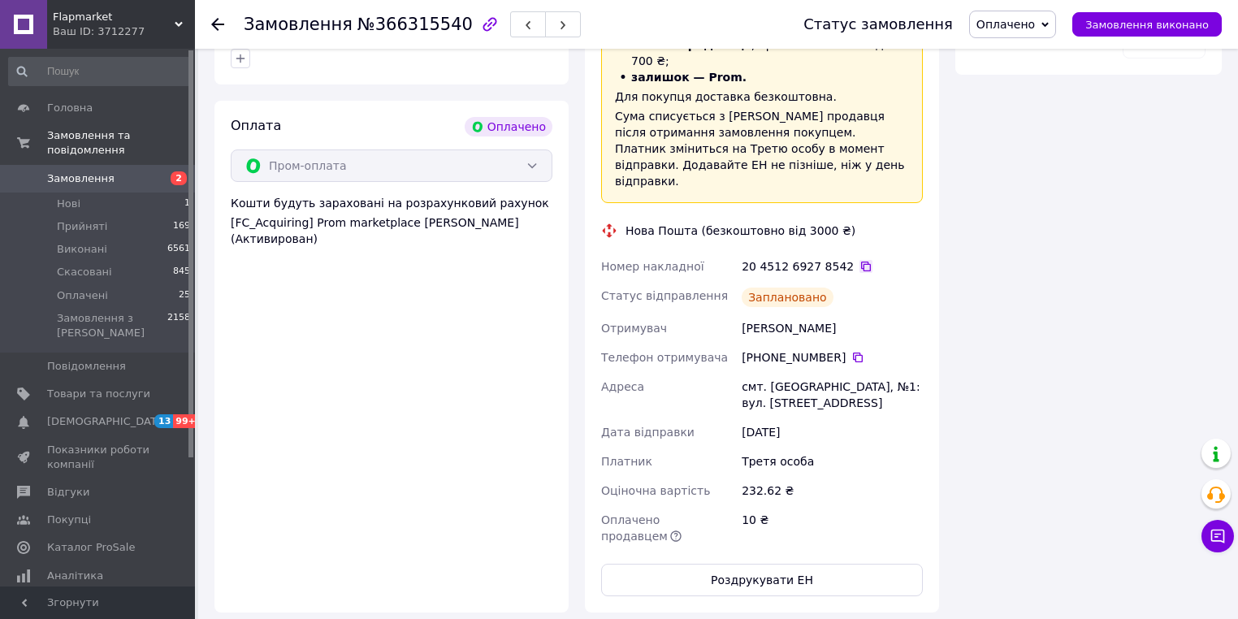
click at [860, 260] on icon at bounding box center [866, 266] width 13 height 13
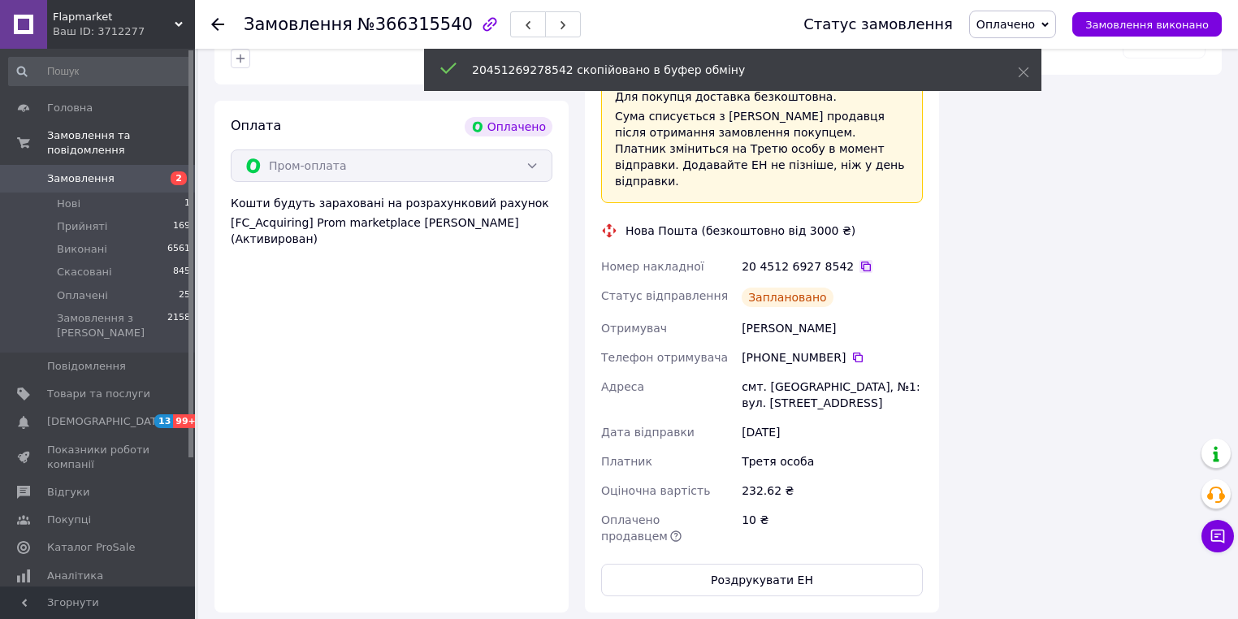
click at [861, 262] on icon at bounding box center [866, 267] width 10 height 10
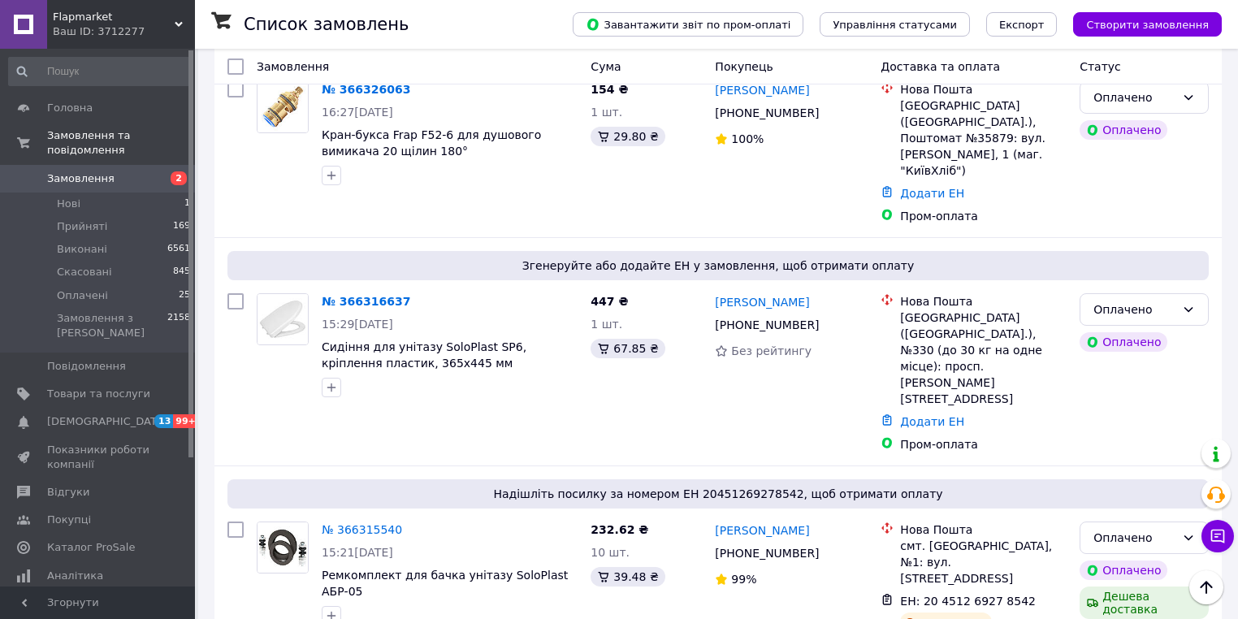
scroll to position [585, 0]
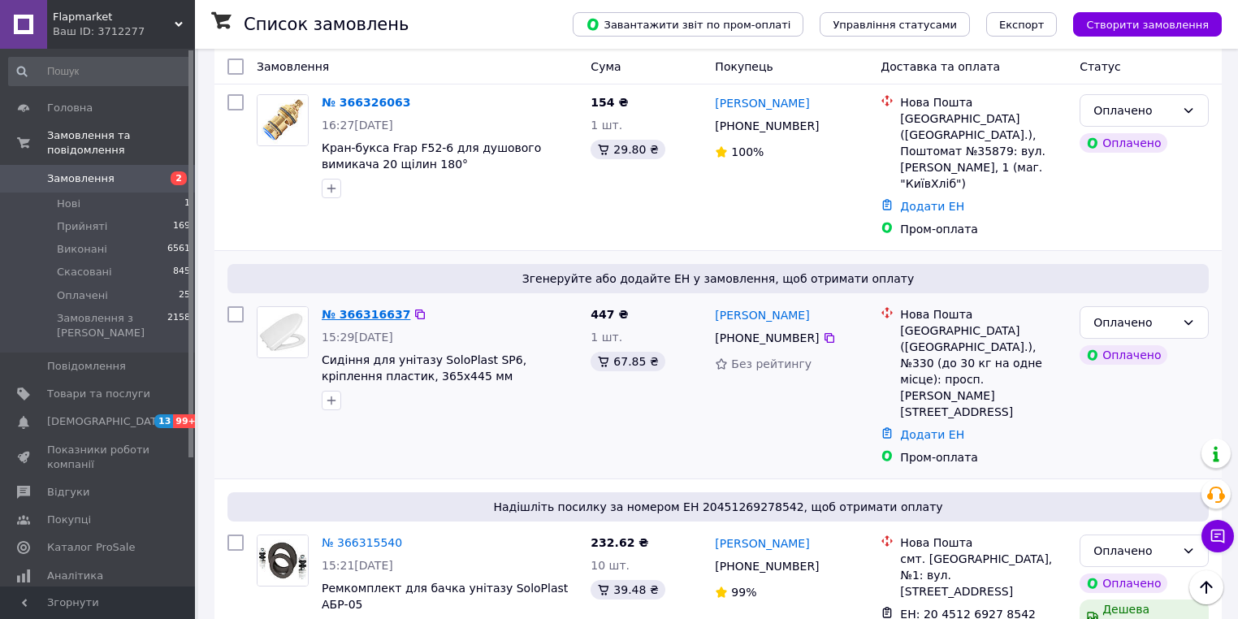
click at [361, 308] on link "№ 366316637" at bounding box center [366, 314] width 89 height 13
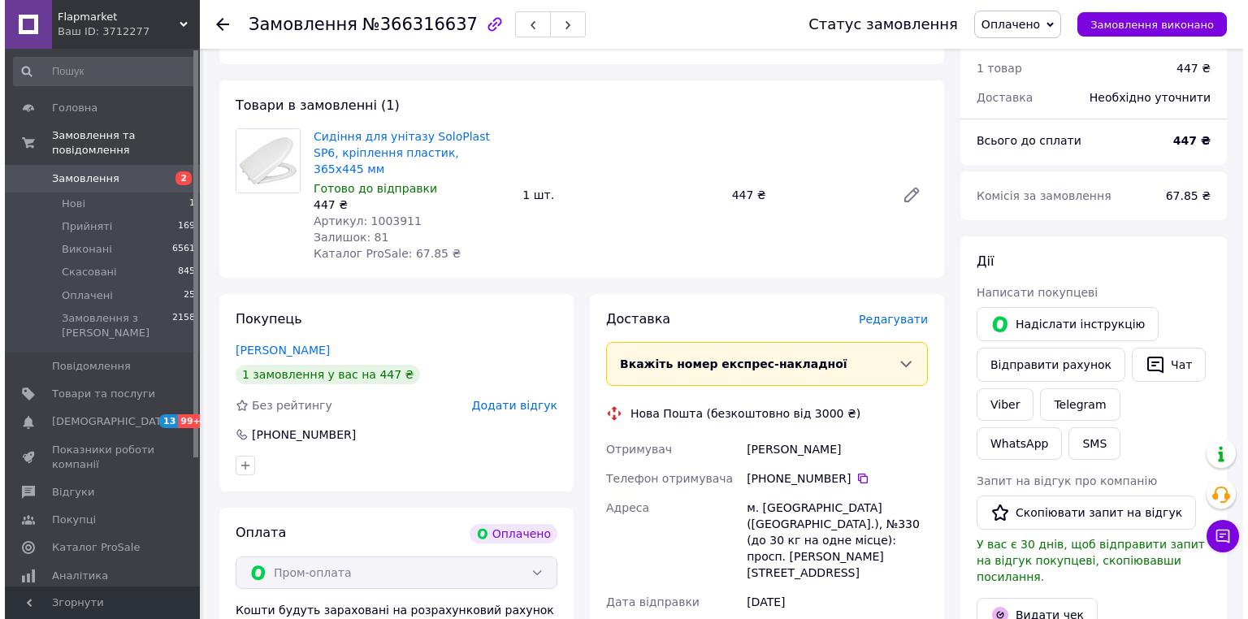
scroll to position [520, 0]
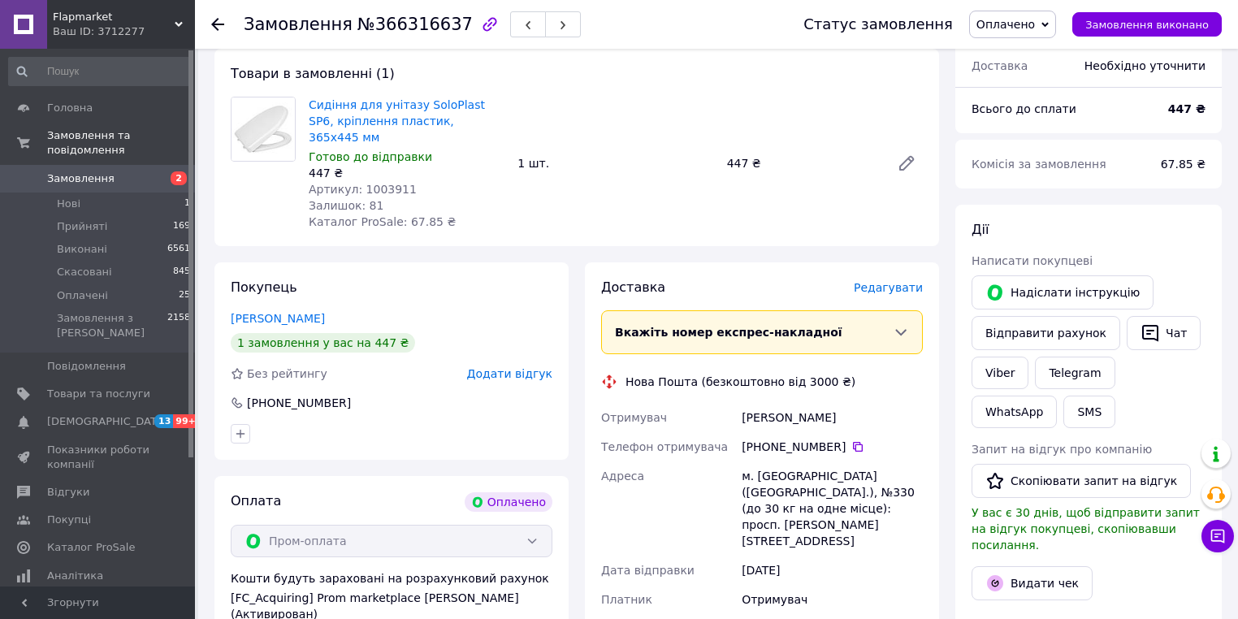
click at [899, 281] on span "Редагувати" at bounding box center [888, 287] width 69 height 13
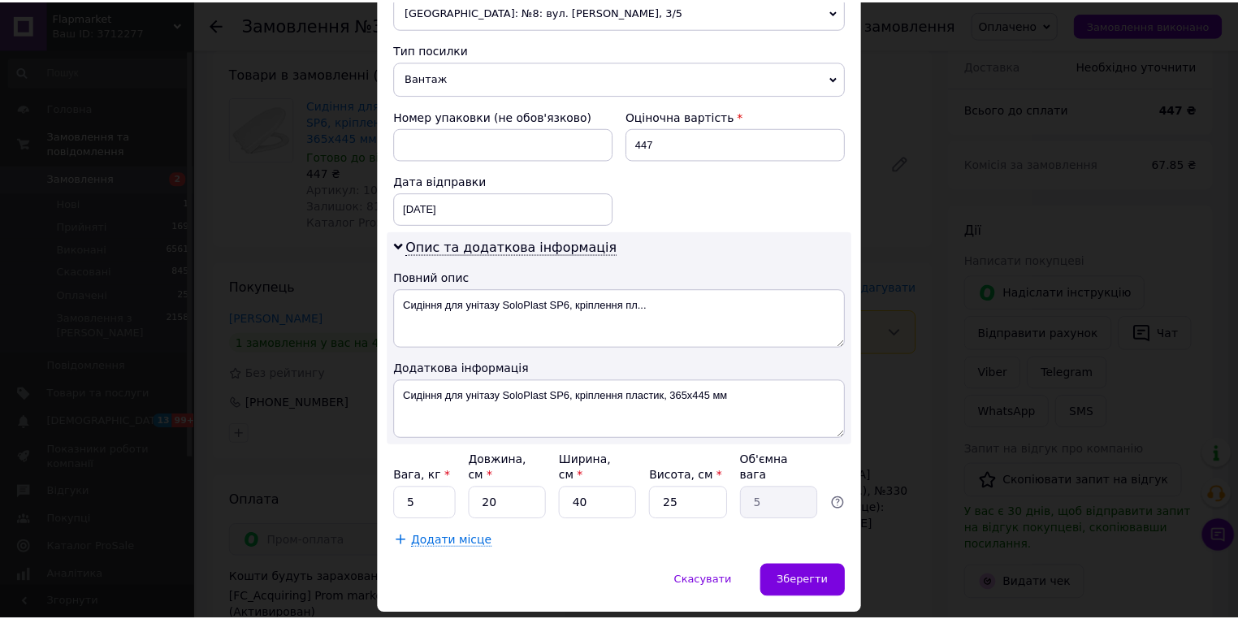
scroll to position [636, 0]
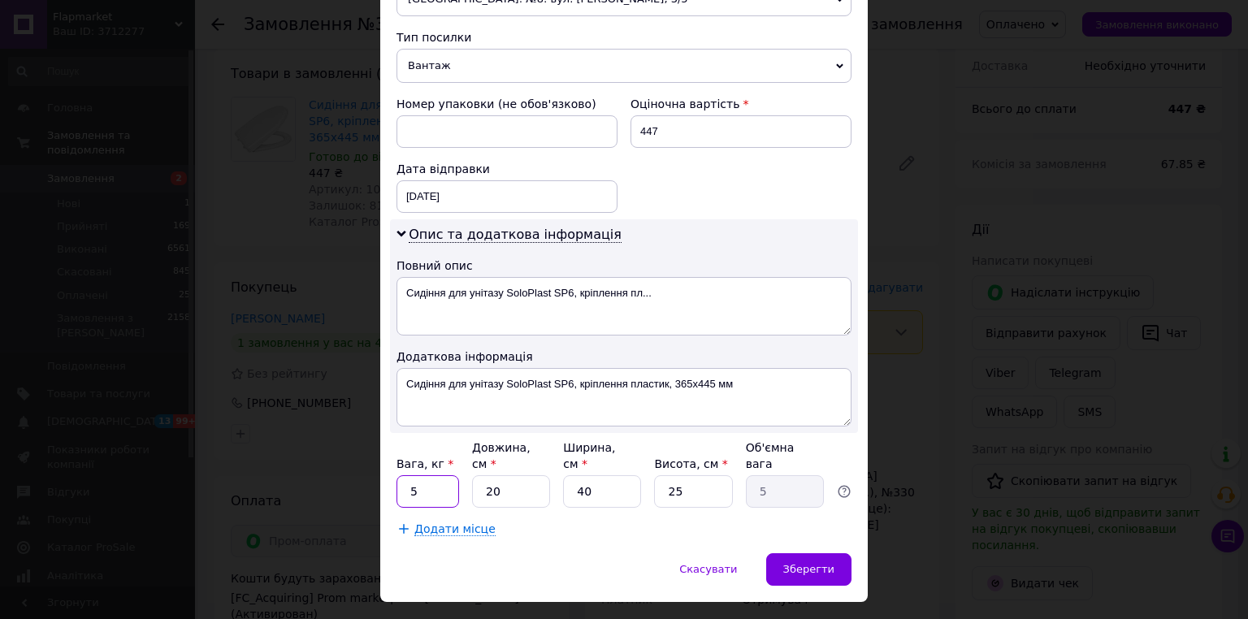
click at [422, 475] on input "5" at bounding box center [428, 491] width 63 height 33
type input "2"
click at [509, 475] on input "20" at bounding box center [511, 491] width 78 height 33
type input "2"
type input "0.5"
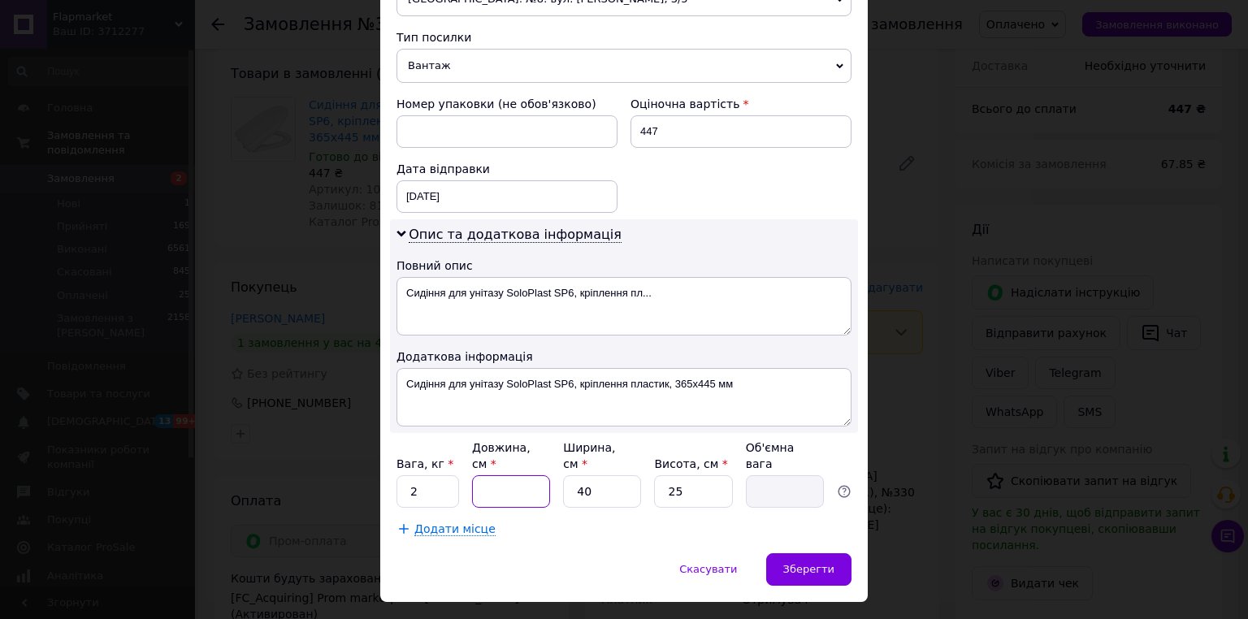
type input "4"
type input "1"
type input "45"
type input "11.25"
type input "45"
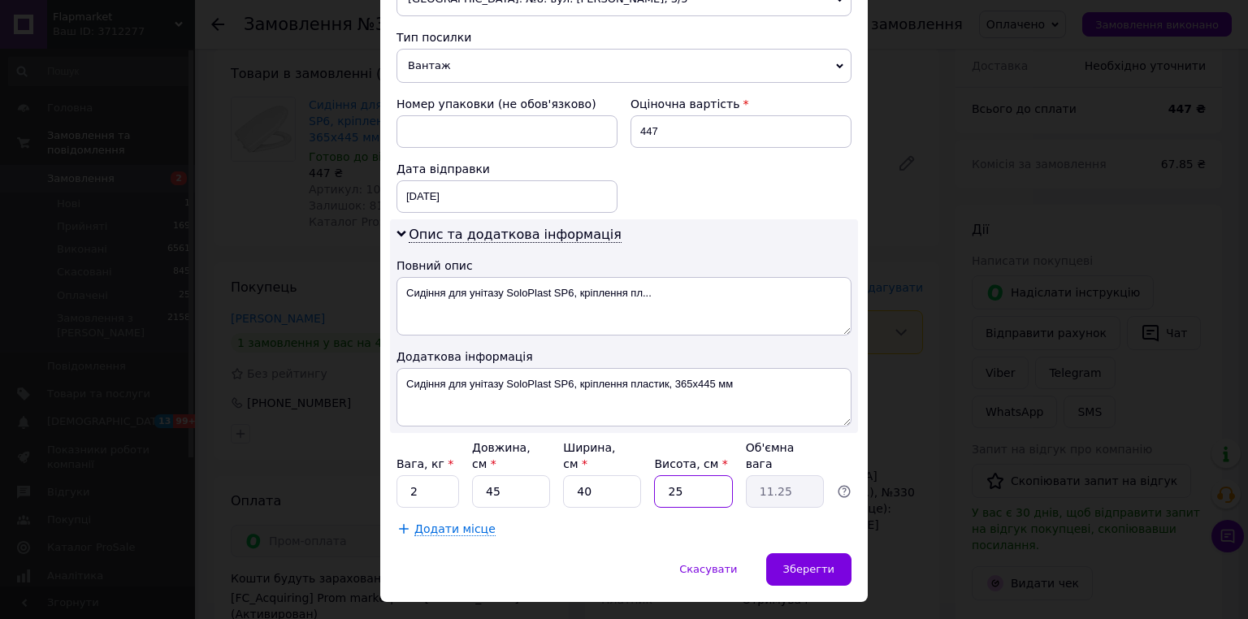
click at [691, 475] on input "25" at bounding box center [693, 491] width 78 height 33
type input "2"
type input "0.9"
type input "7"
type input "3.15"
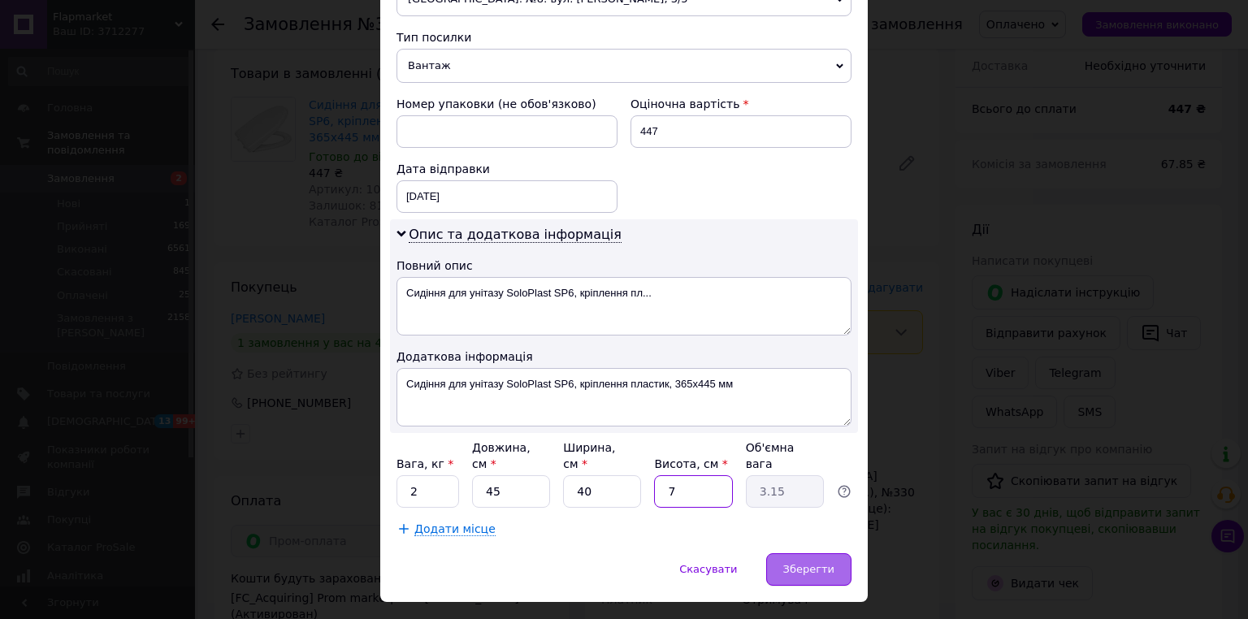
type input "7"
drag, startPoint x: 847, startPoint y: 523, endPoint x: 670, endPoint y: 560, distance: 180.9
click at [846, 553] on div "Зберегти" at bounding box center [808, 569] width 85 height 33
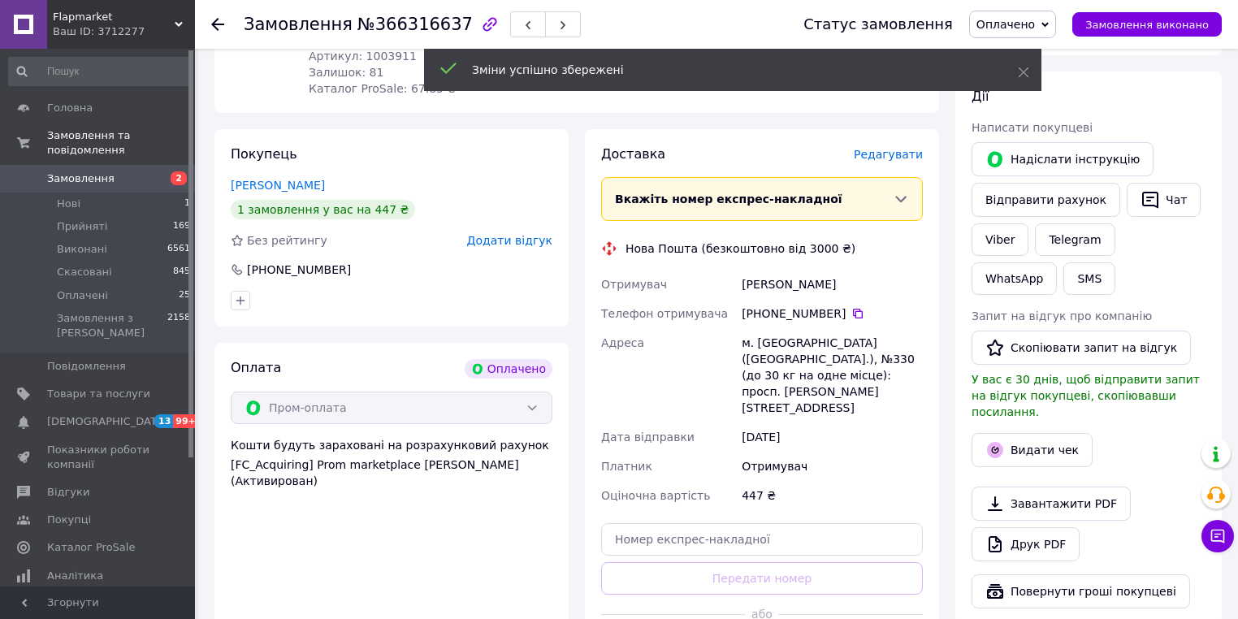
scroll to position [715, 0]
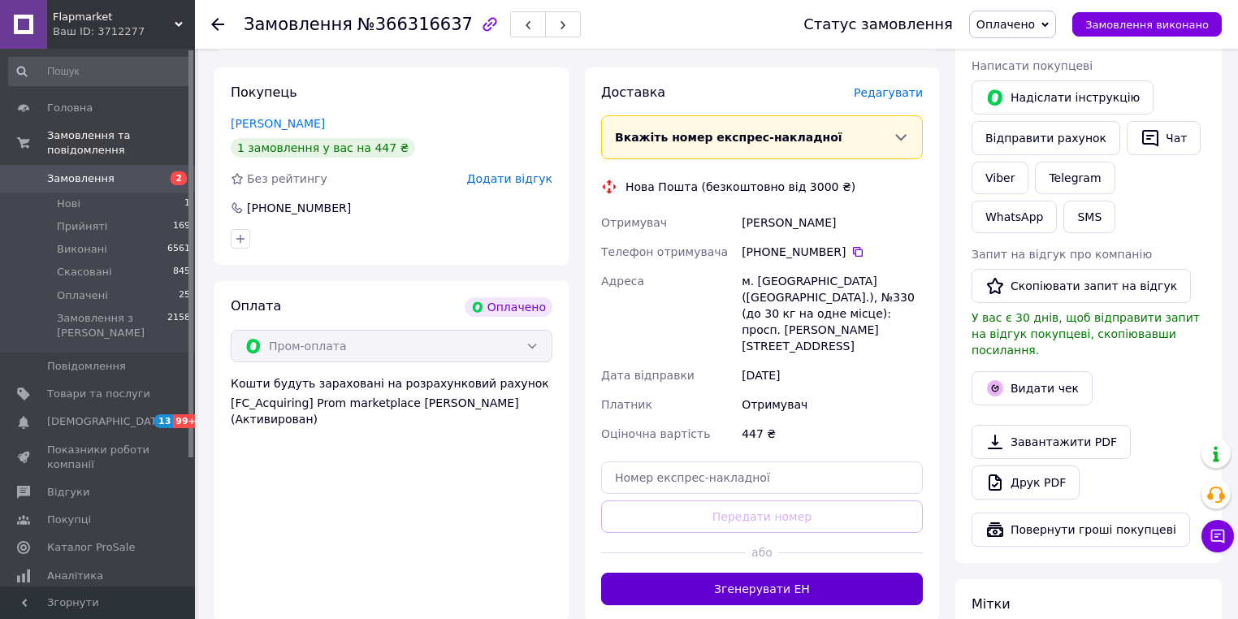
click at [761, 573] on button "Згенерувати ЕН" at bounding box center [762, 589] width 322 height 33
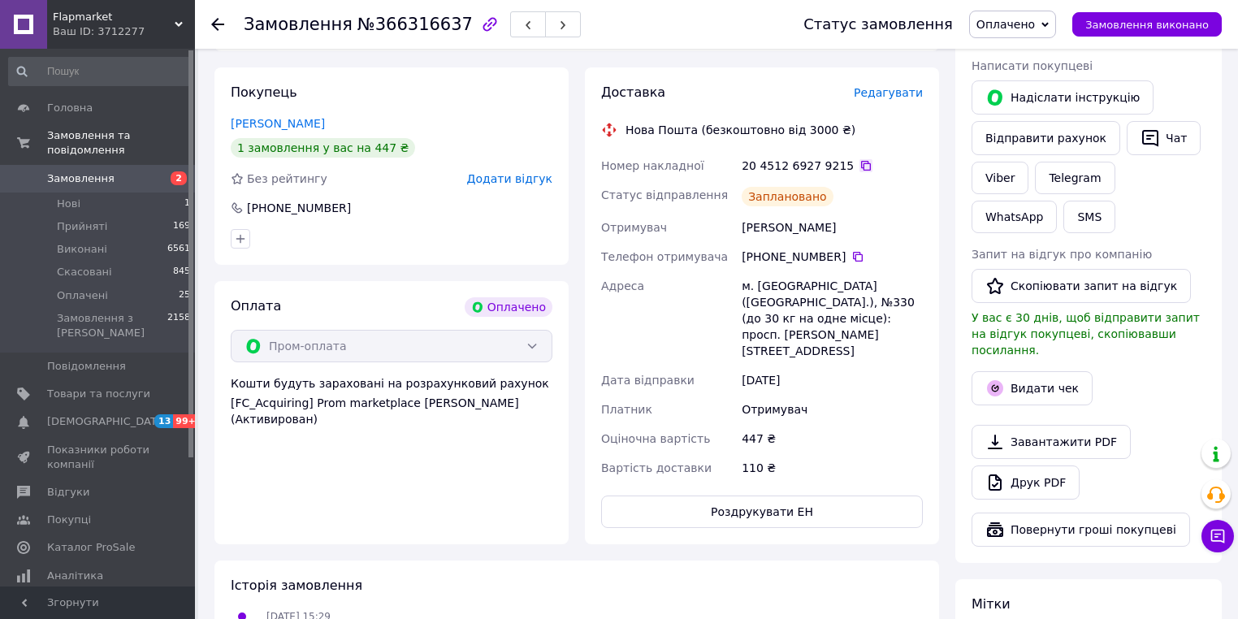
click at [860, 159] on icon at bounding box center [866, 165] width 13 height 13
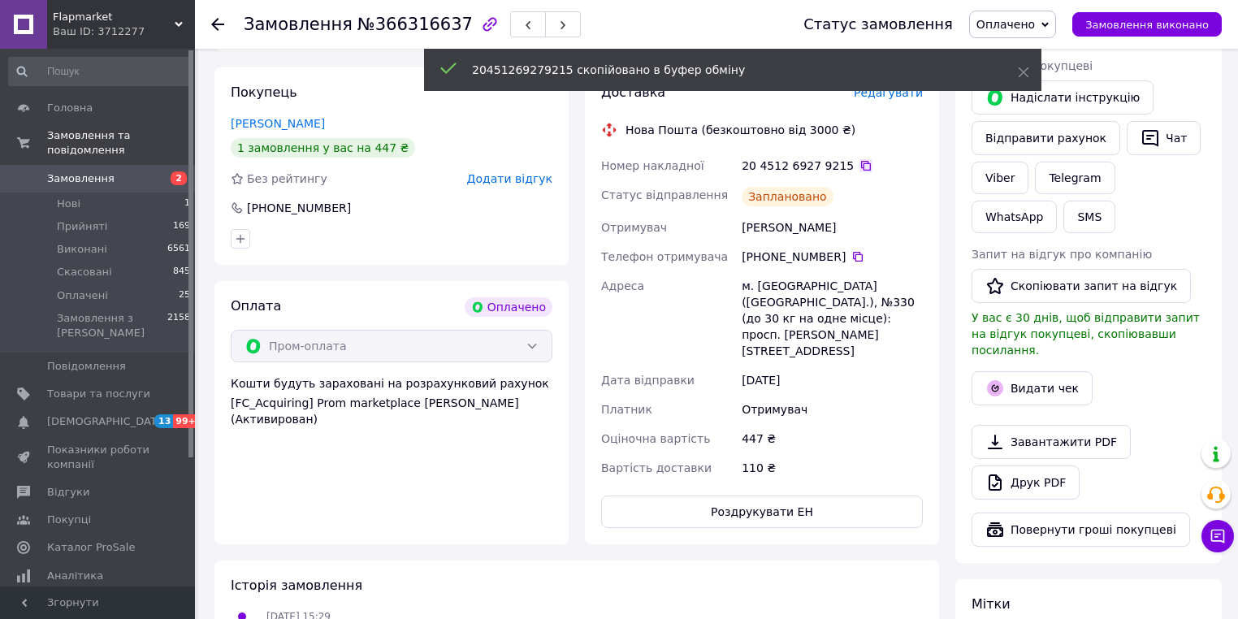
click at [860, 159] on icon at bounding box center [866, 165] width 13 height 13
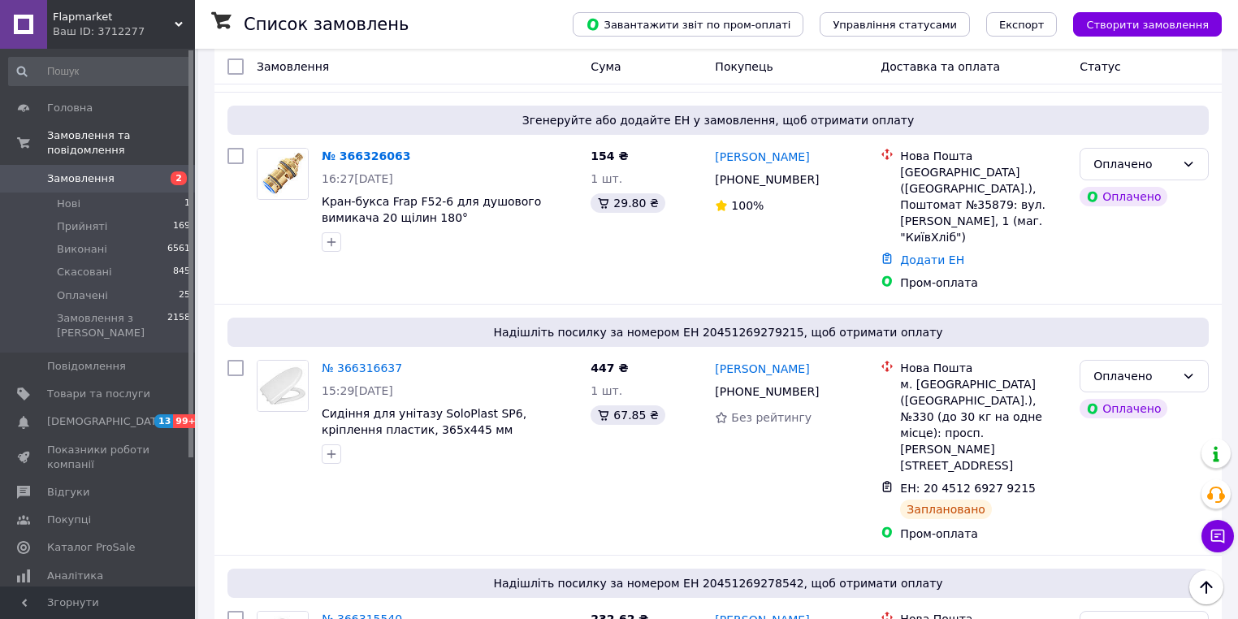
scroll to position [455, 0]
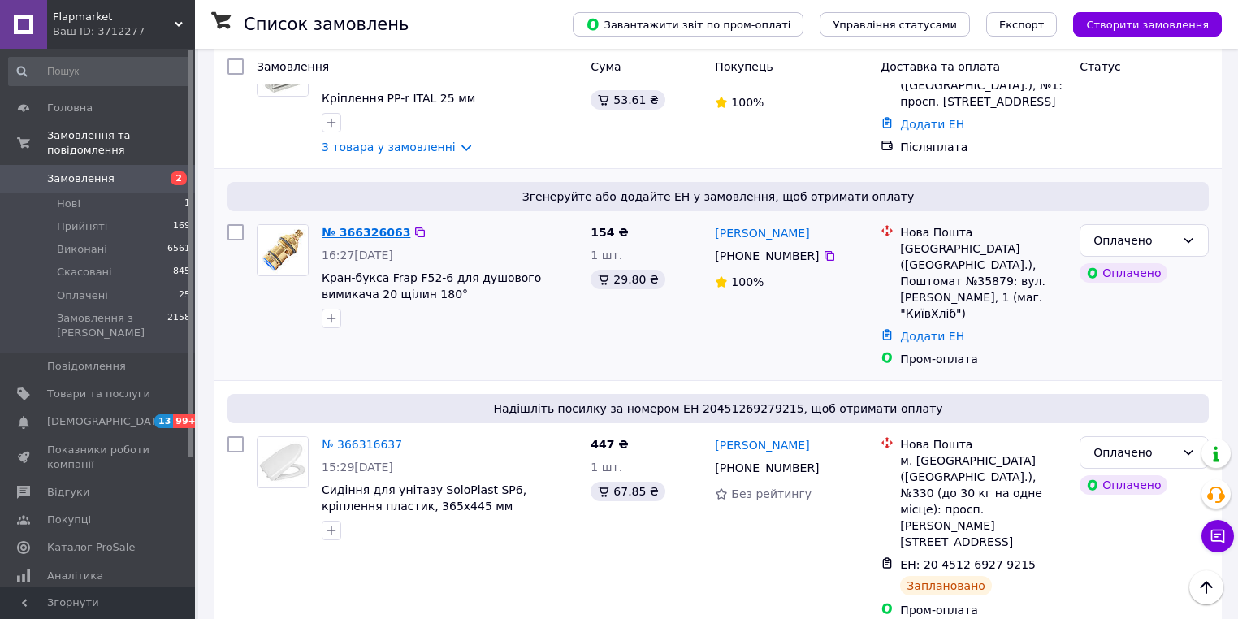
click at [350, 226] on link "№ 366326063" at bounding box center [366, 232] width 89 height 13
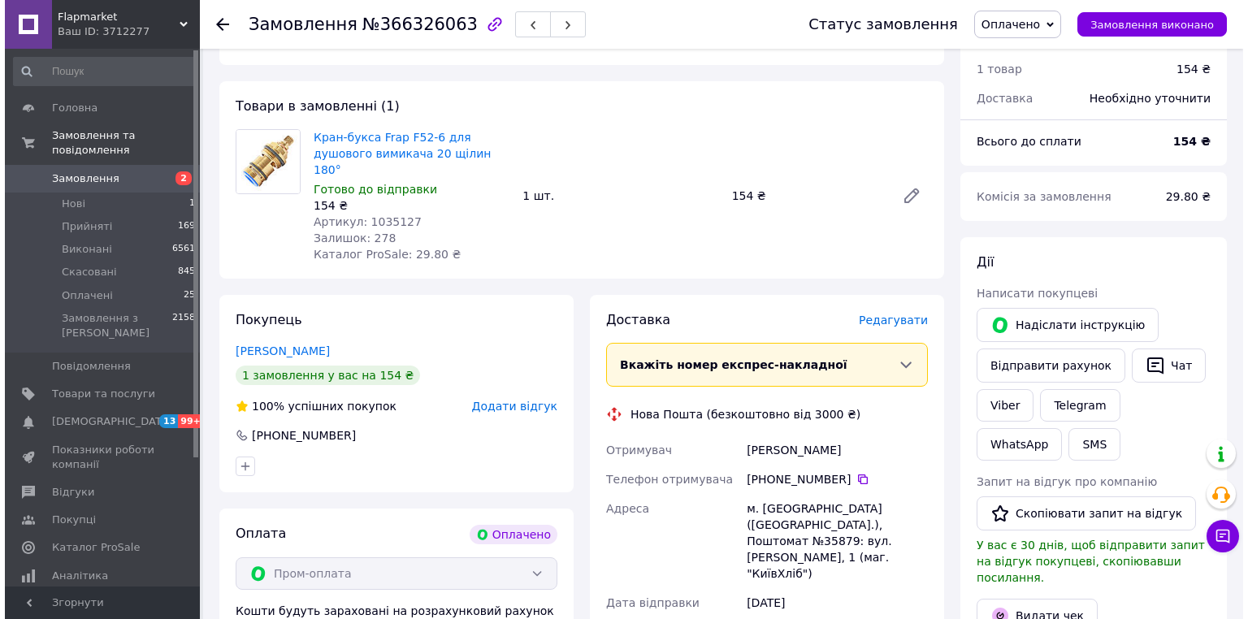
scroll to position [520, 0]
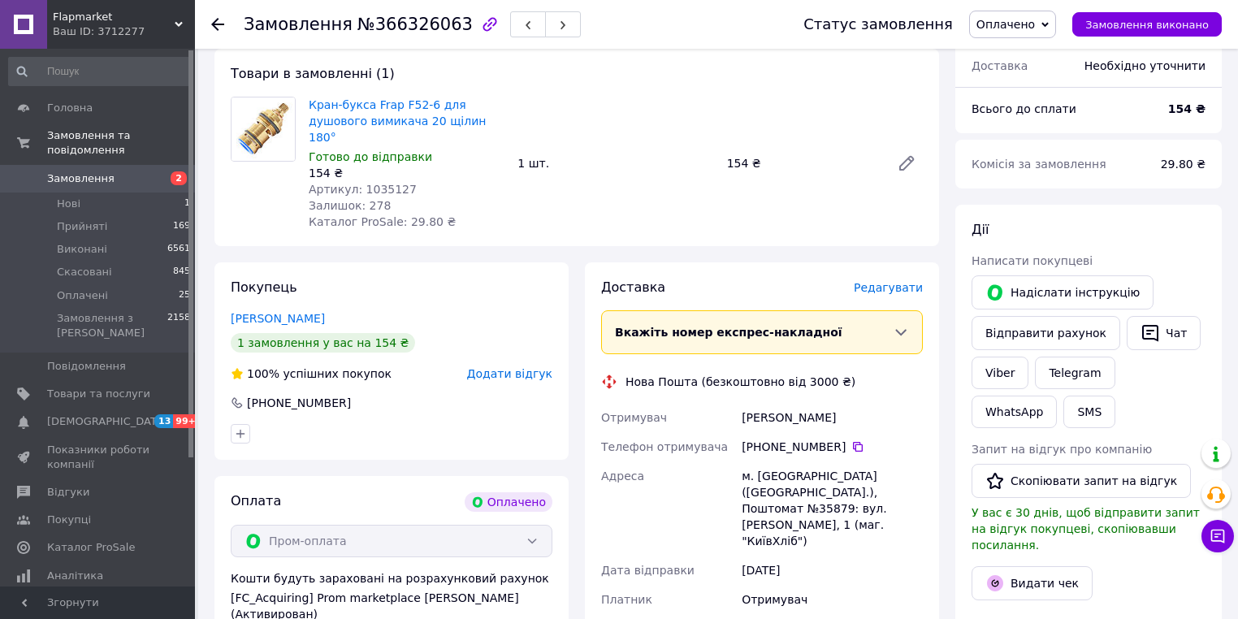
click at [894, 281] on span "Редагувати" at bounding box center [888, 287] width 69 height 13
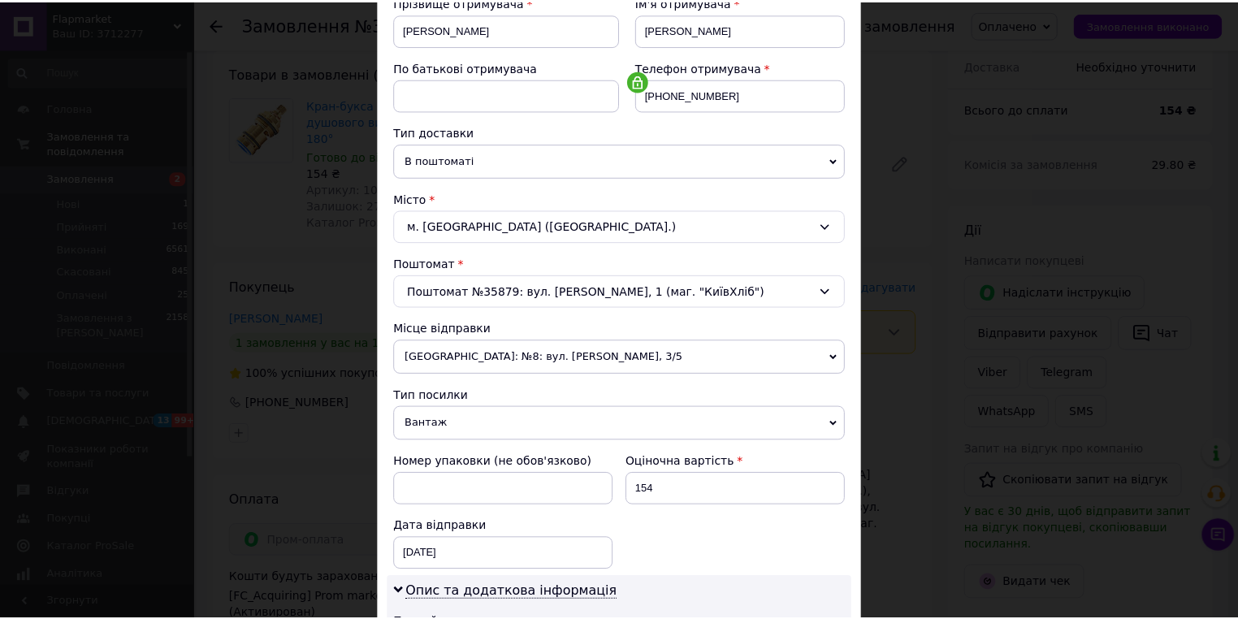
scroll to position [636, 0]
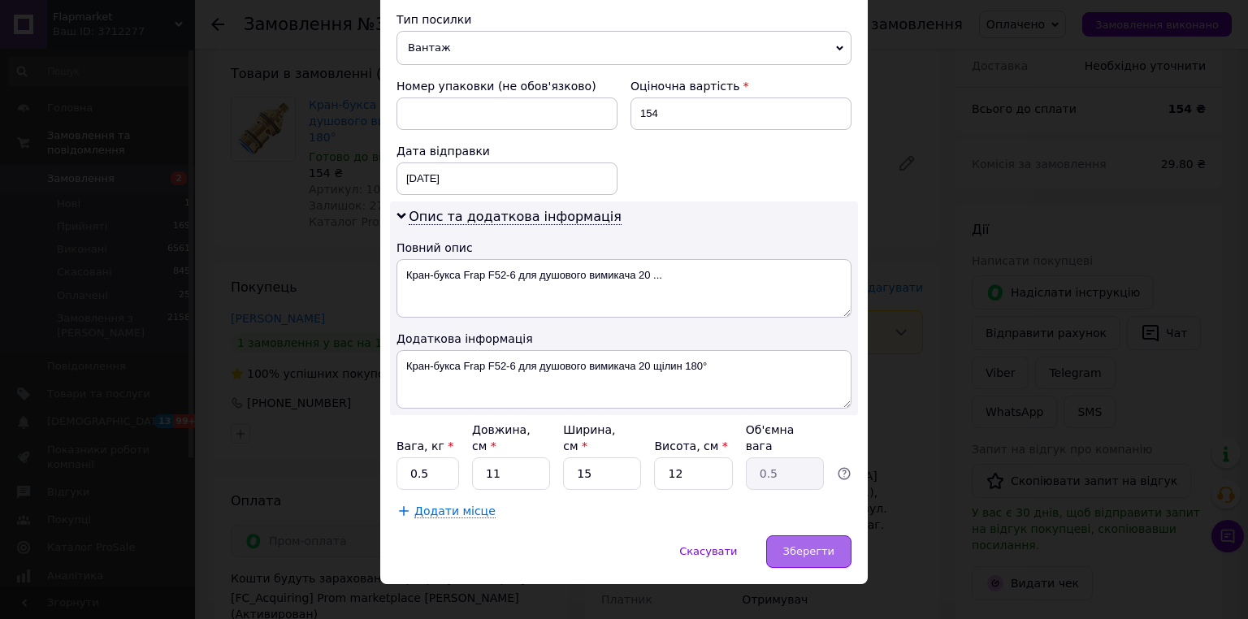
drag, startPoint x: 816, startPoint y: 519, endPoint x: 791, endPoint y: 534, distance: 29.1
click at [816, 535] on div "Зберегти" at bounding box center [808, 551] width 85 height 33
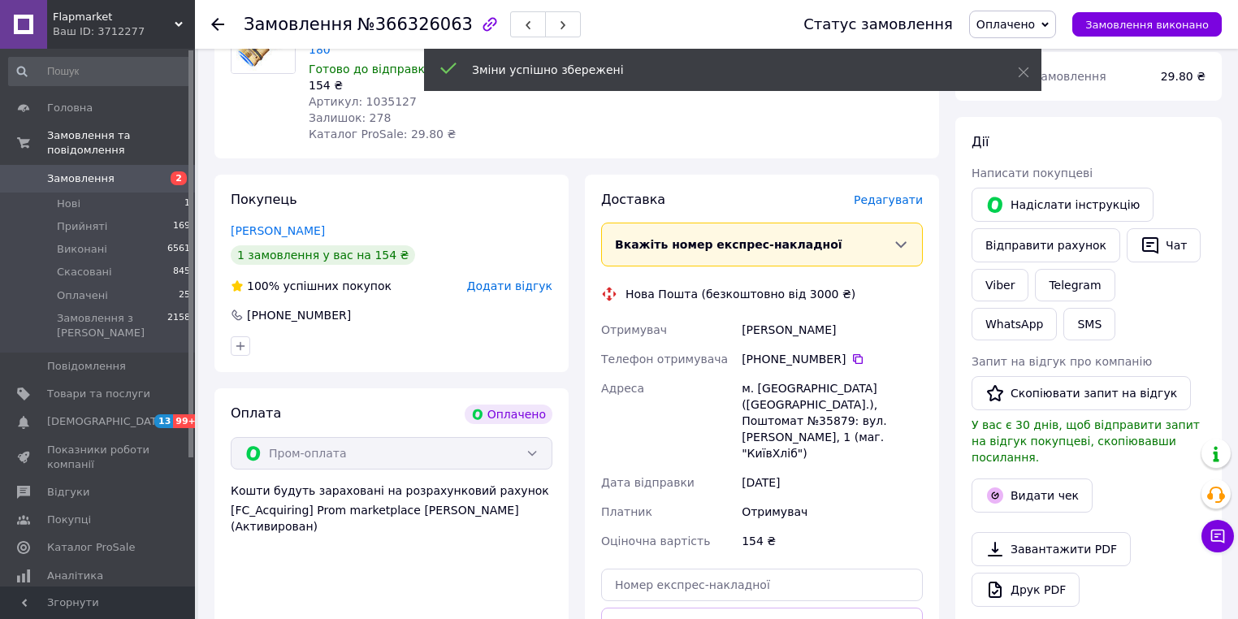
scroll to position [780, 0]
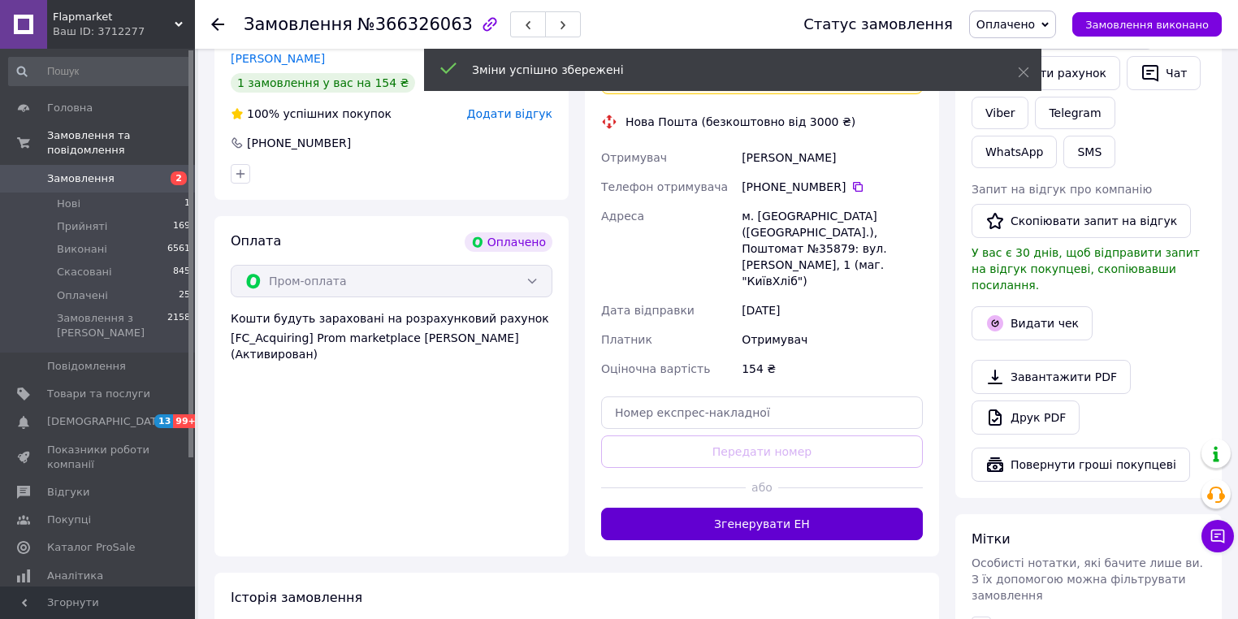
click at [753, 508] on button "Згенерувати ЕН" at bounding box center [762, 524] width 322 height 33
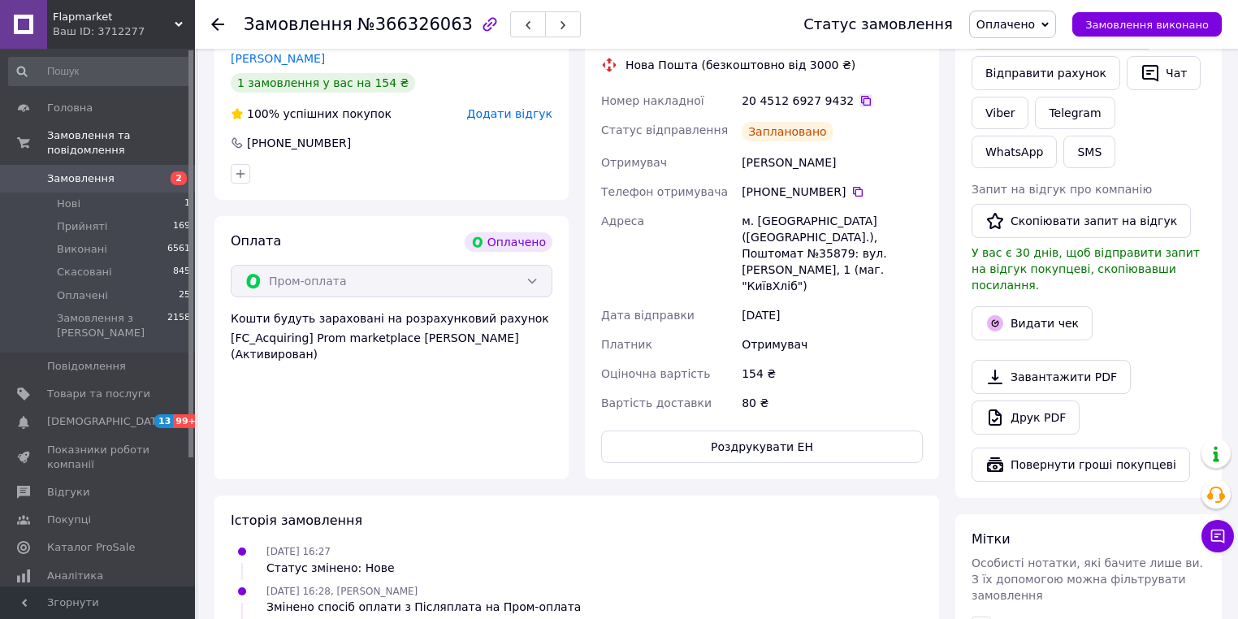
click at [860, 94] on icon at bounding box center [866, 100] width 13 height 13
click at [861, 96] on icon at bounding box center [866, 101] width 10 height 10
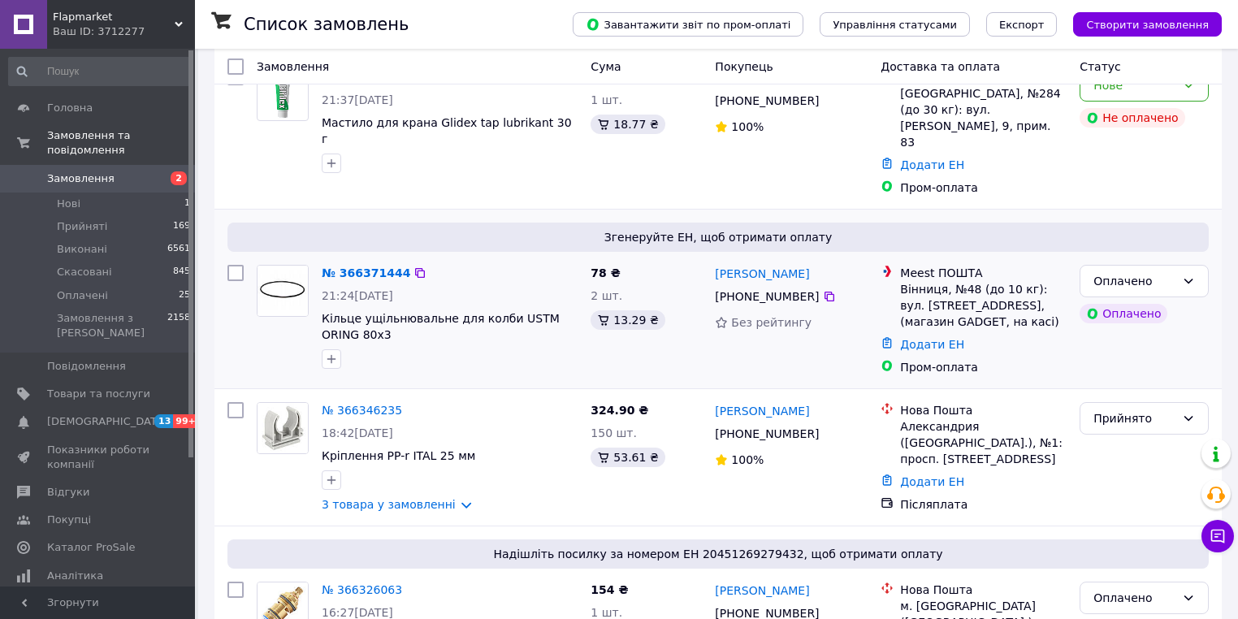
scroll to position [130, 0]
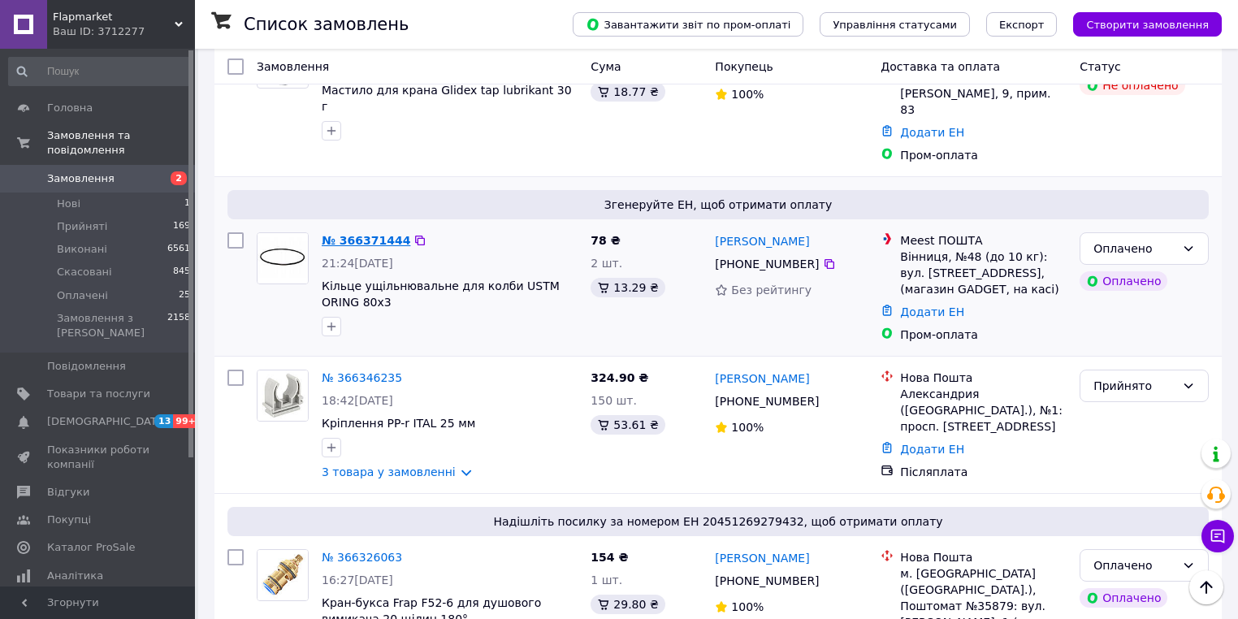
click at [362, 234] on link "№ 366371444" at bounding box center [366, 240] width 89 height 13
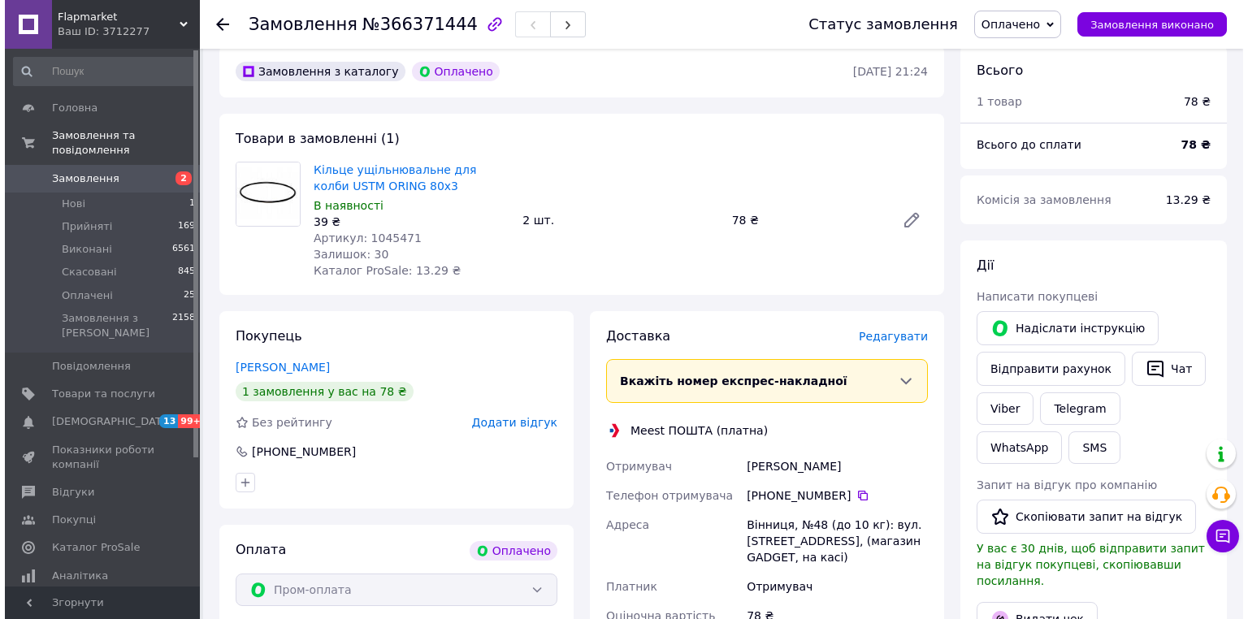
scroll to position [715, 0]
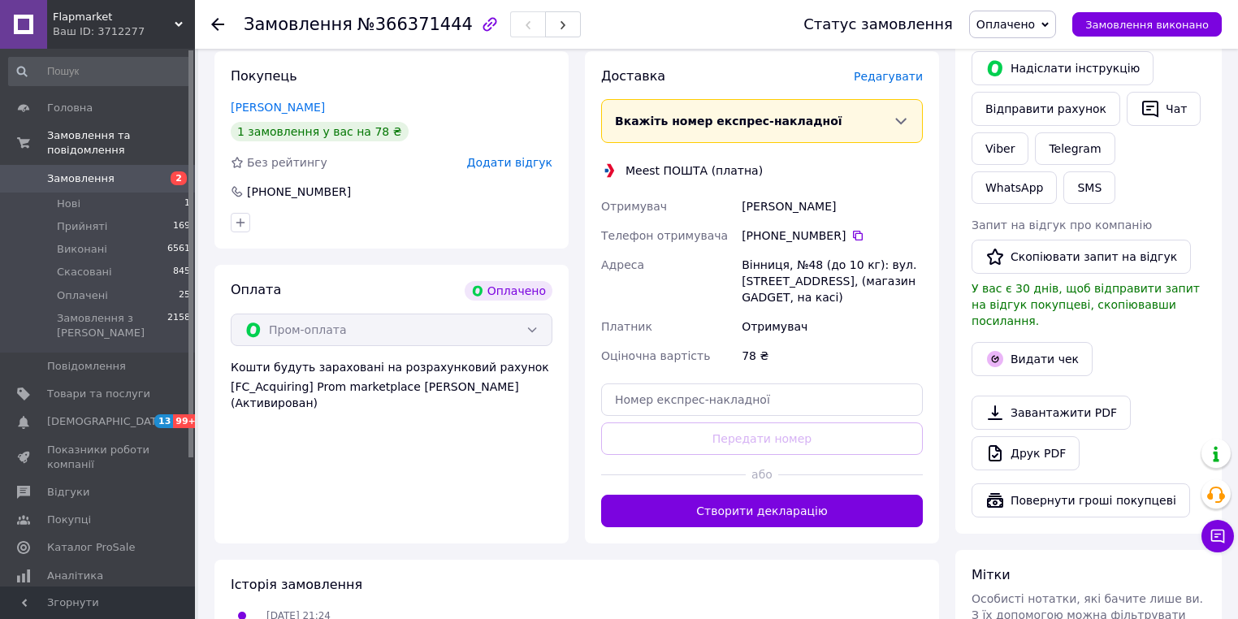
click at [912, 80] on span "Редагувати" at bounding box center [888, 76] width 69 height 13
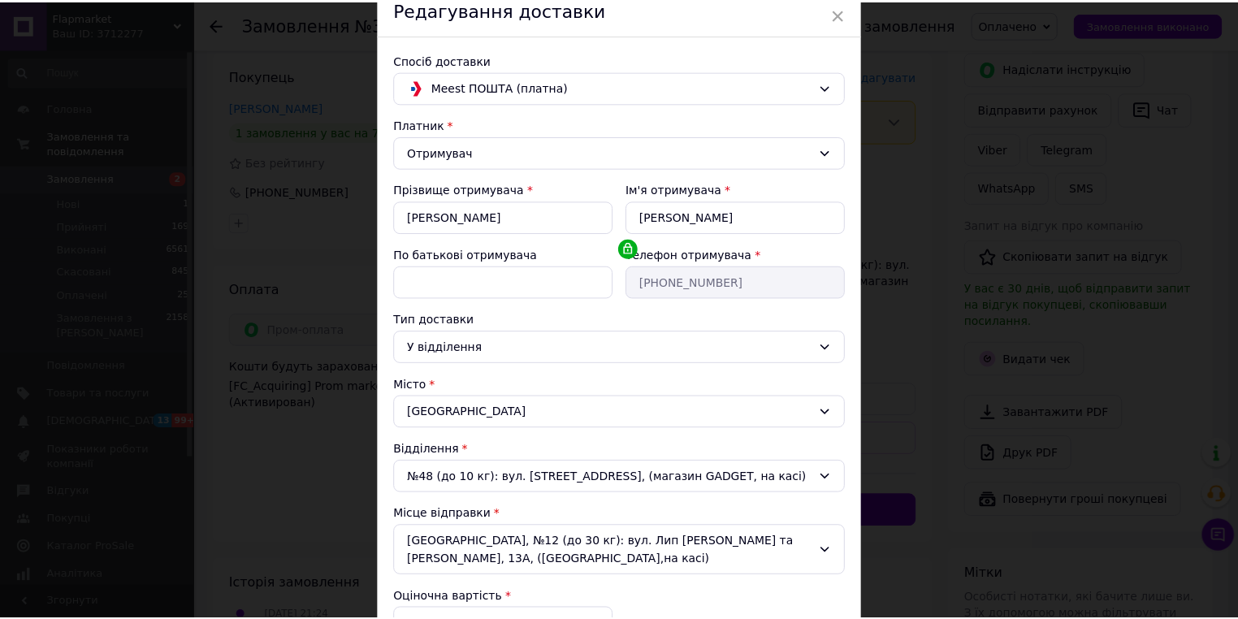
scroll to position [288, 0]
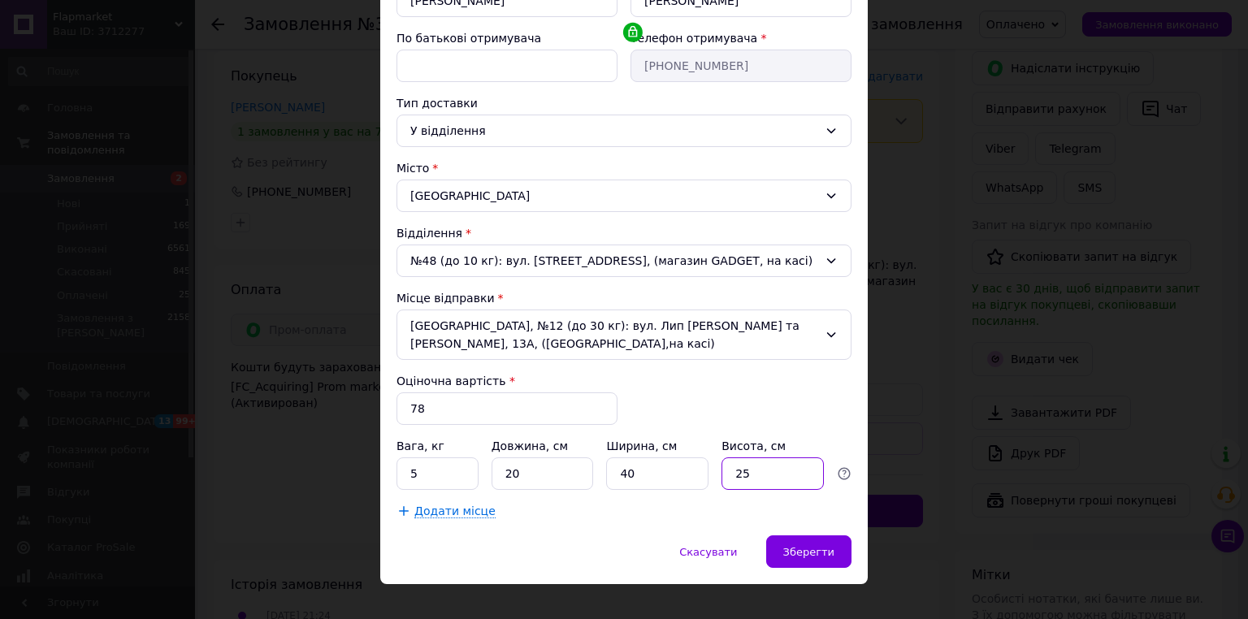
click at [750, 457] on input "25" at bounding box center [773, 473] width 102 height 33
type input "2"
type input "5"
click at [436, 458] on input "5" at bounding box center [438, 473] width 82 height 33
type input "2"
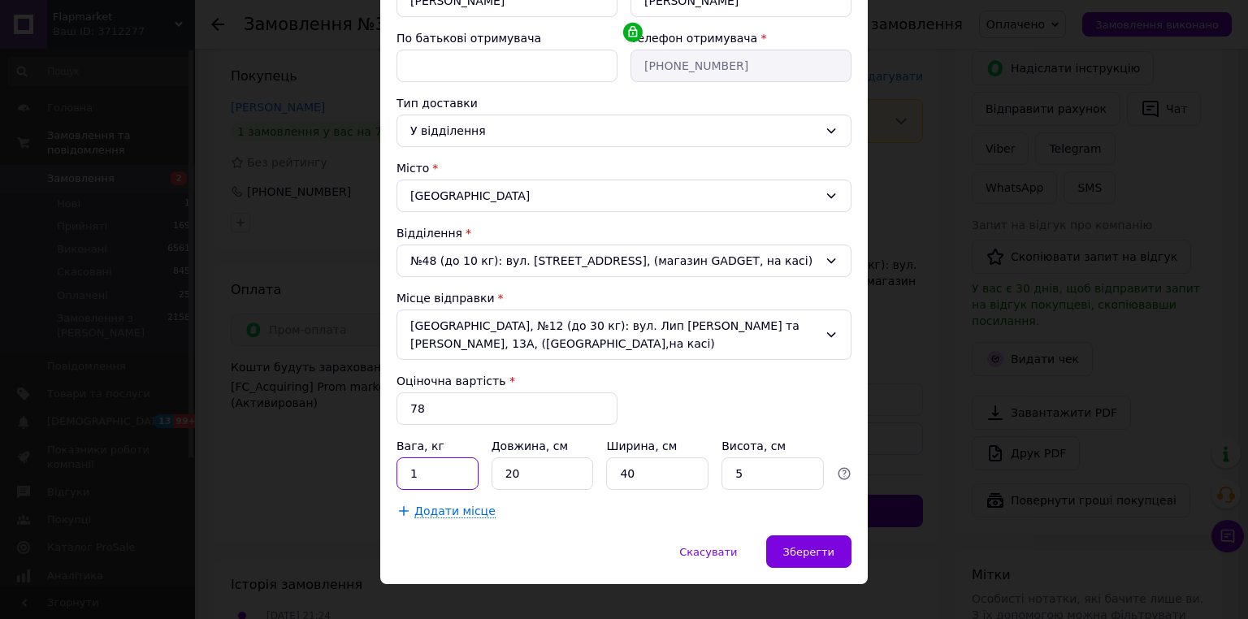
type input "1"
click at [665, 458] on input "40" at bounding box center [657, 473] width 102 height 33
type input "4"
type input "30"
click at [826, 550] on div "Скасувати   Зберегти" at bounding box center [624, 559] width 488 height 49
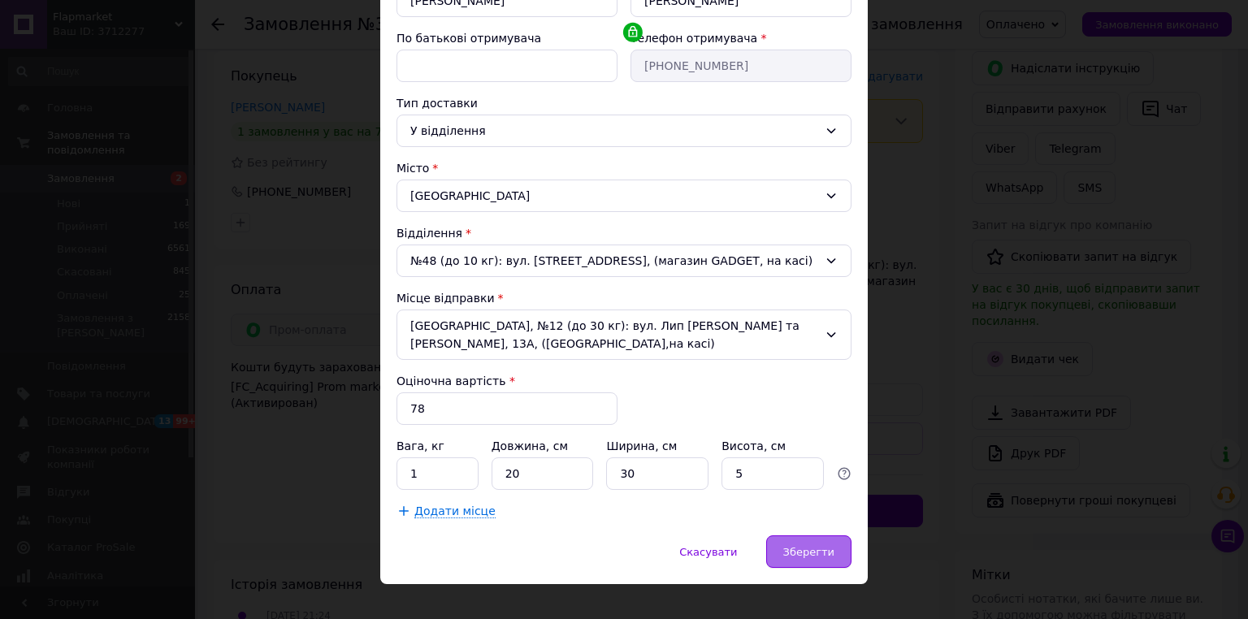
click at [813, 546] on span "Зберегти" at bounding box center [808, 552] width 51 height 12
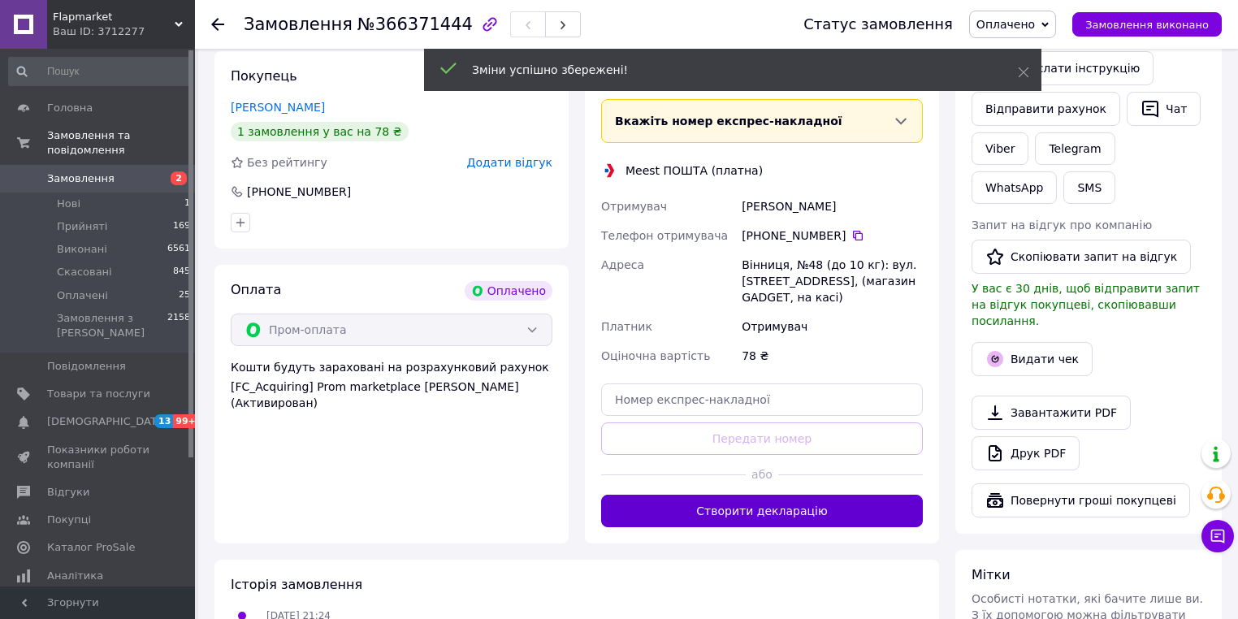
click at [761, 509] on button "Створити декларацію" at bounding box center [762, 511] width 322 height 33
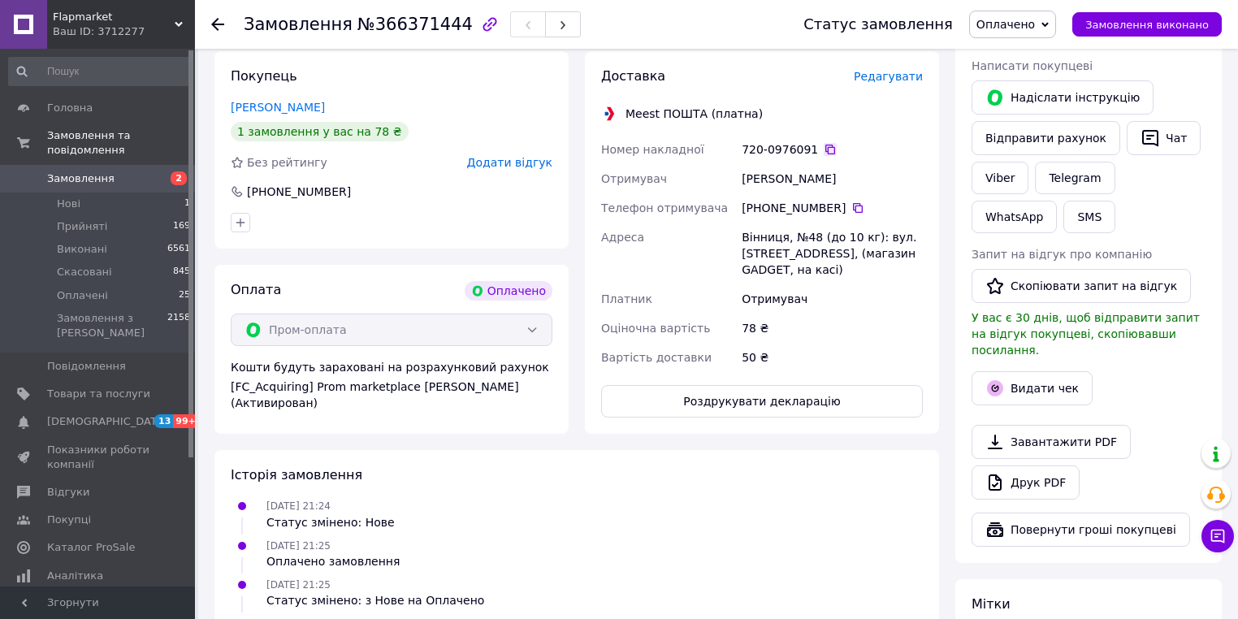
click at [826, 145] on icon at bounding box center [831, 150] width 10 height 10
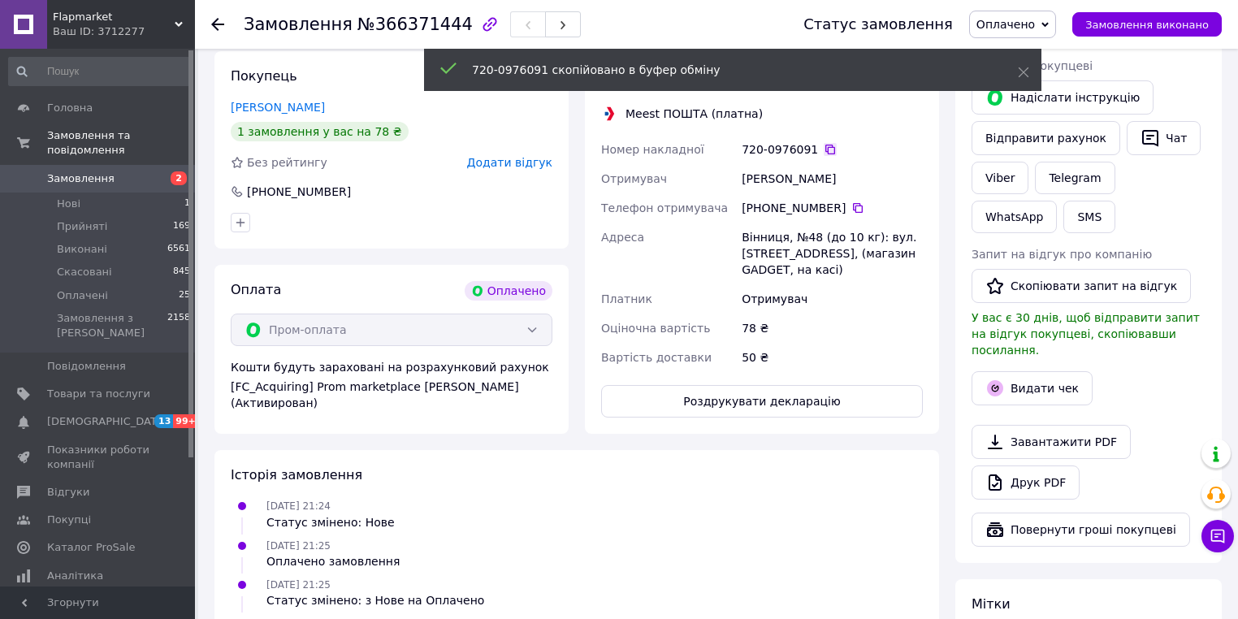
click at [824, 143] on icon at bounding box center [830, 149] width 13 height 13
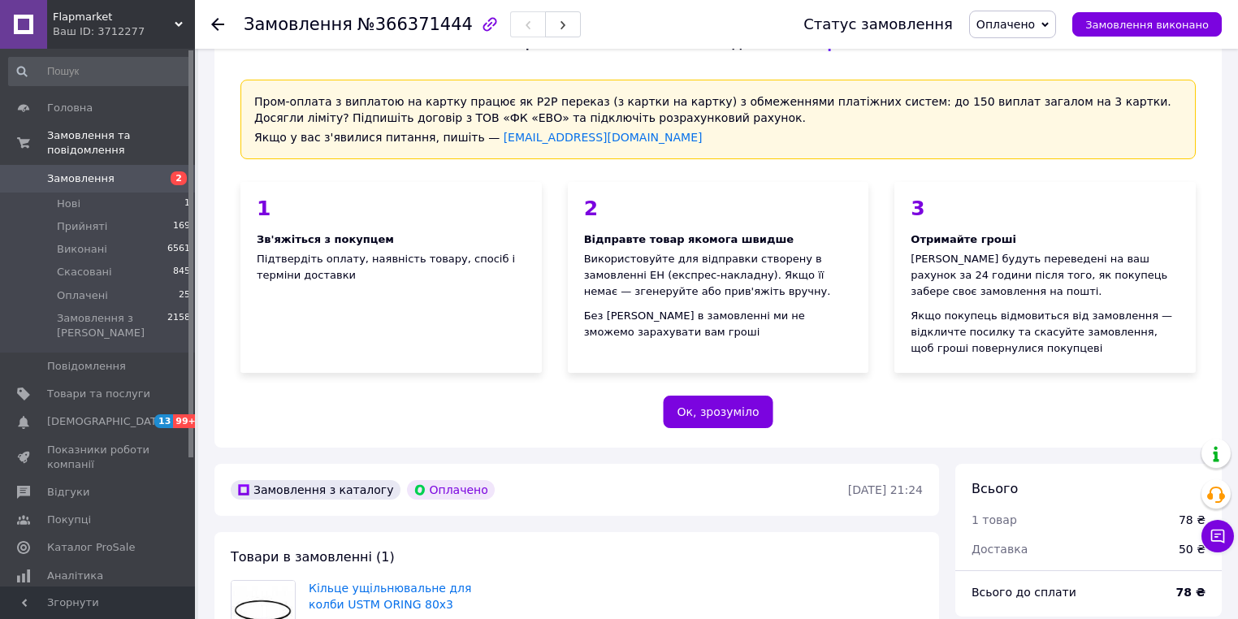
scroll to position [0, 0]
